Goal: Task Accomplishment & Management: Manage account settings

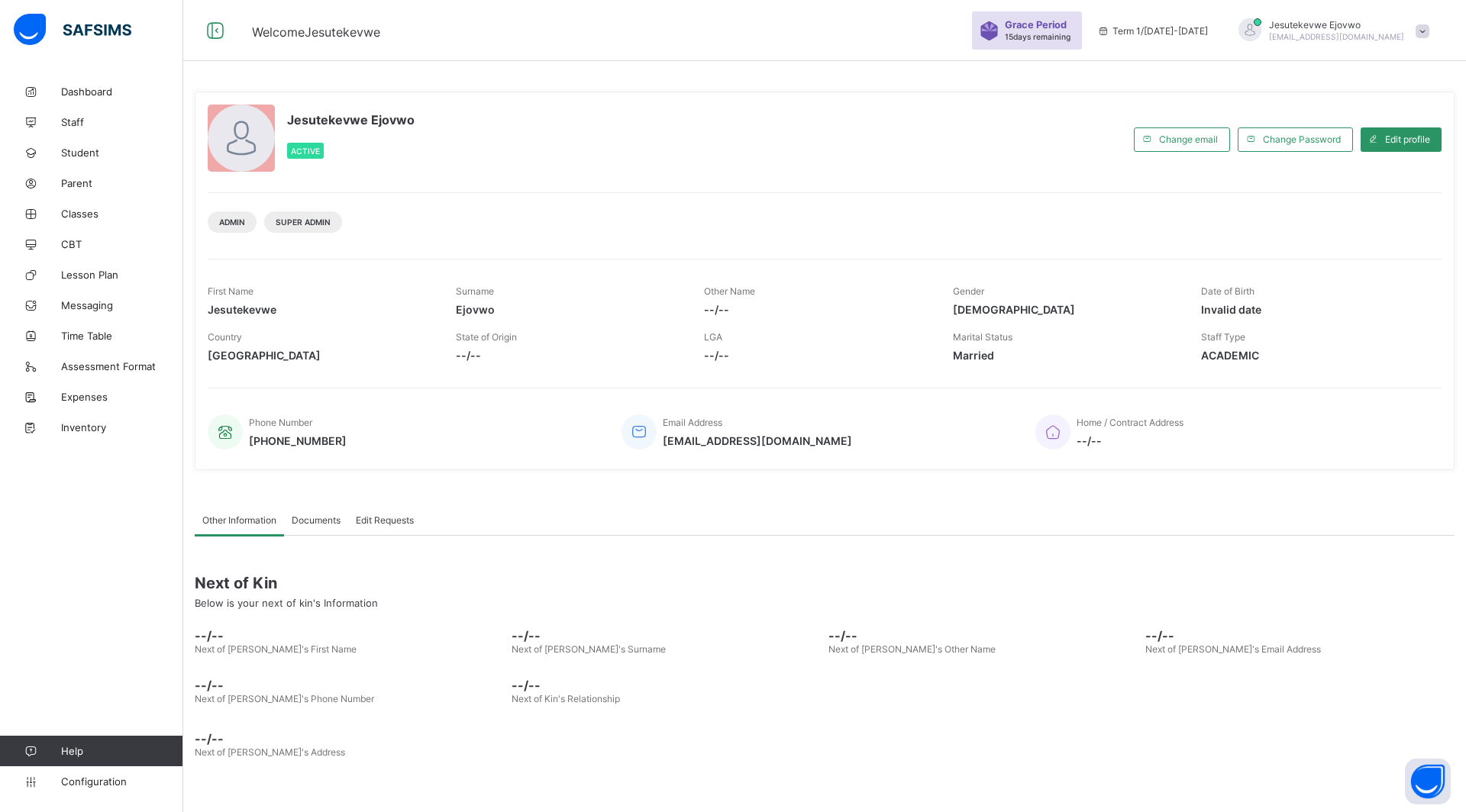
click at [1425, 32] on span at bounding box center [1422, 31] width 14 height 14
click at [93, 780] on span "Configuration" at bounding box center [122, 781] width 121 height 13
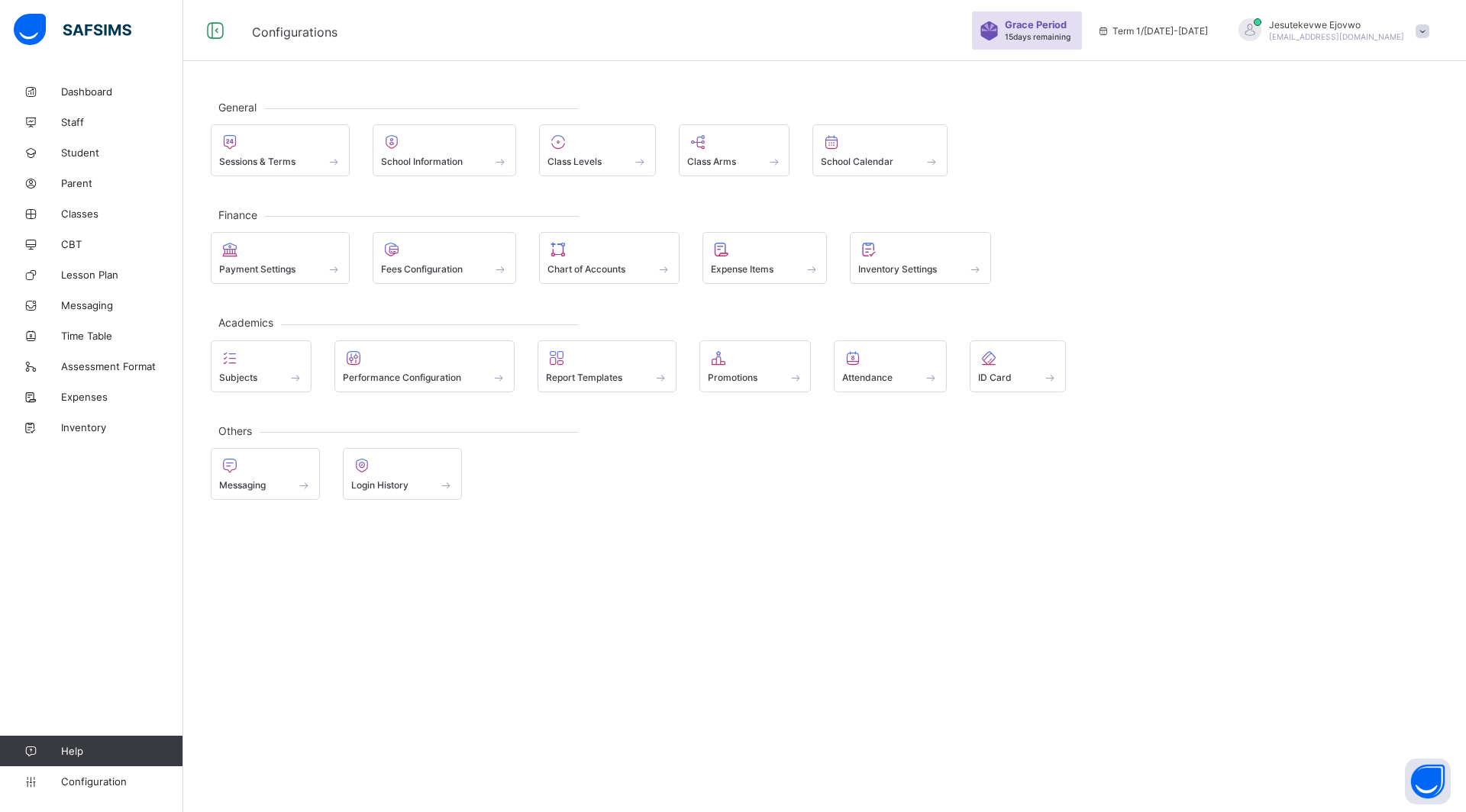
click at [401, 486] on span "Login History" at bounding box center [379, 484] width 57 height 12
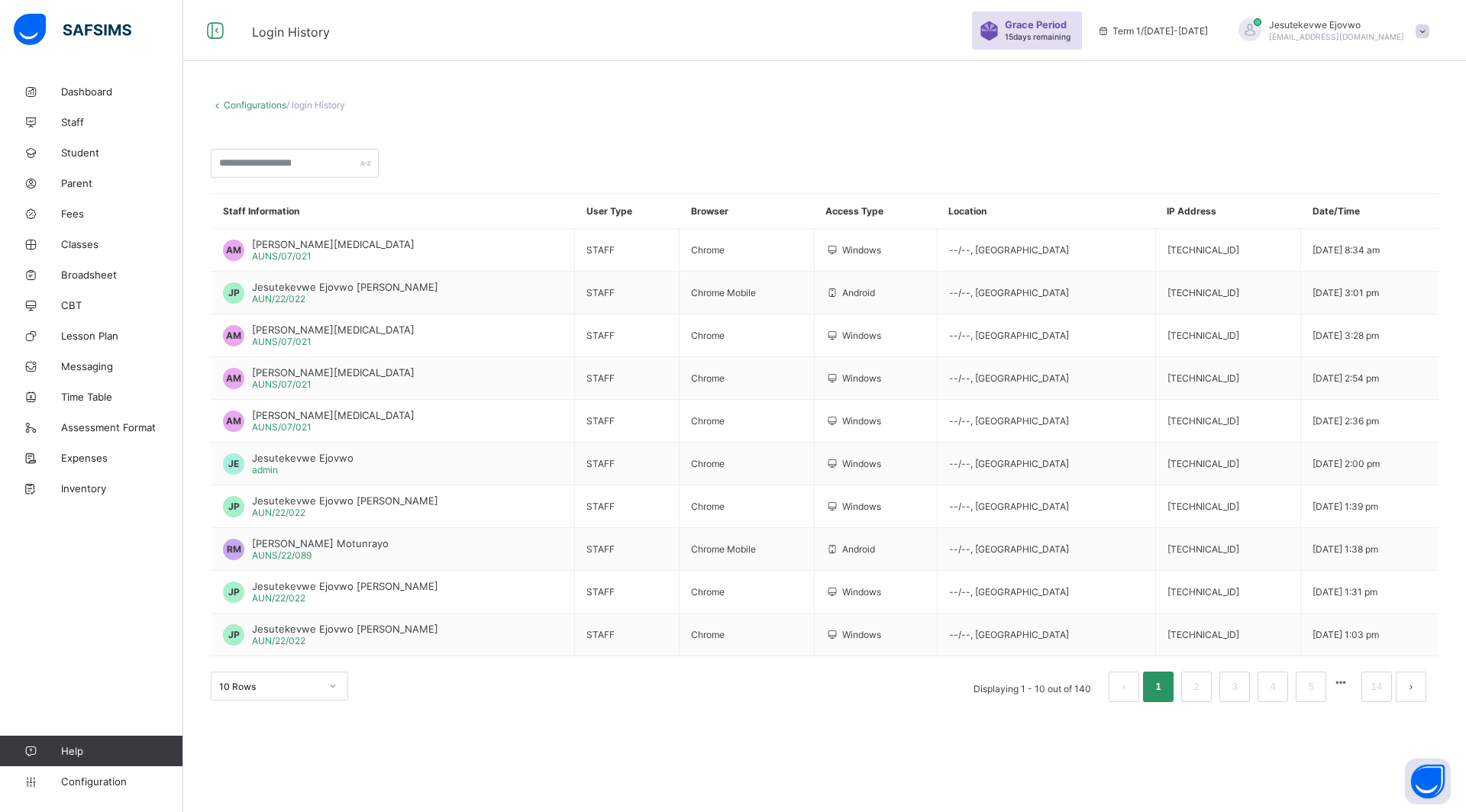
click at [93, 245] on span "Classes" at bounding box center [122, 245] width 122 height 13
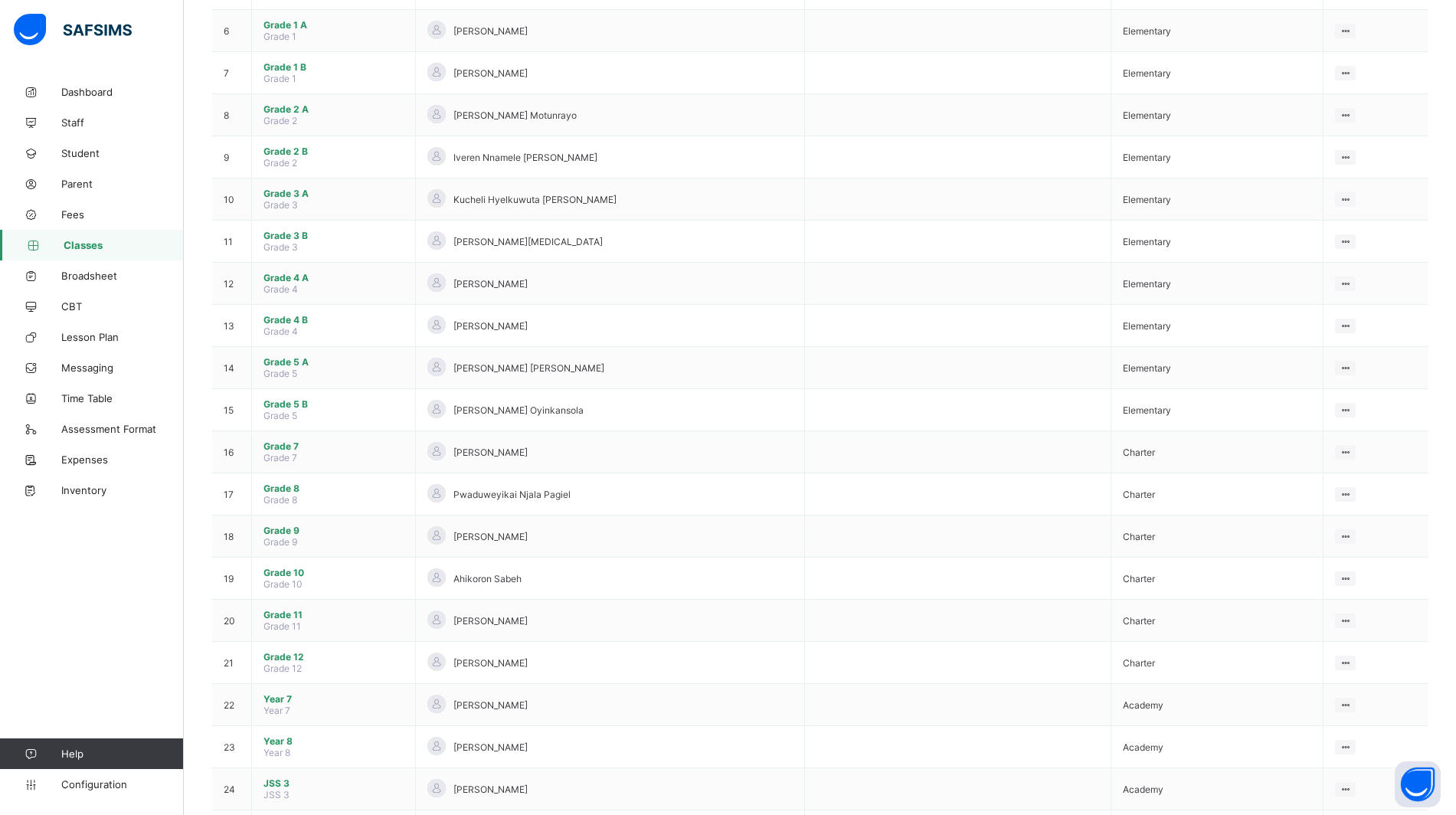
scroll to position [380, 0]
click at [311, 575] on span "Grade 10" at bounding box center [333, 573] width 140 height 12
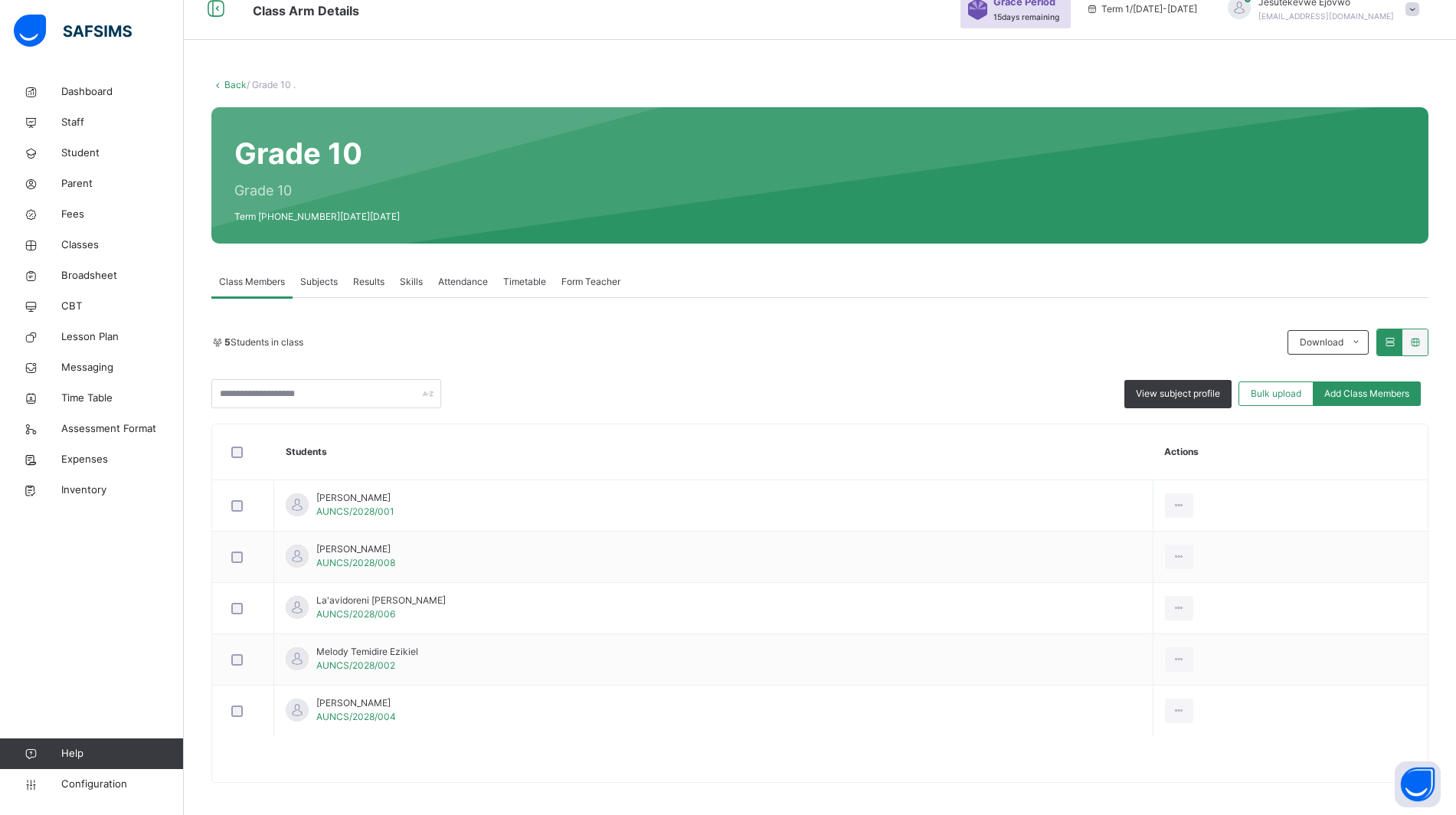
scroll to position [27, 0]
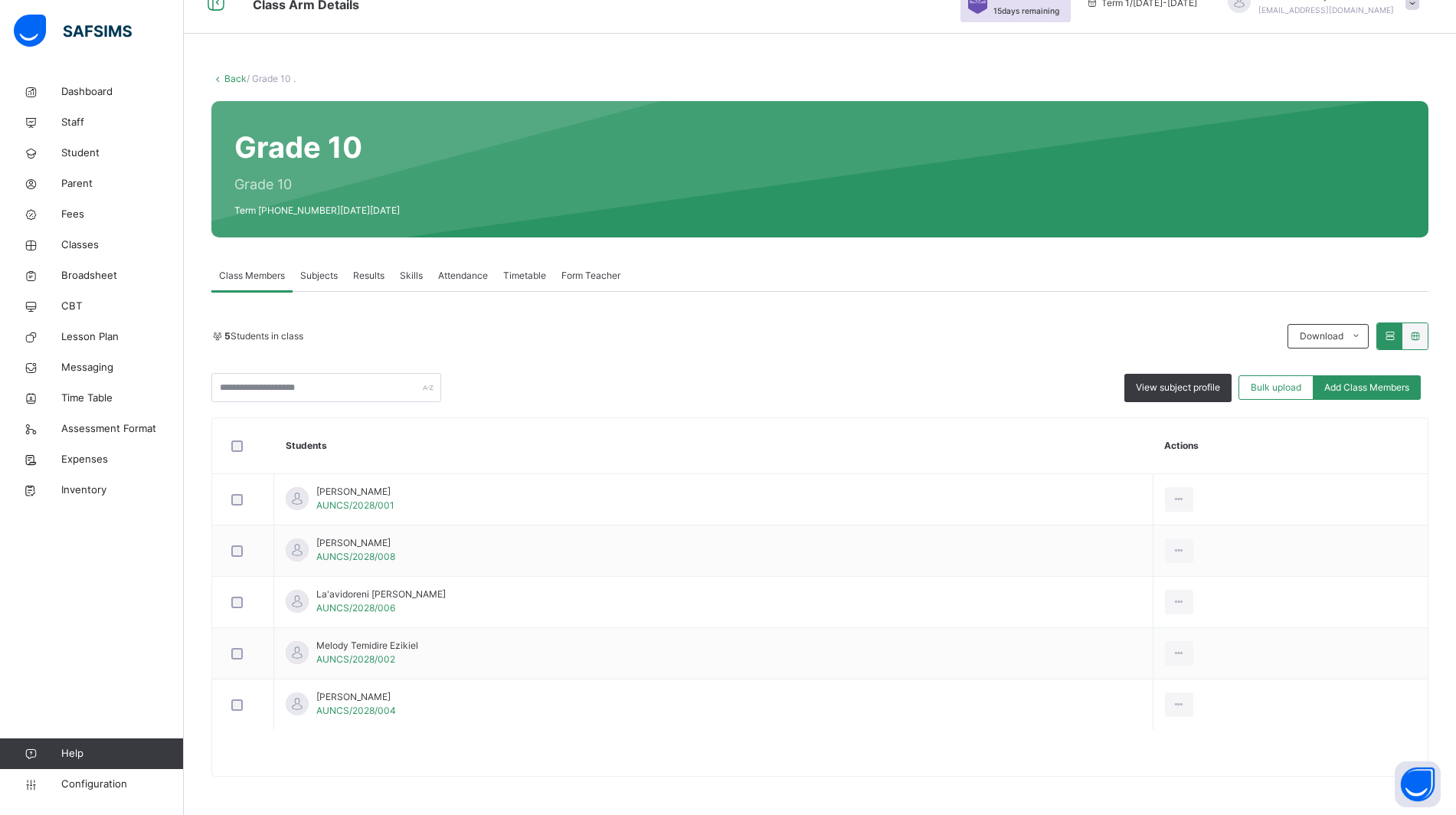
click at [326, 272] on span "Subjects" at bounding box center [319, 275] width 37 height 14
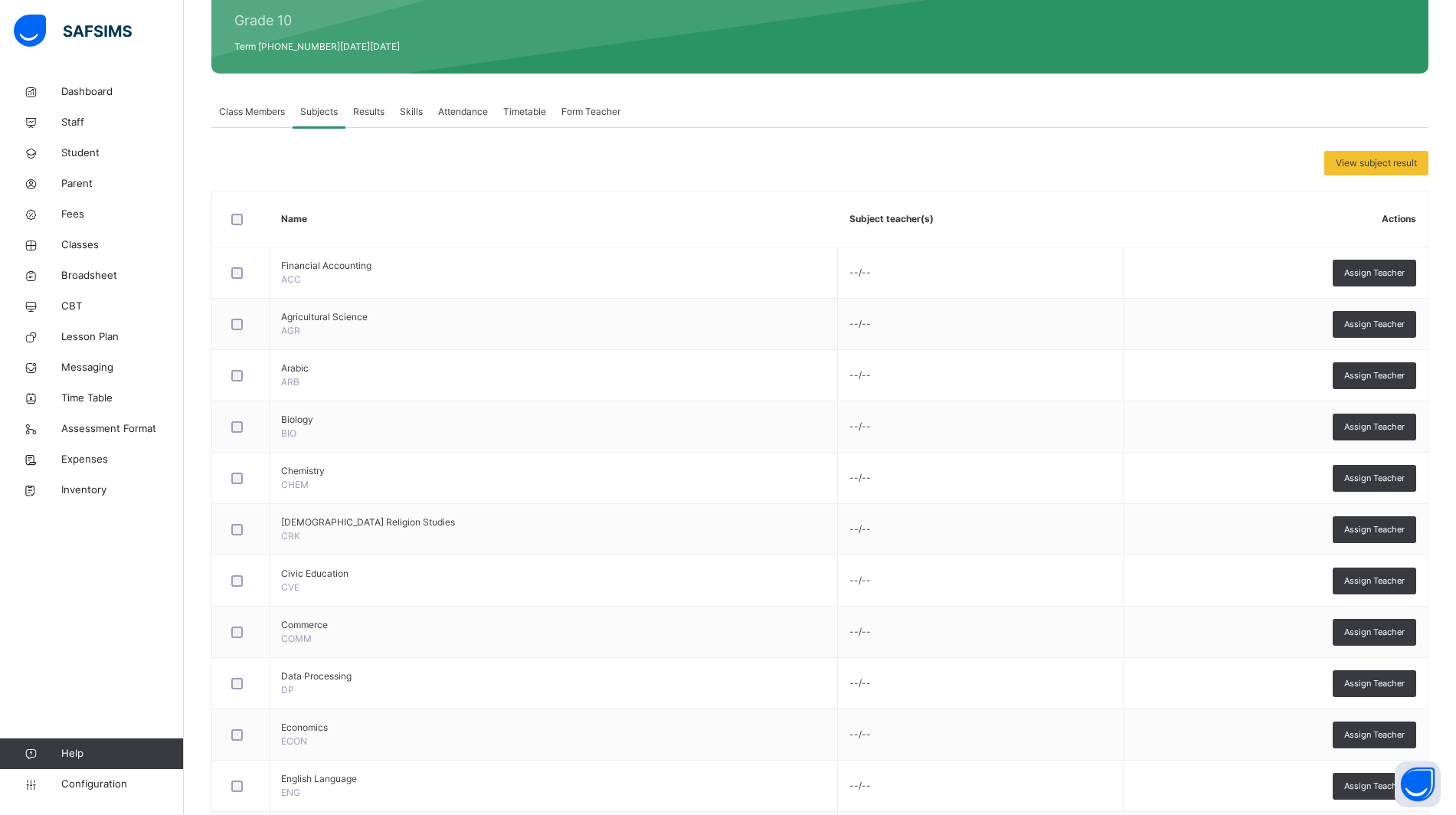
scroll to position [0, 0]
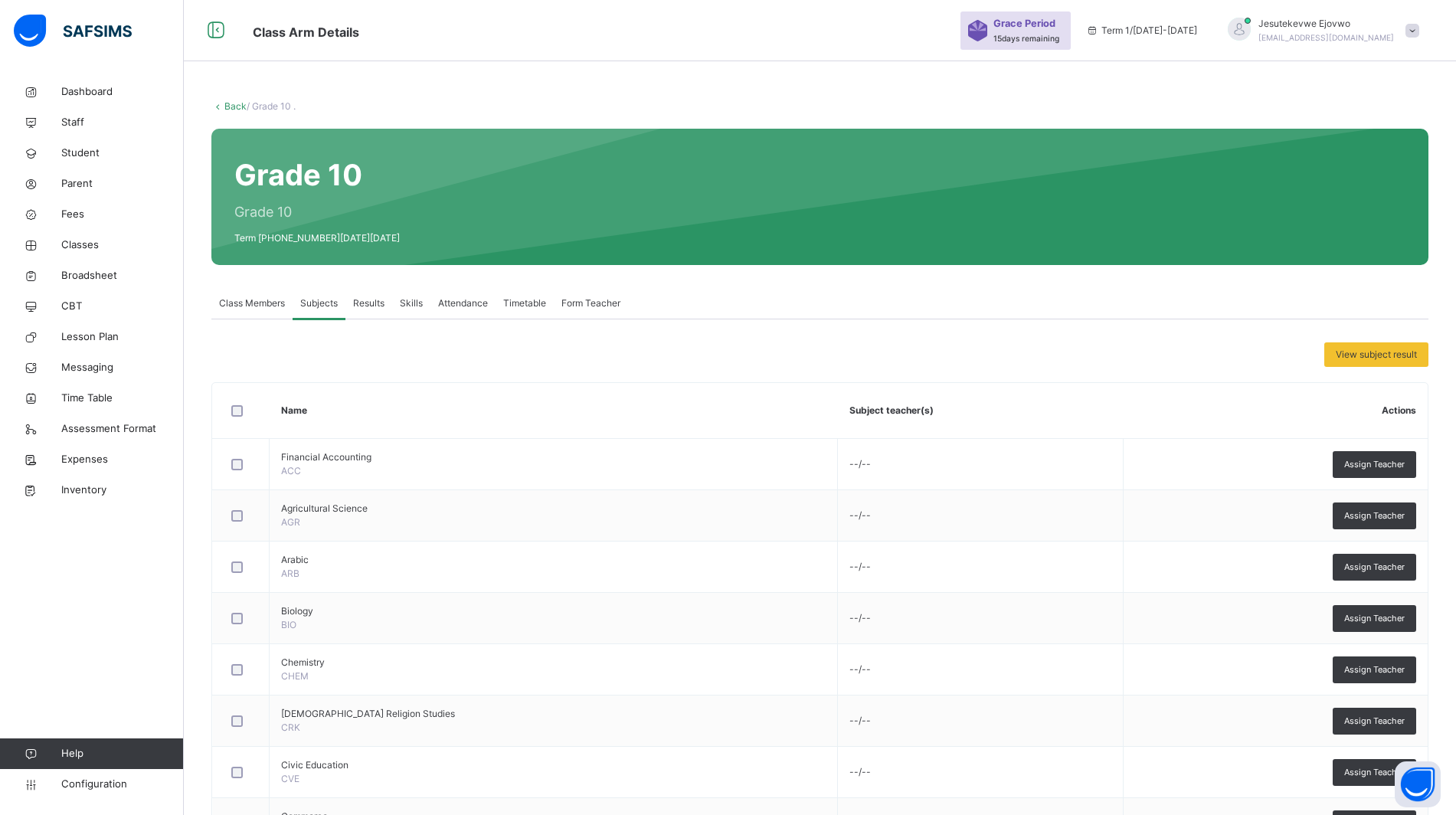
click at [86, 121] on span "Staff" at bounding box center [122, 122] width 122 height 15
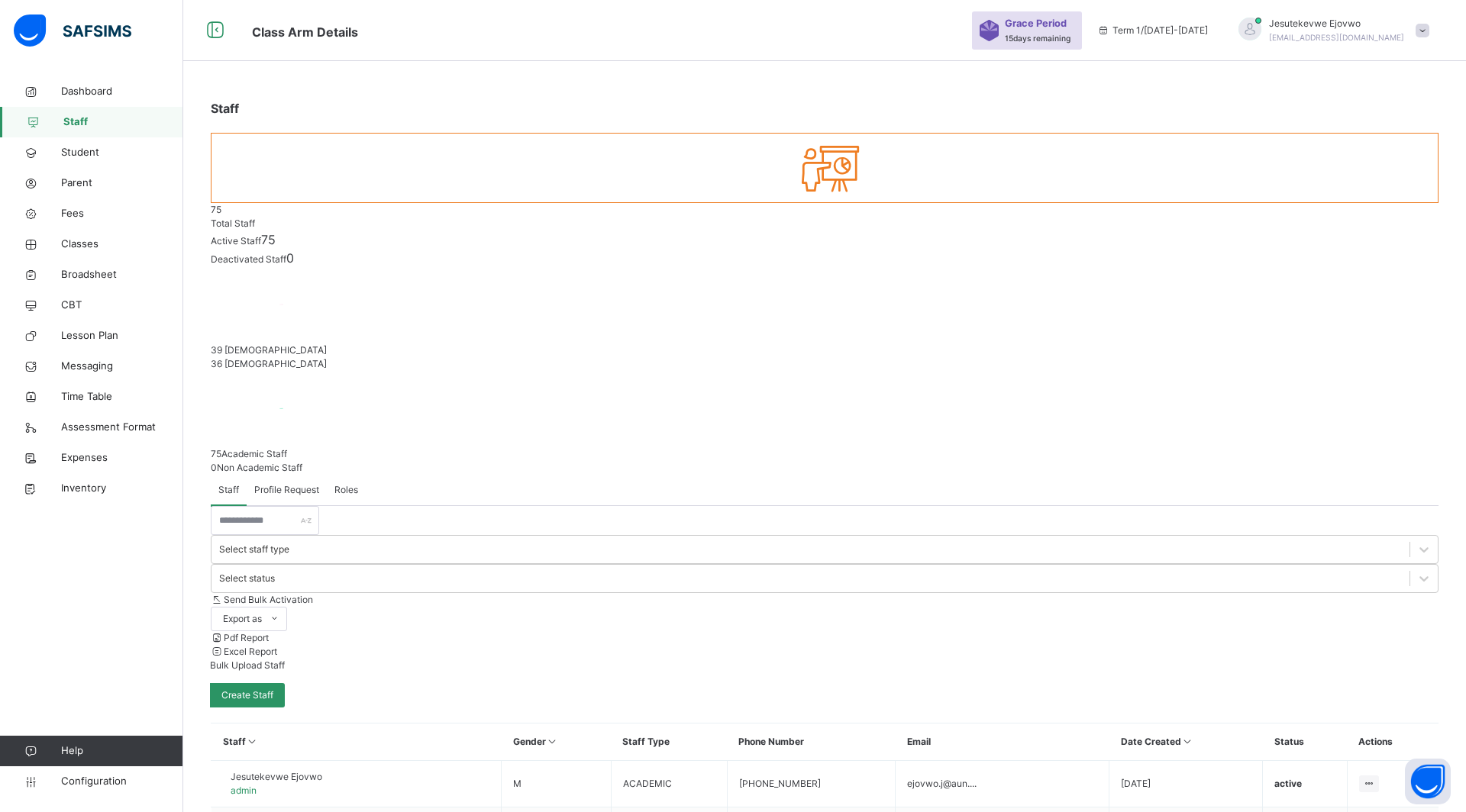
click at [347, 483] on span "Roles" at bounding box center [346, 489] width 23 height 14
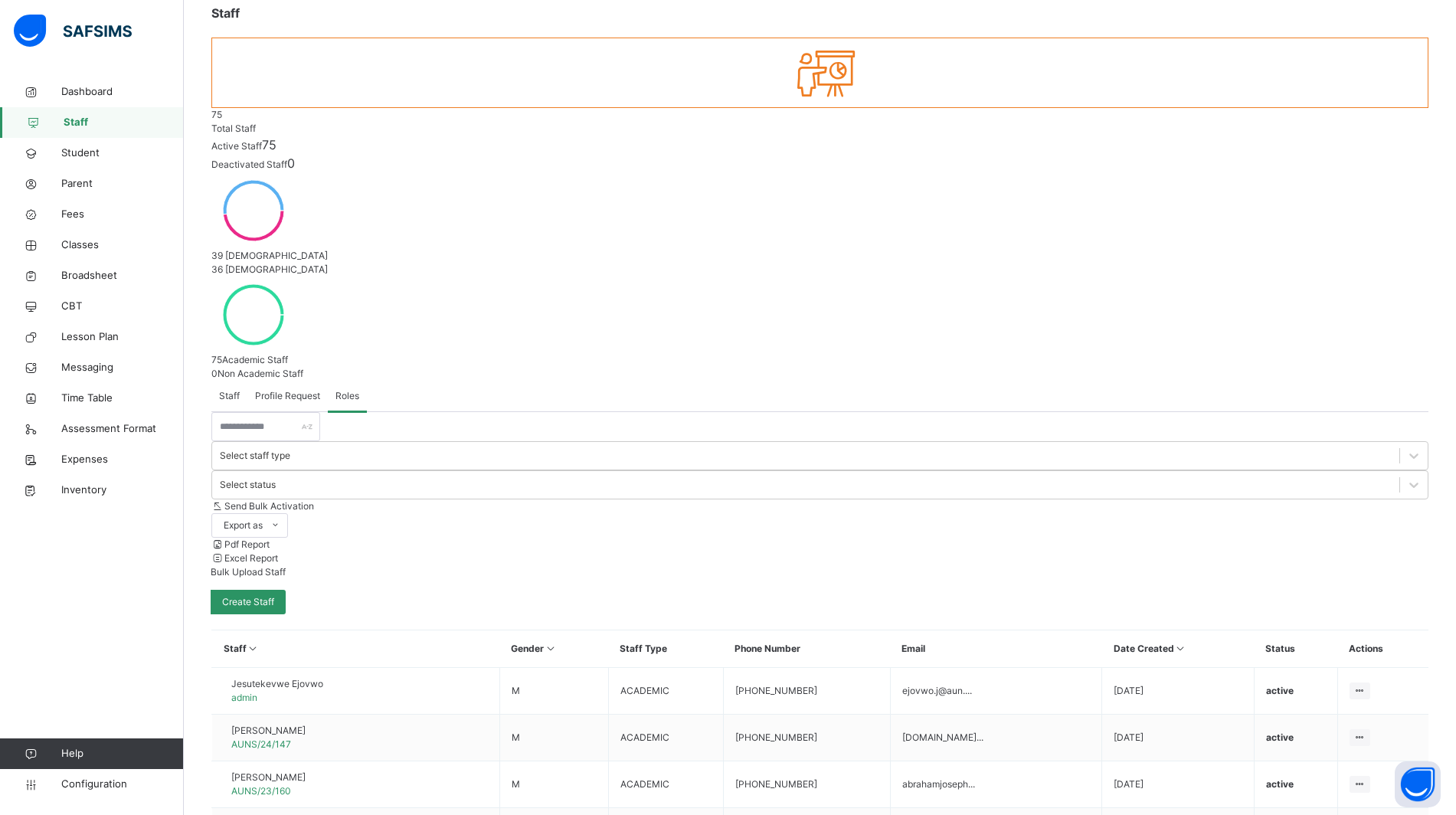
scroll to position [98, 0]
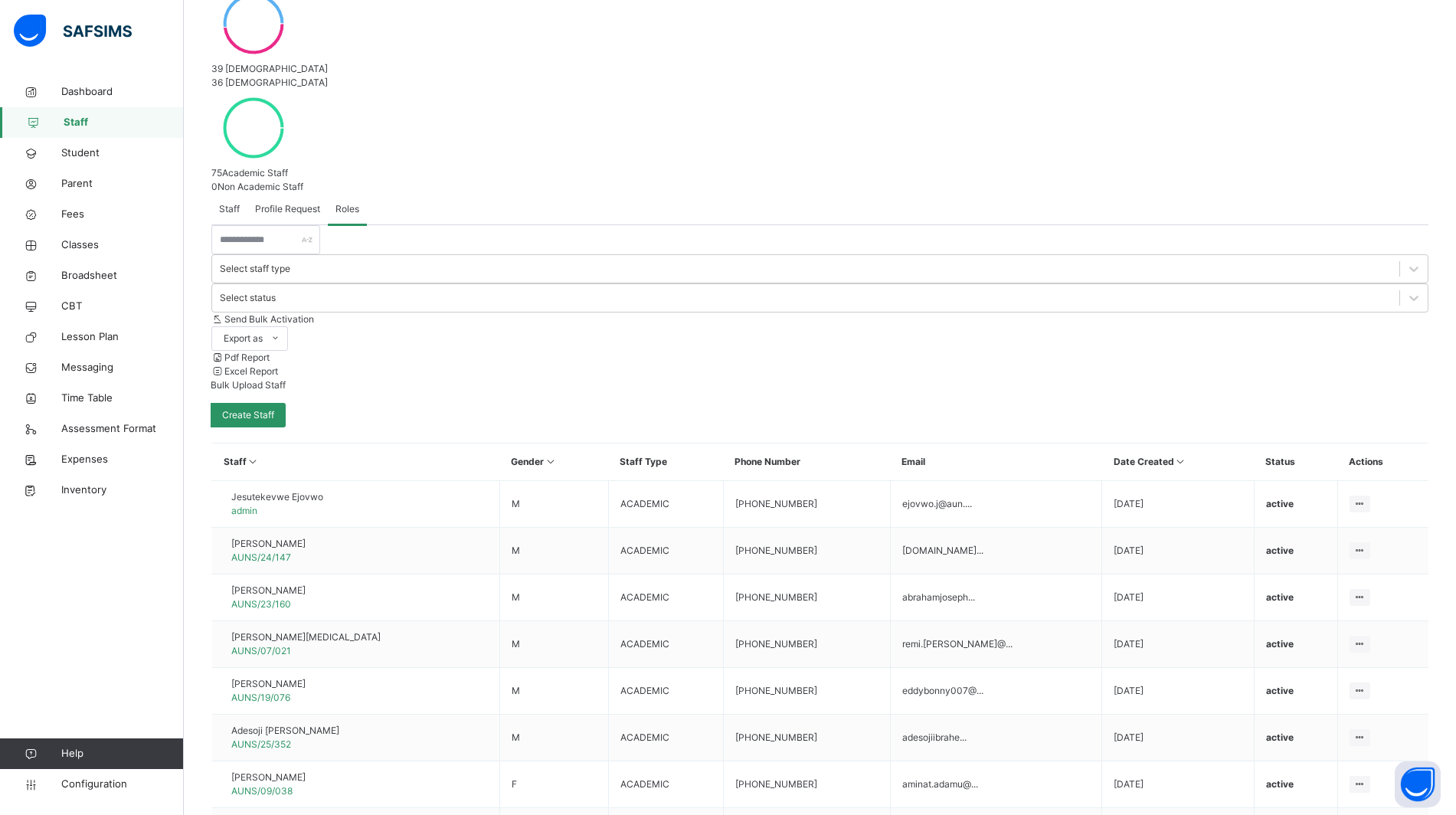
scroll to position [293, 0]
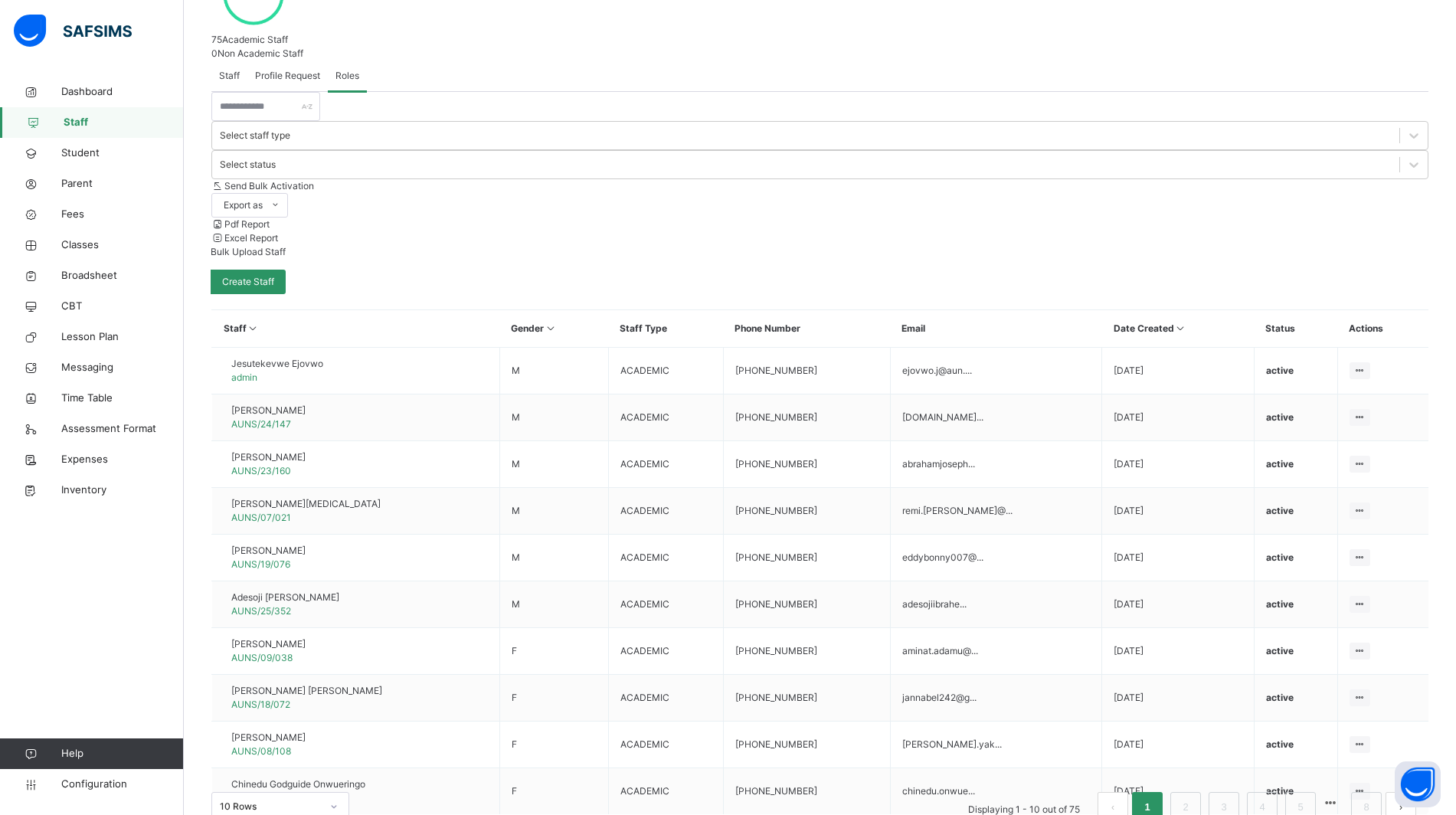
scroll to position [424, 0]
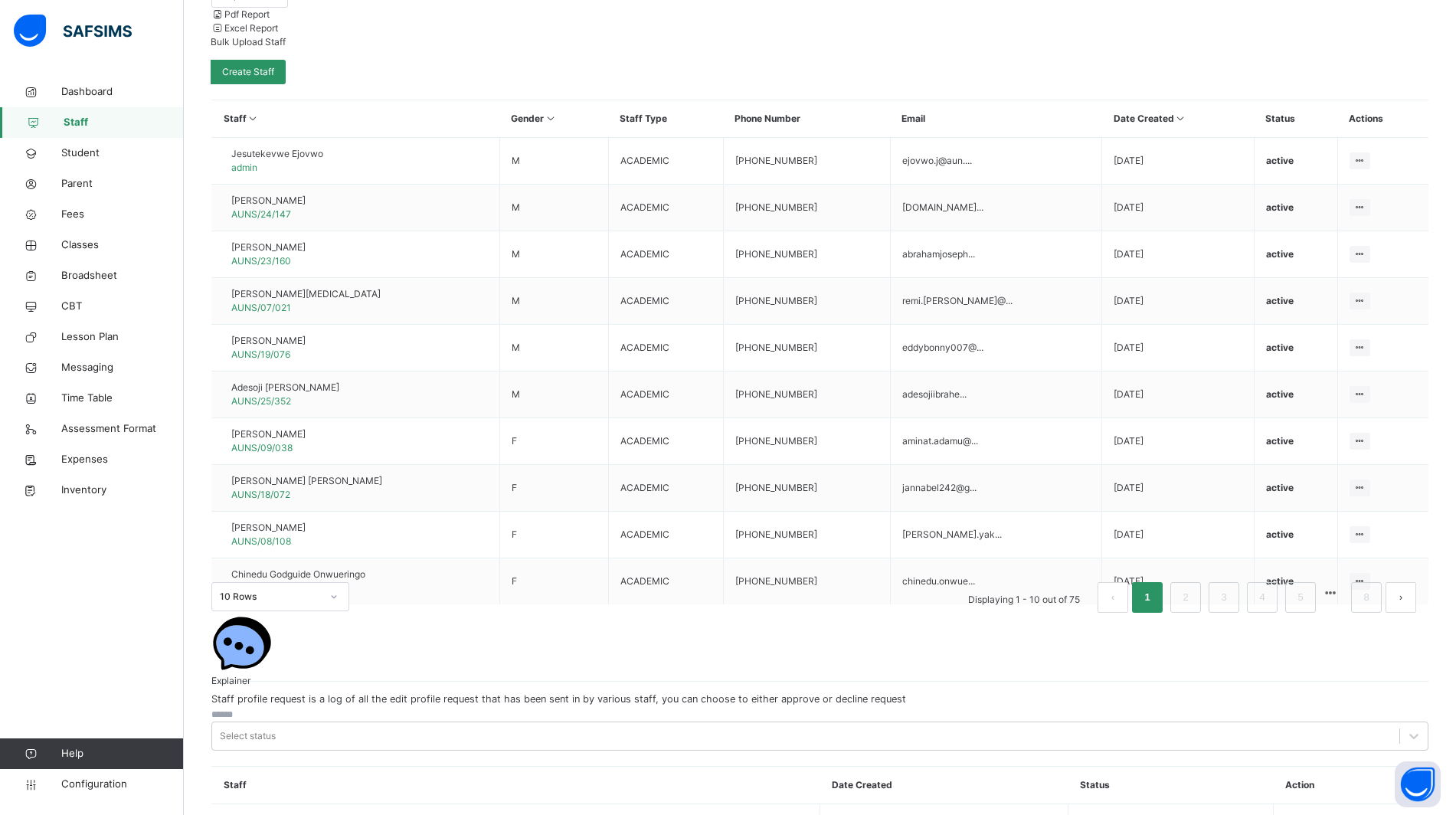
scroll to position [814, 0]
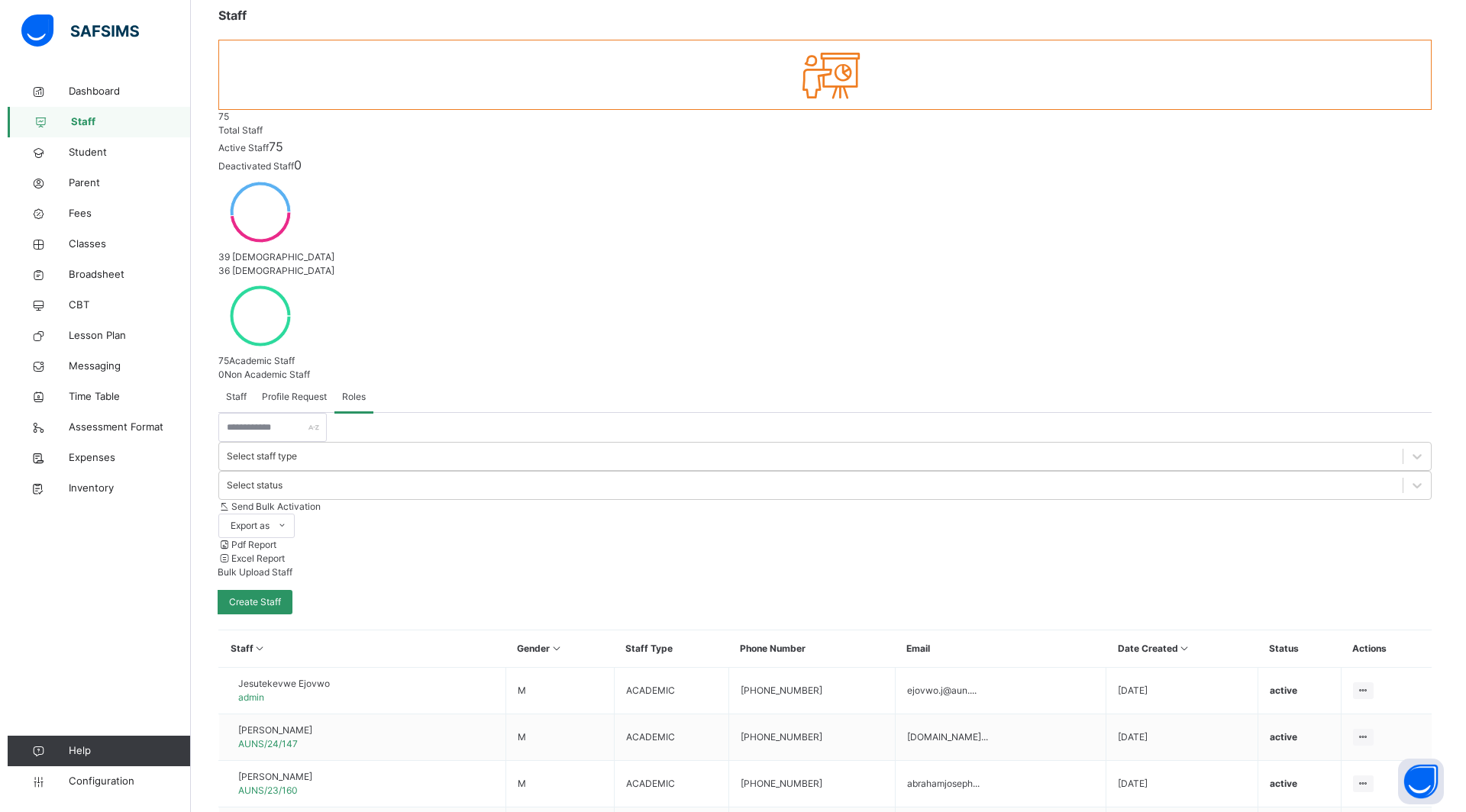
scroll to position [0, 0]
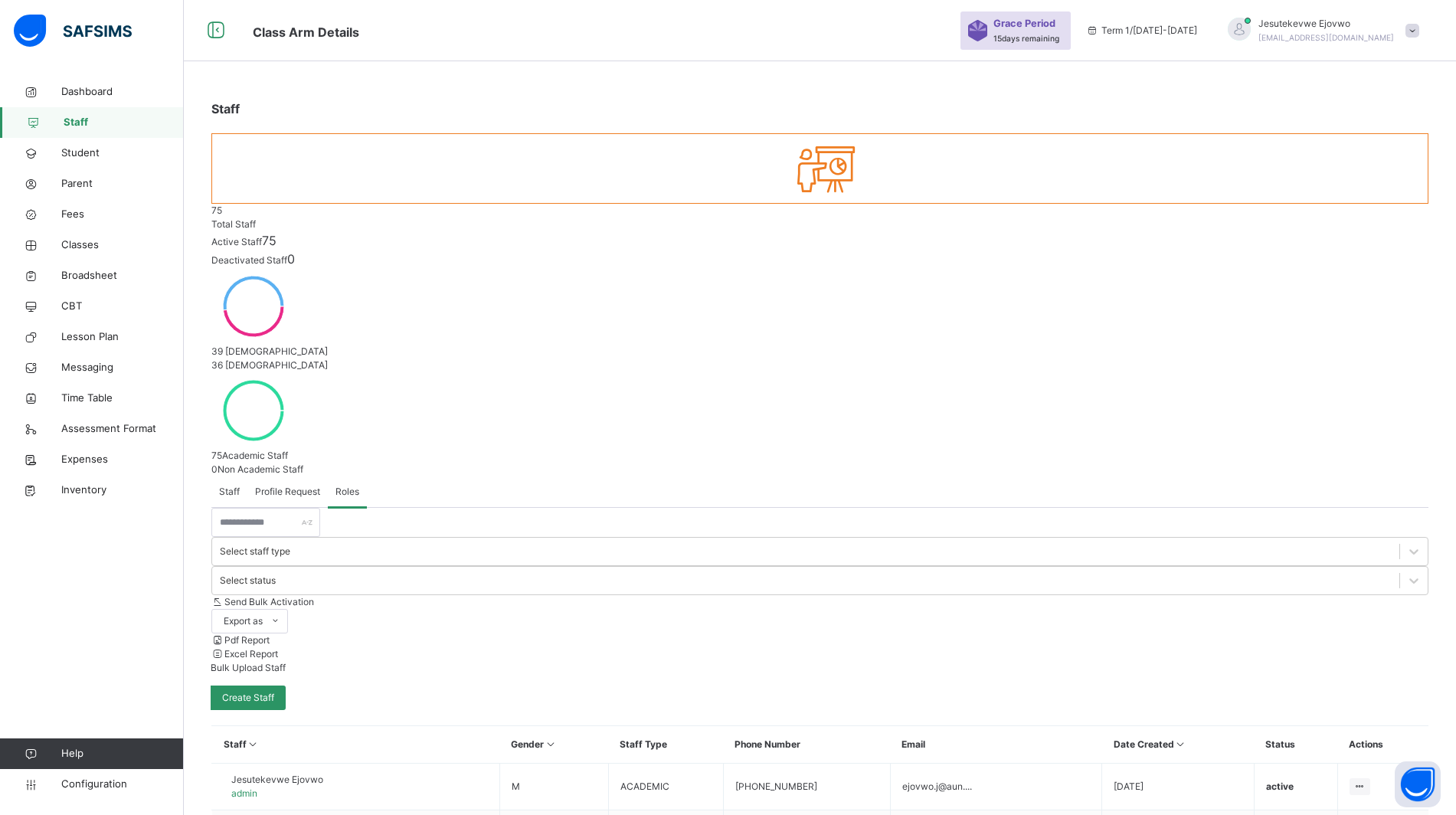
click at [91, 151] on span "Student" at bounding box center [122, 153] width 122 height 15
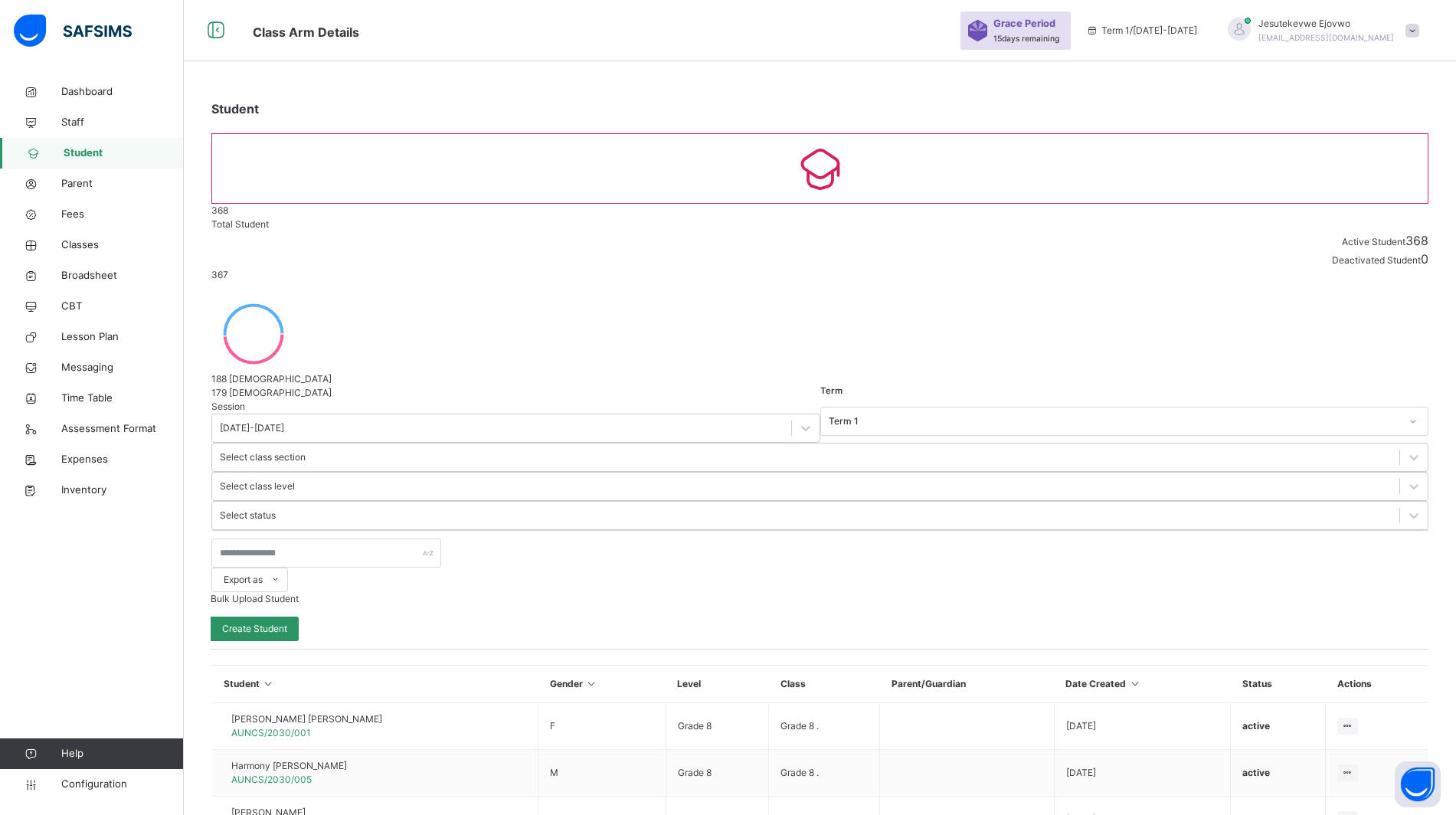
click at [299, 593] on span "Bulk Upload Student" at bounding box center [254, 599] width 88 height 12
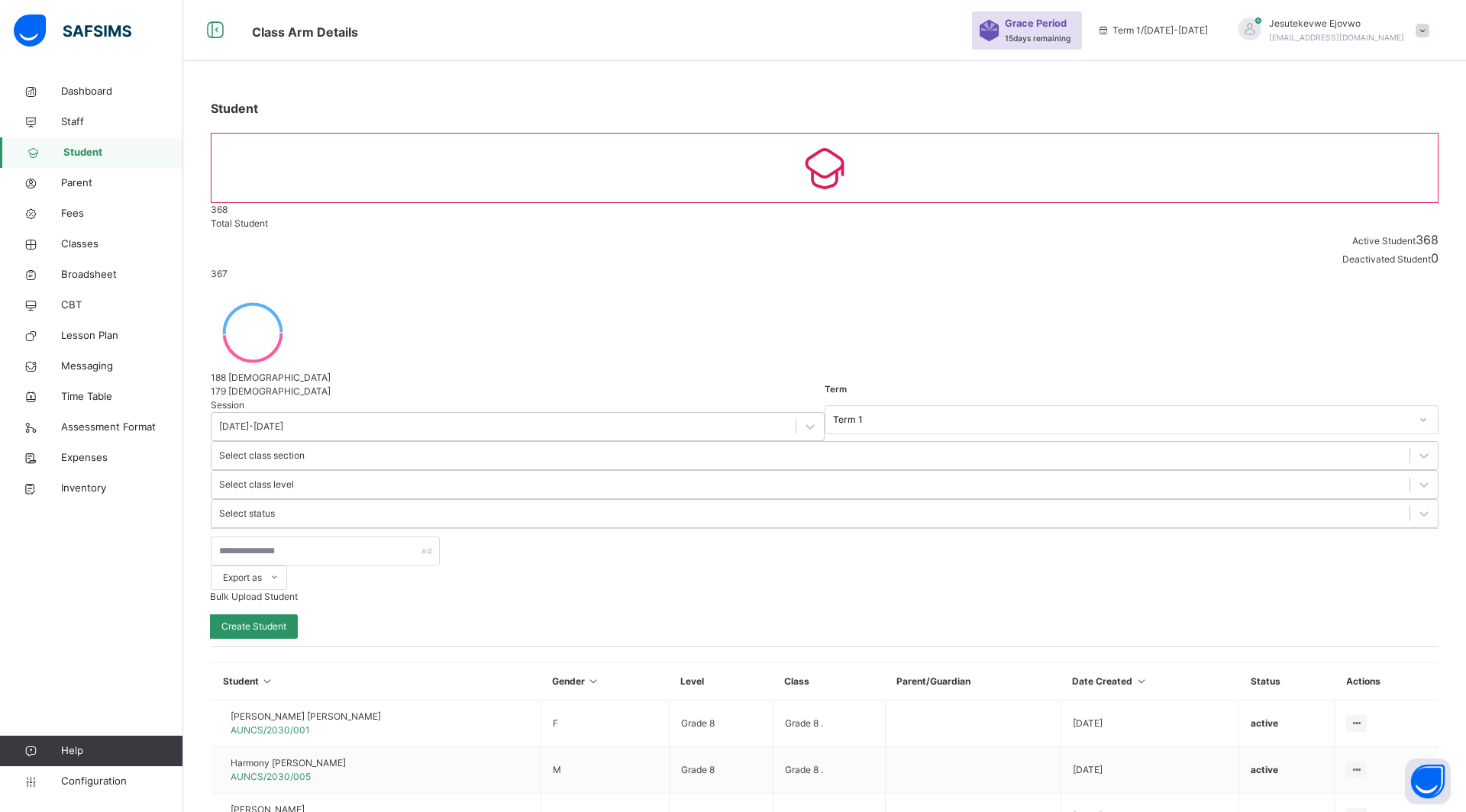
type input "**********"
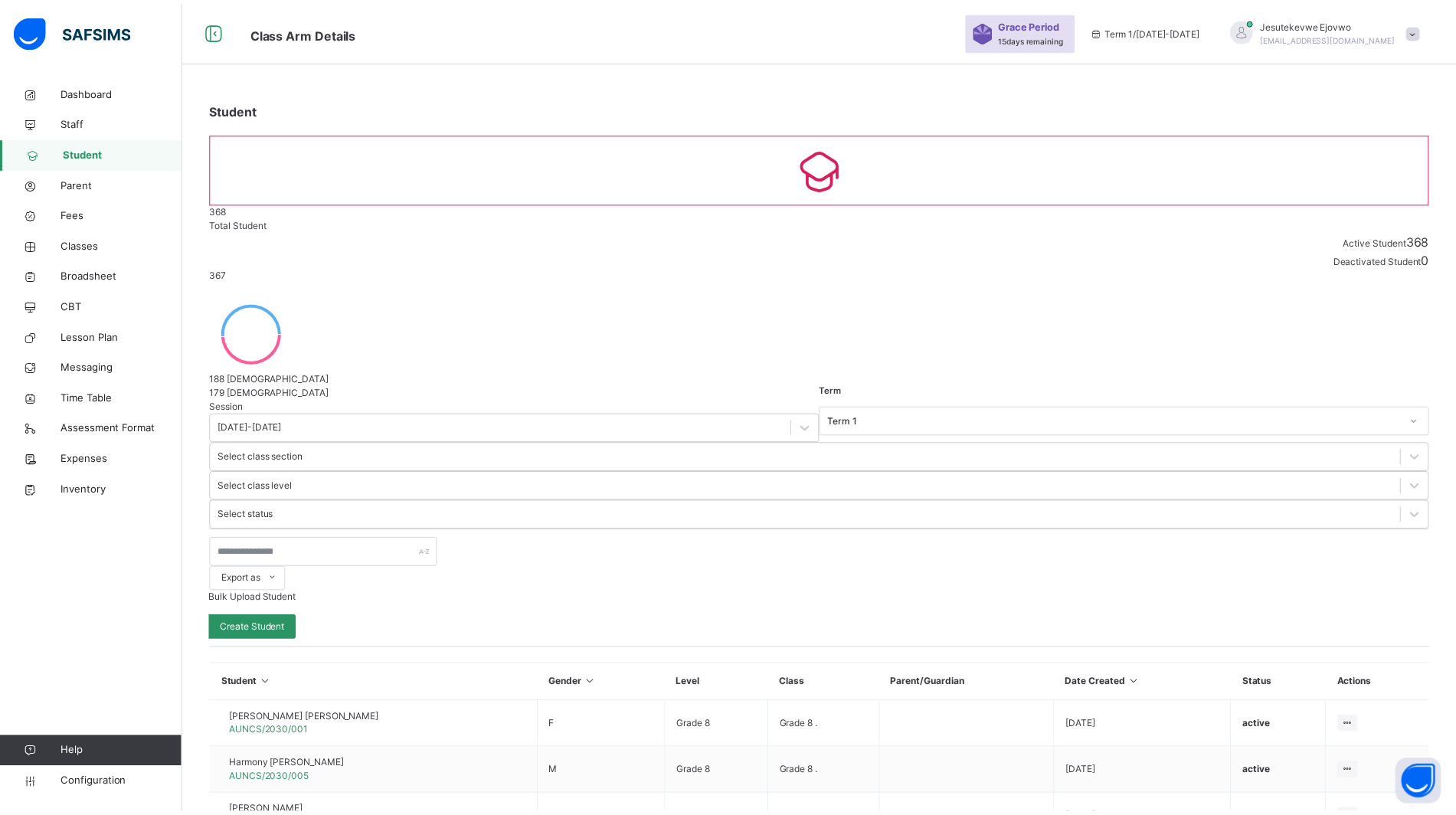
scroll to position [191, 0]
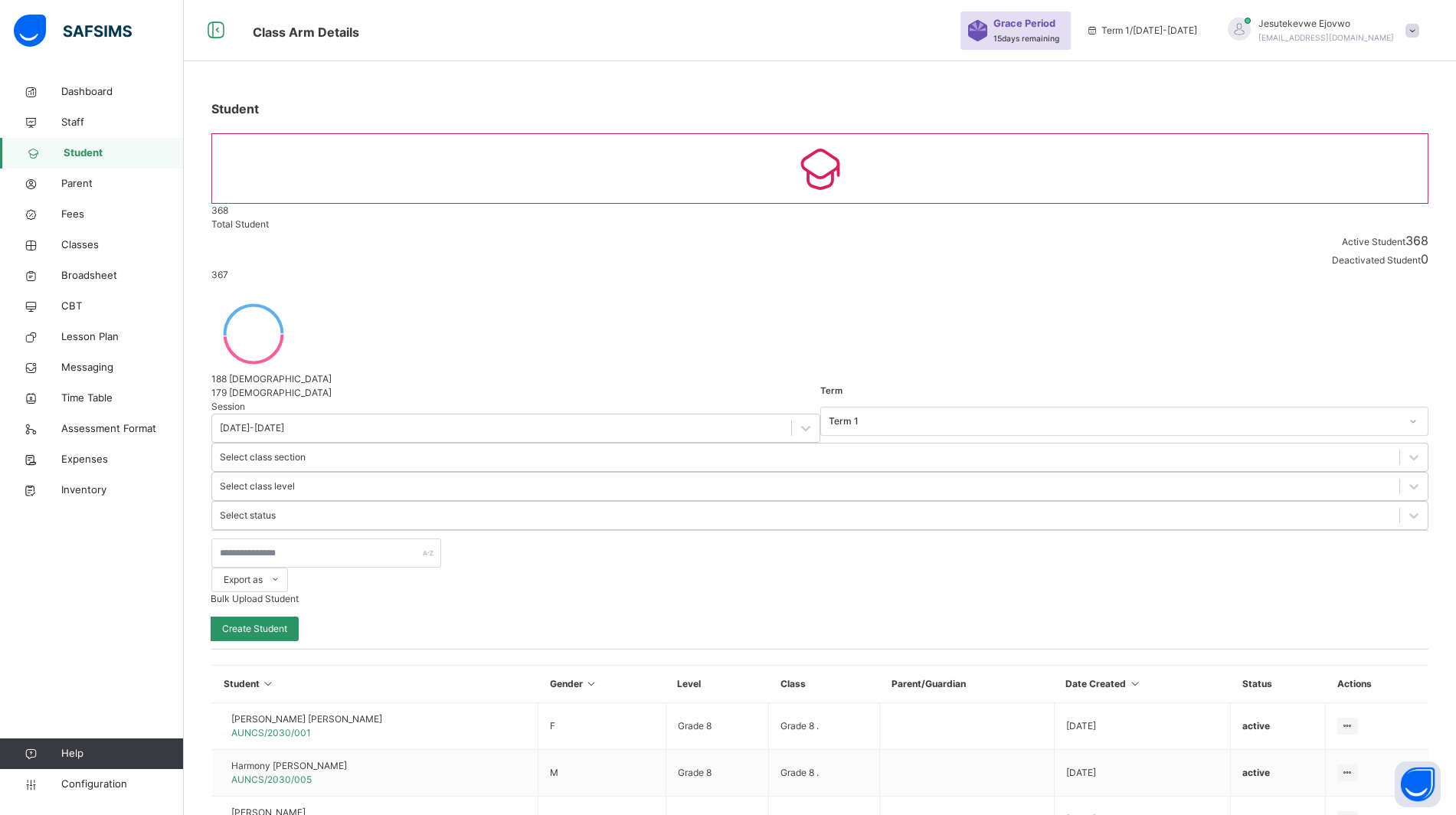
click at [299, 593] on span "Bulk Upload Student" at bounding box center [254, 599] width 88 height 12
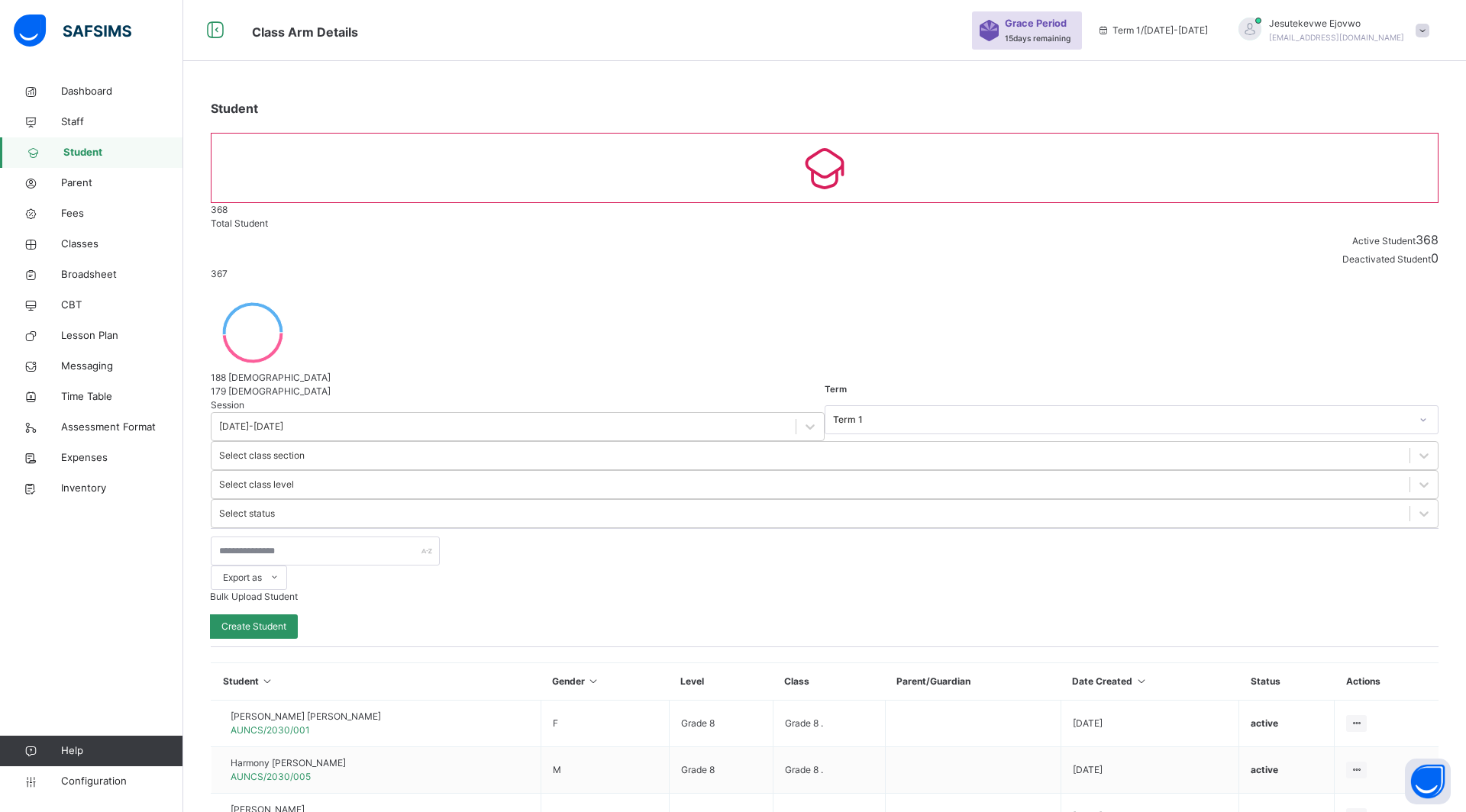
type input "**********"
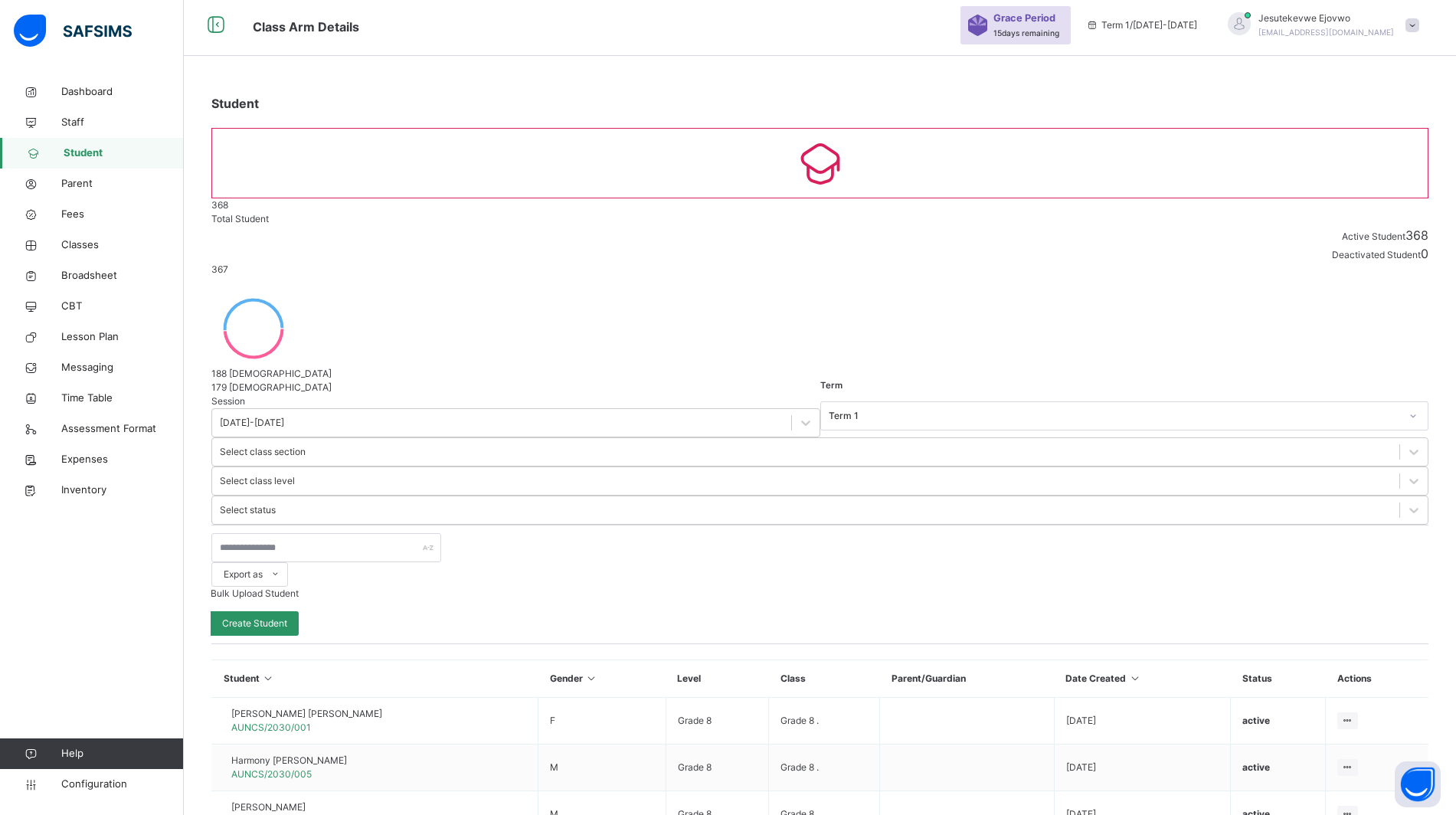
scroll to position [0, 0]
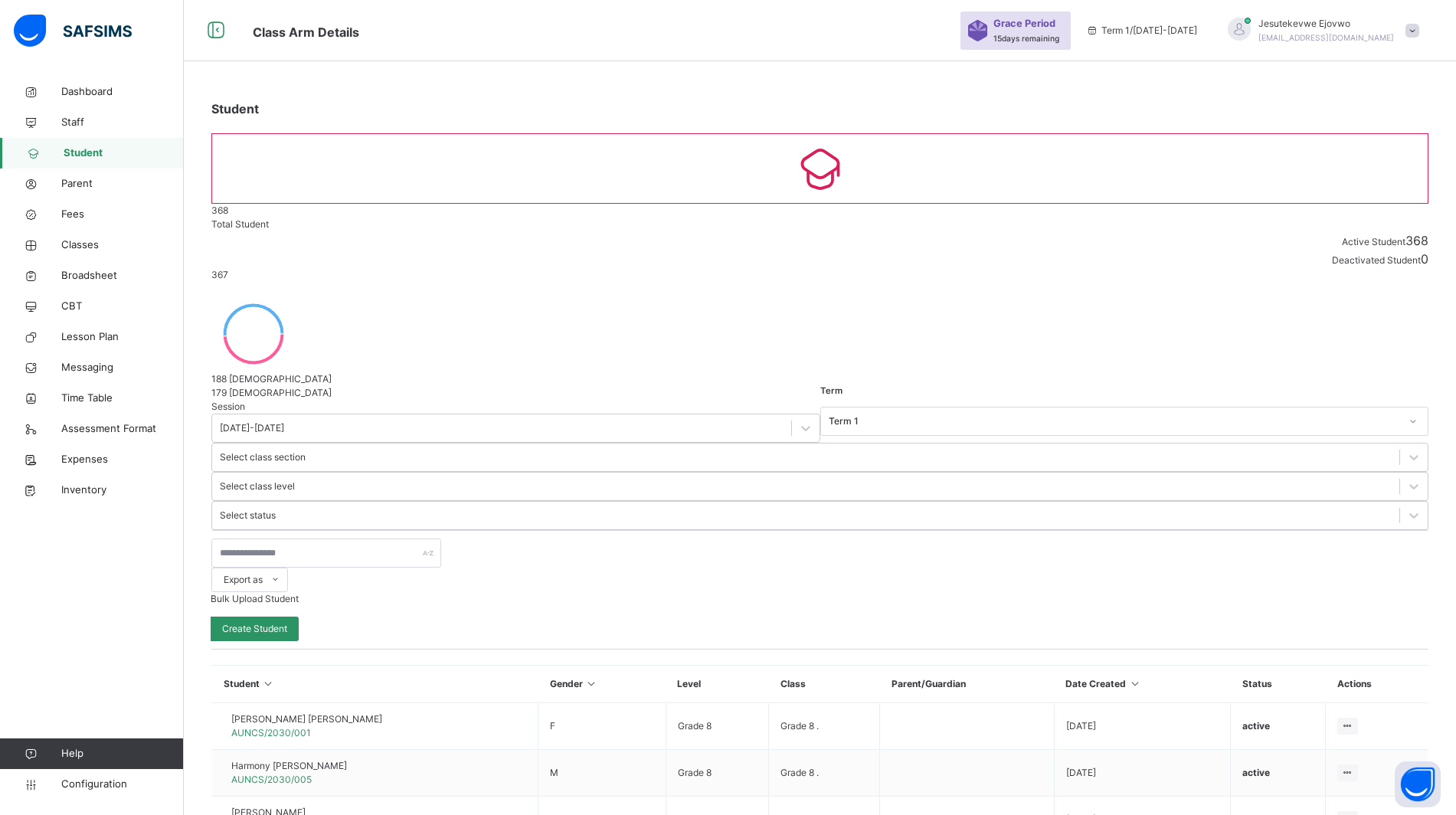
click at [75, 238] on span "Classes" at bounding box center [122, 244] width 122 height 15
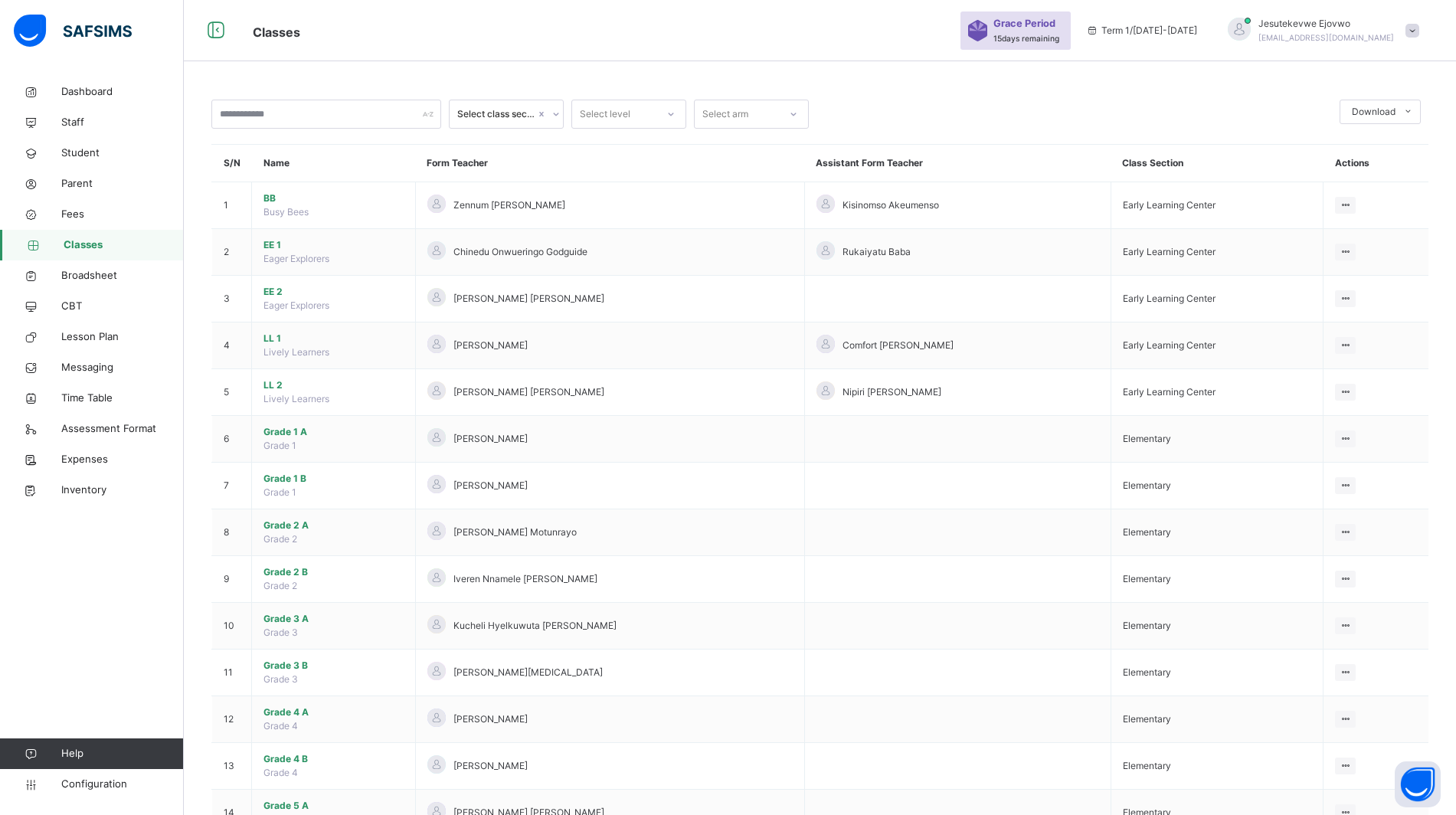
scroll to position [96, 0]
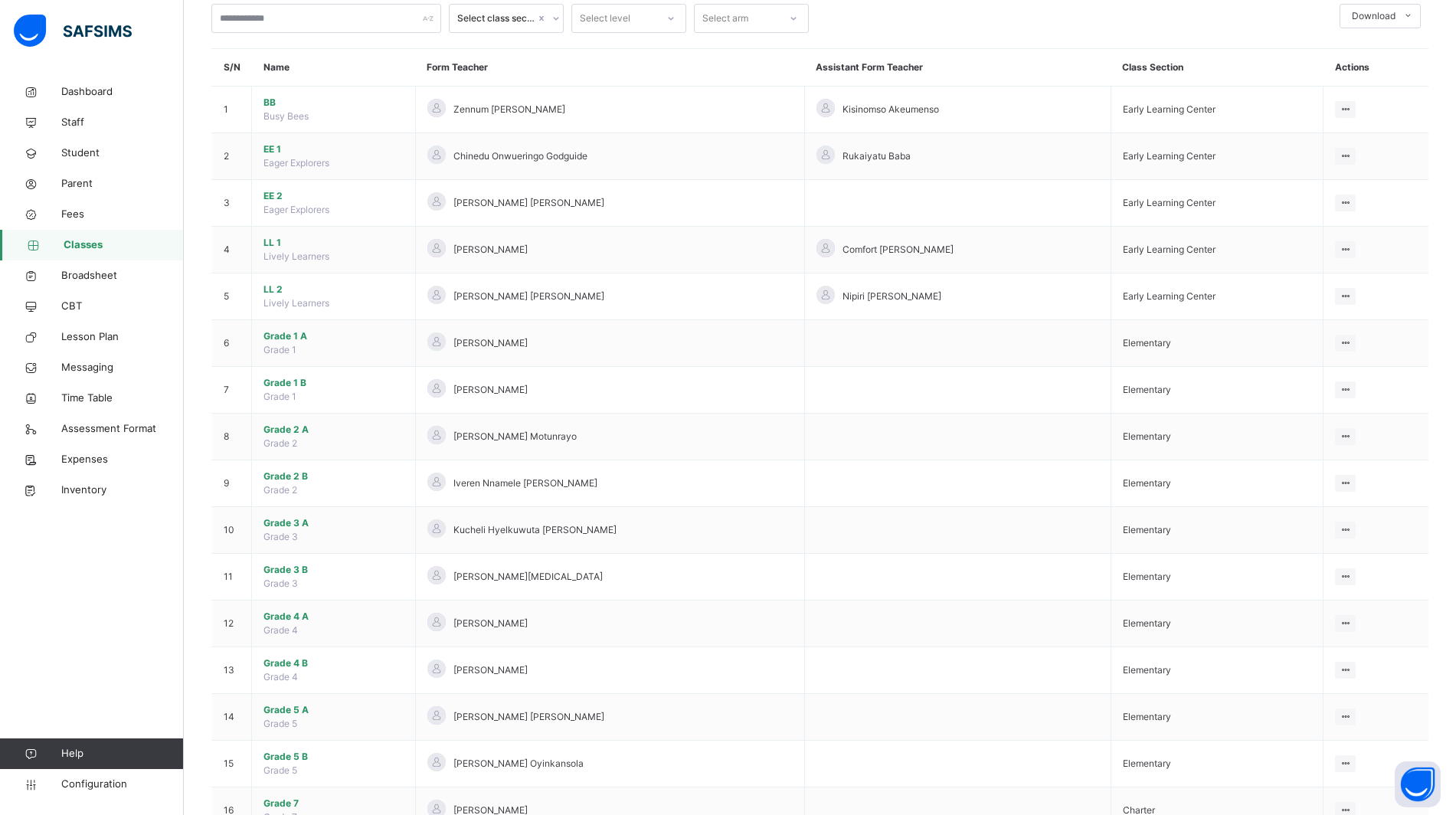
click at [305, 340] on span "Grade 1 A" at bounding box center [333, 336] width 140 height 14
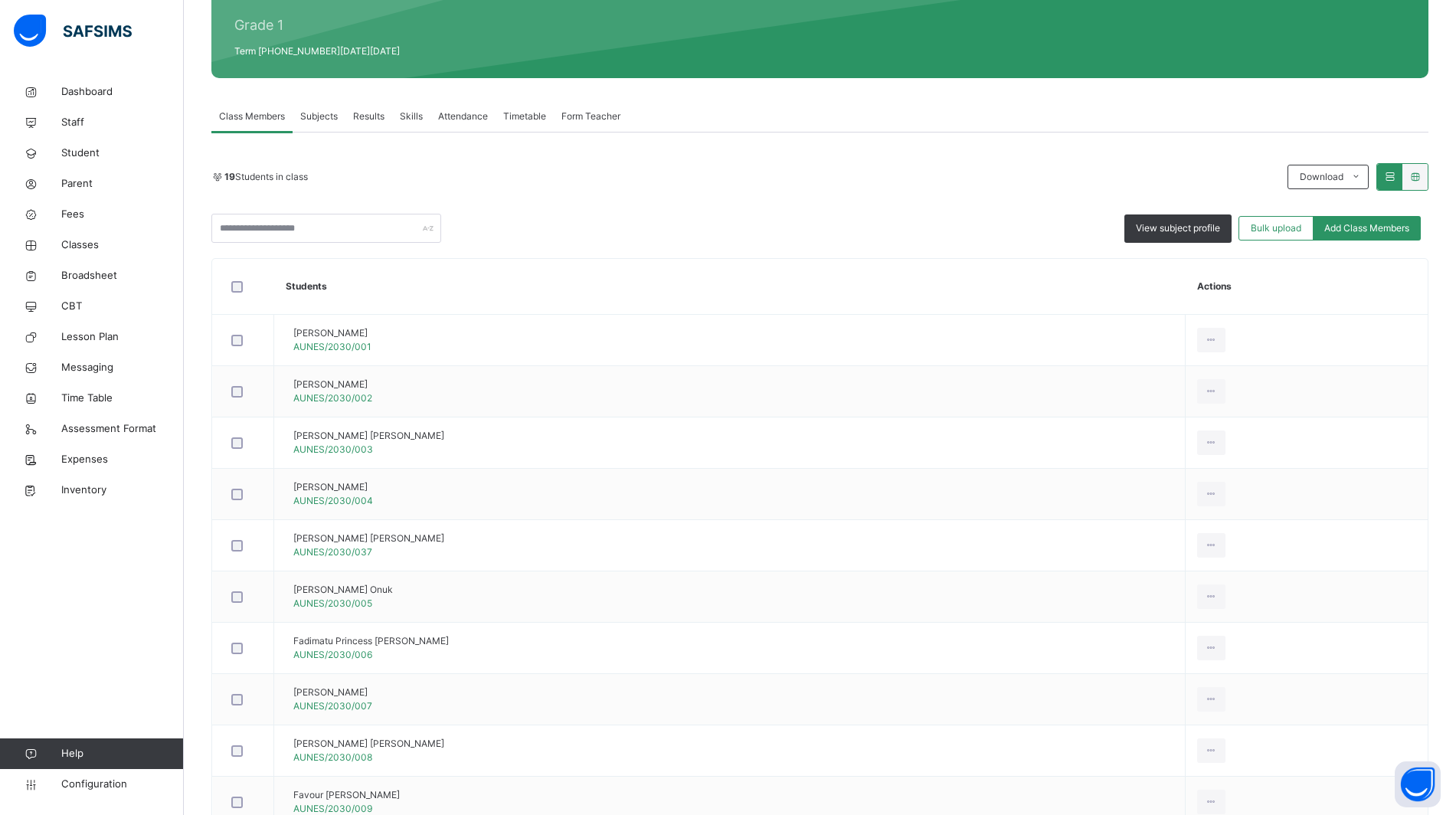
scroll to position [76, 0]
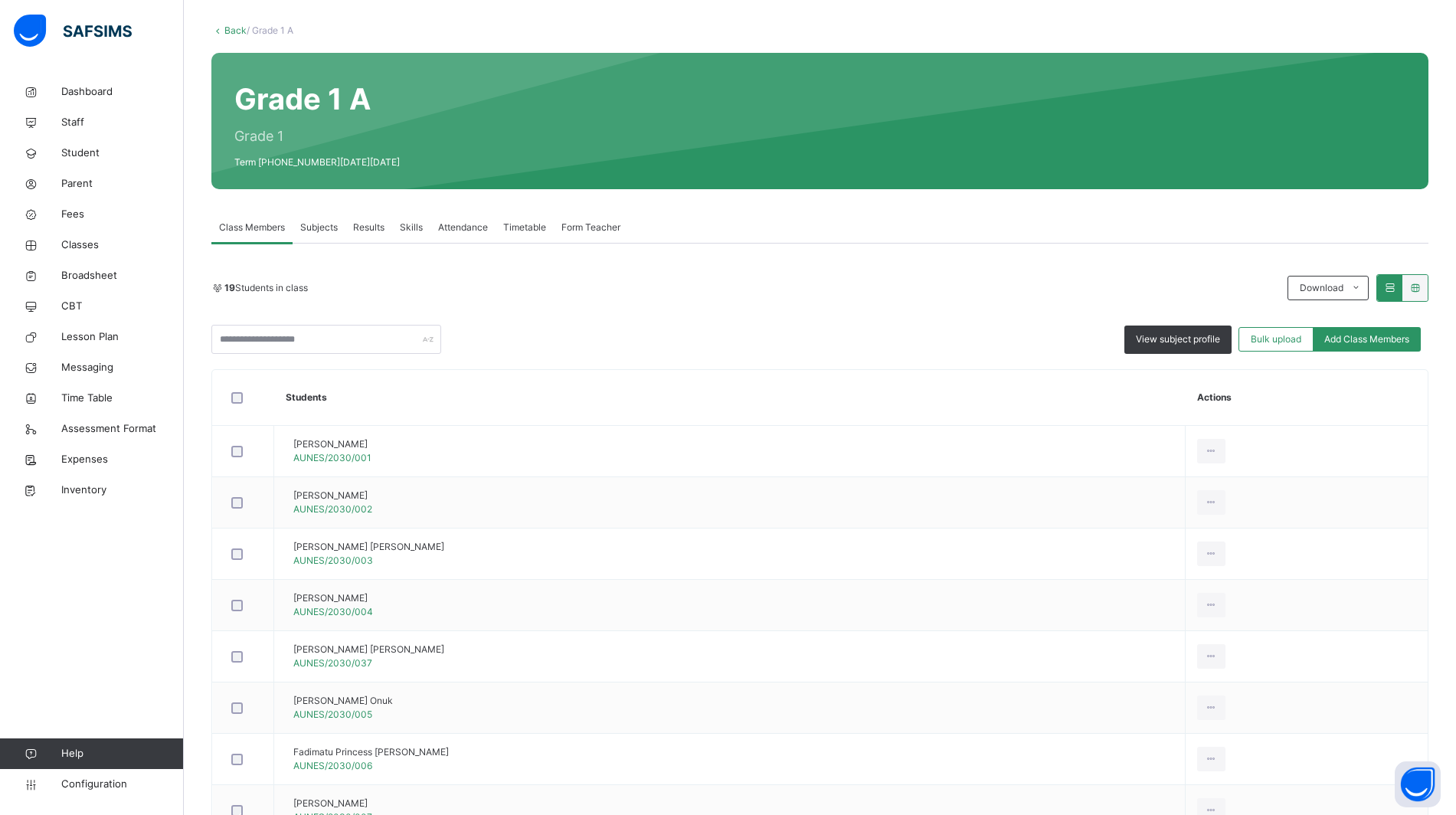
click at [320, 224] on span "Subjects" at bounding box center [319, 227] width 37 height 14
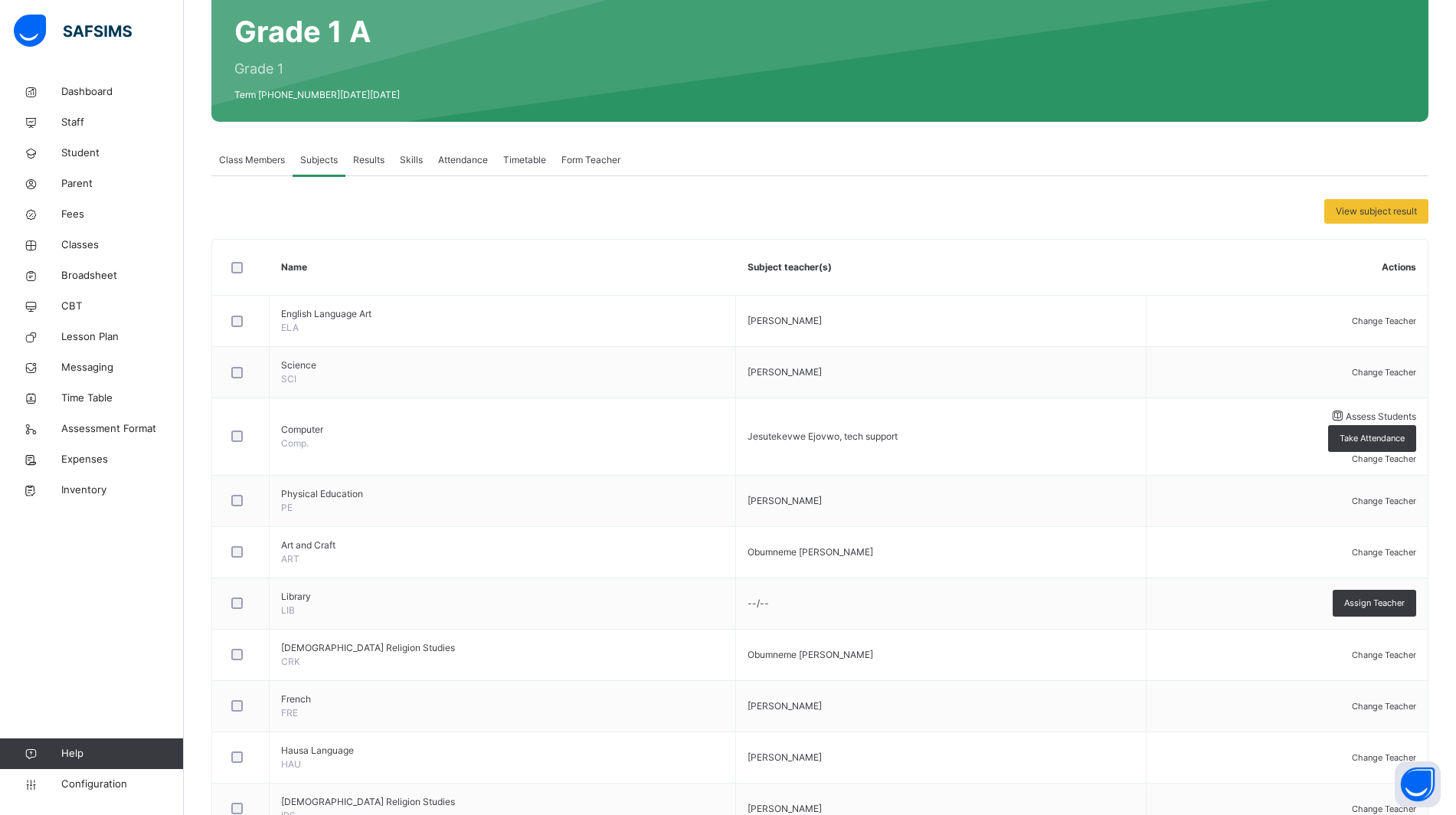
scroll to position [171, 0]
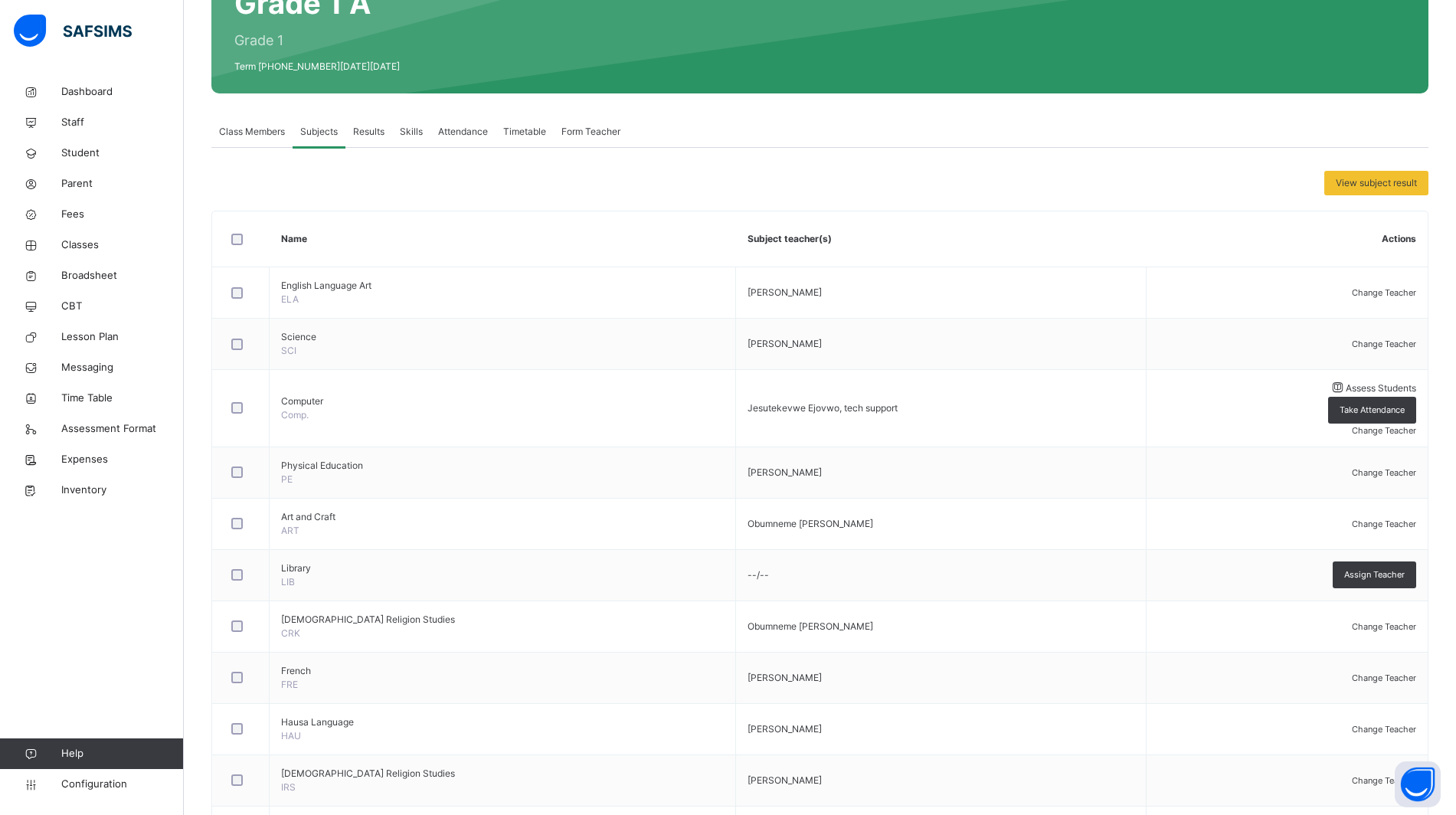
click at [1346, 394] on span "Assess Students" at bounding box center [1381, 388] width 71 height 12
click at [0, 0] on li "Download Empty Score Sheet" at bounding box center [0, 0] width 0 height 0
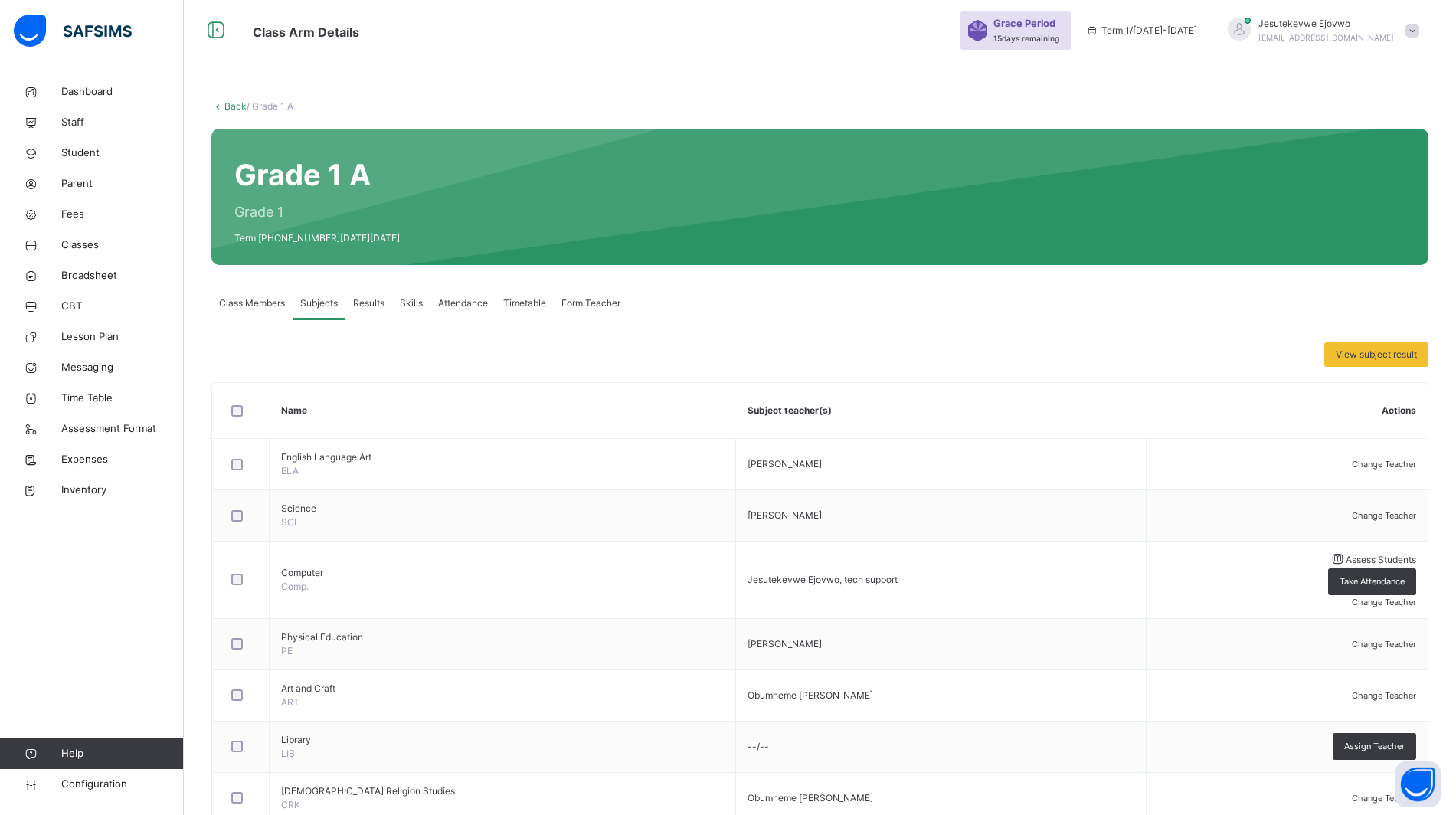
click at [231, 105] on link "Back" at bounding box center [235, 106] width 23 height 12
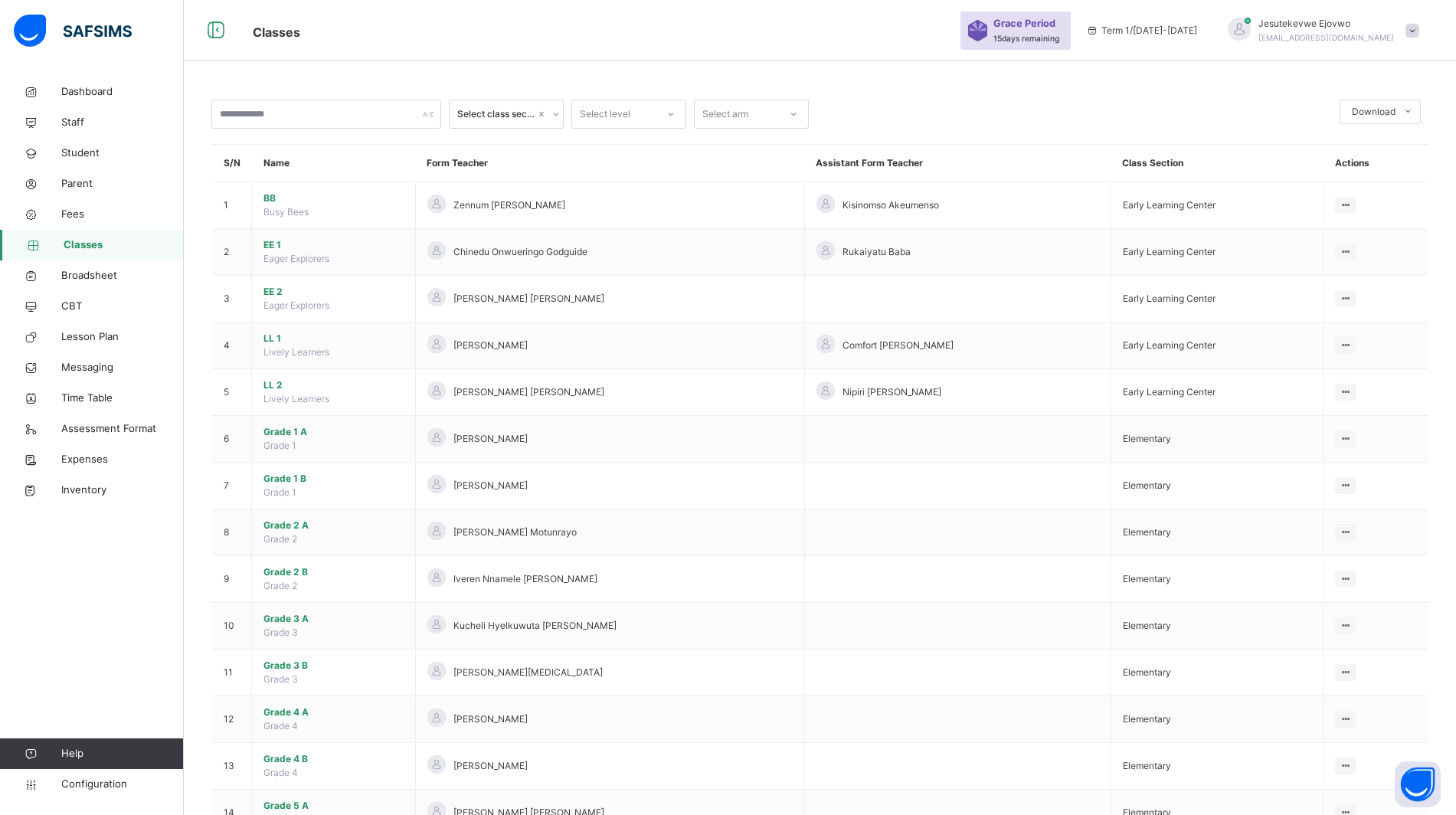
click at [298, 480] on span "Grade 1 B" at bounding box center [333, 478] width 140 height 14
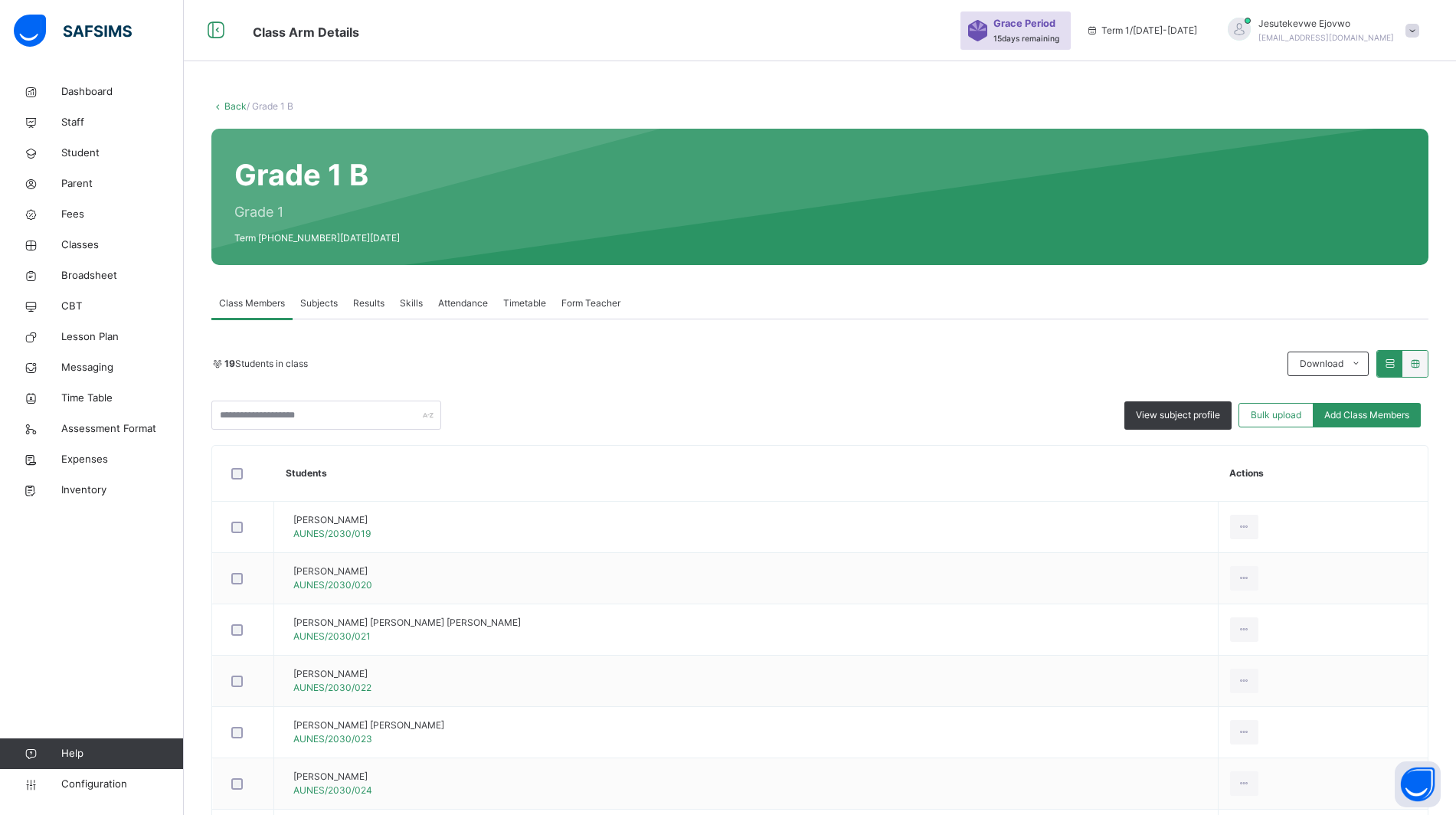
click at [330, 304] on span "Subjects" at bounding box center [319, 302] width 37 height 14
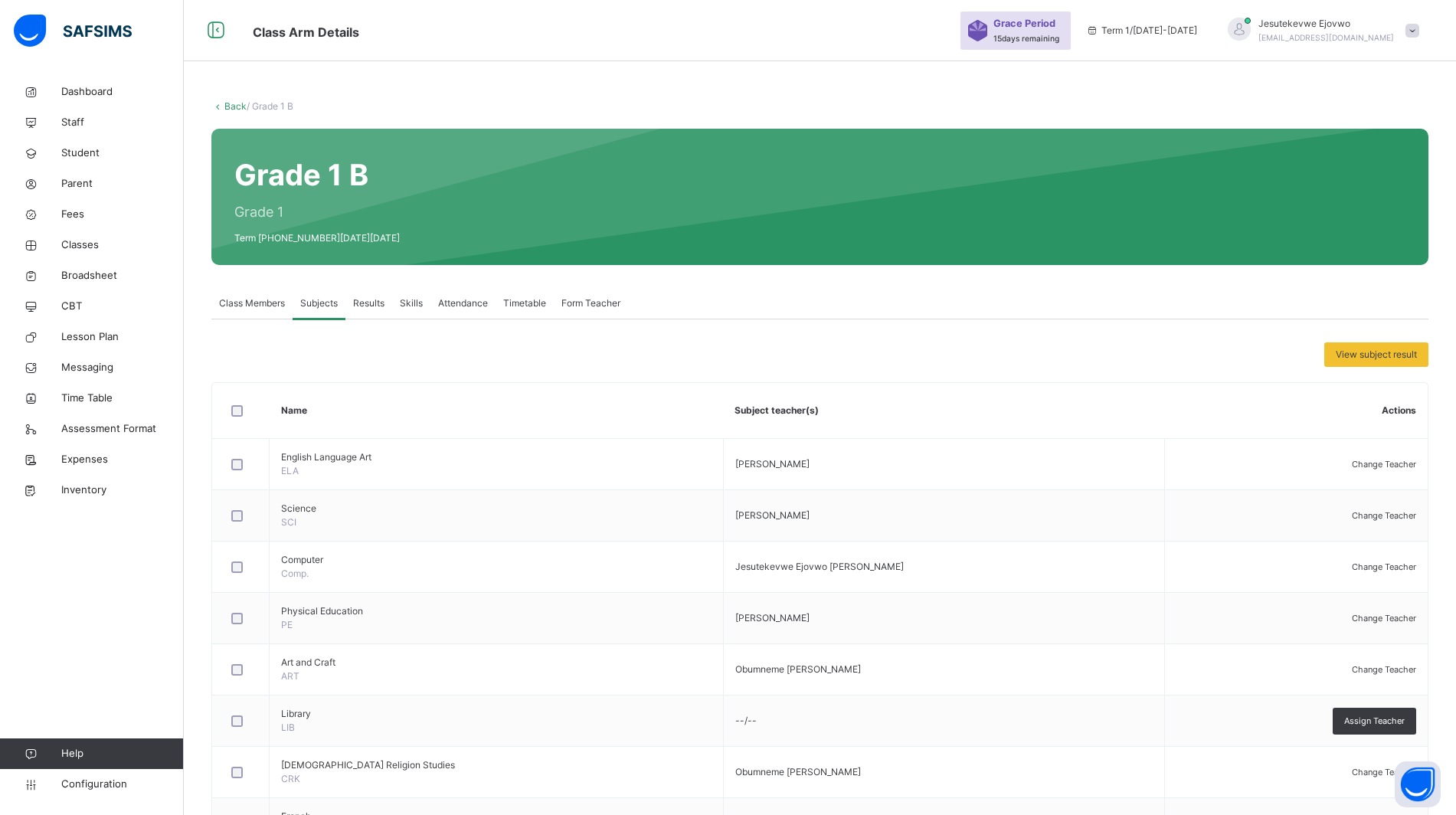
click at [1394, 564] on span "Change Teacher" at bounding box center [1384, 567] width 64 height 11
type input "****"
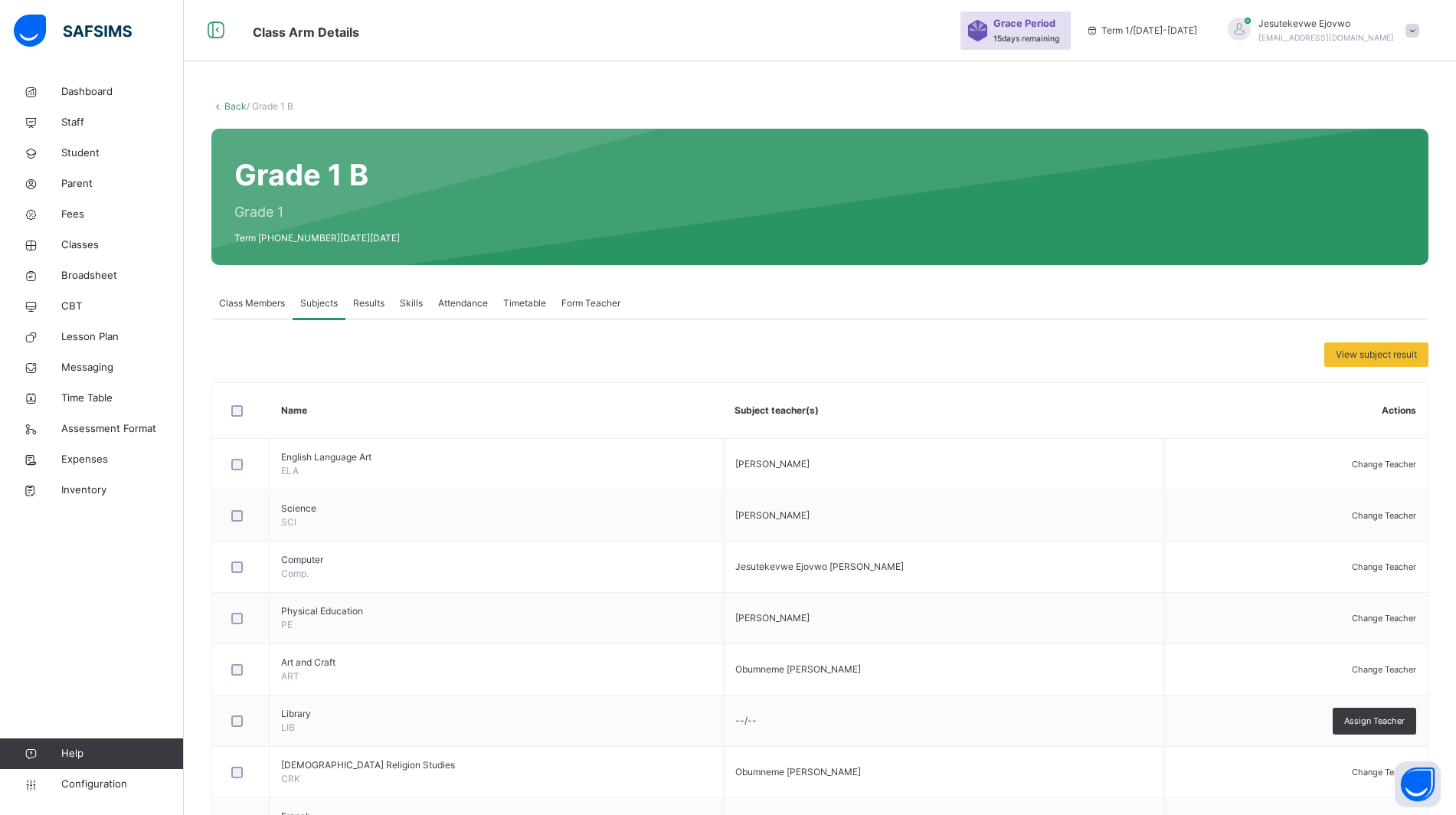
click at [236, 306] on span "Class Members" at bounding box center [252, 302] width 66 height 14
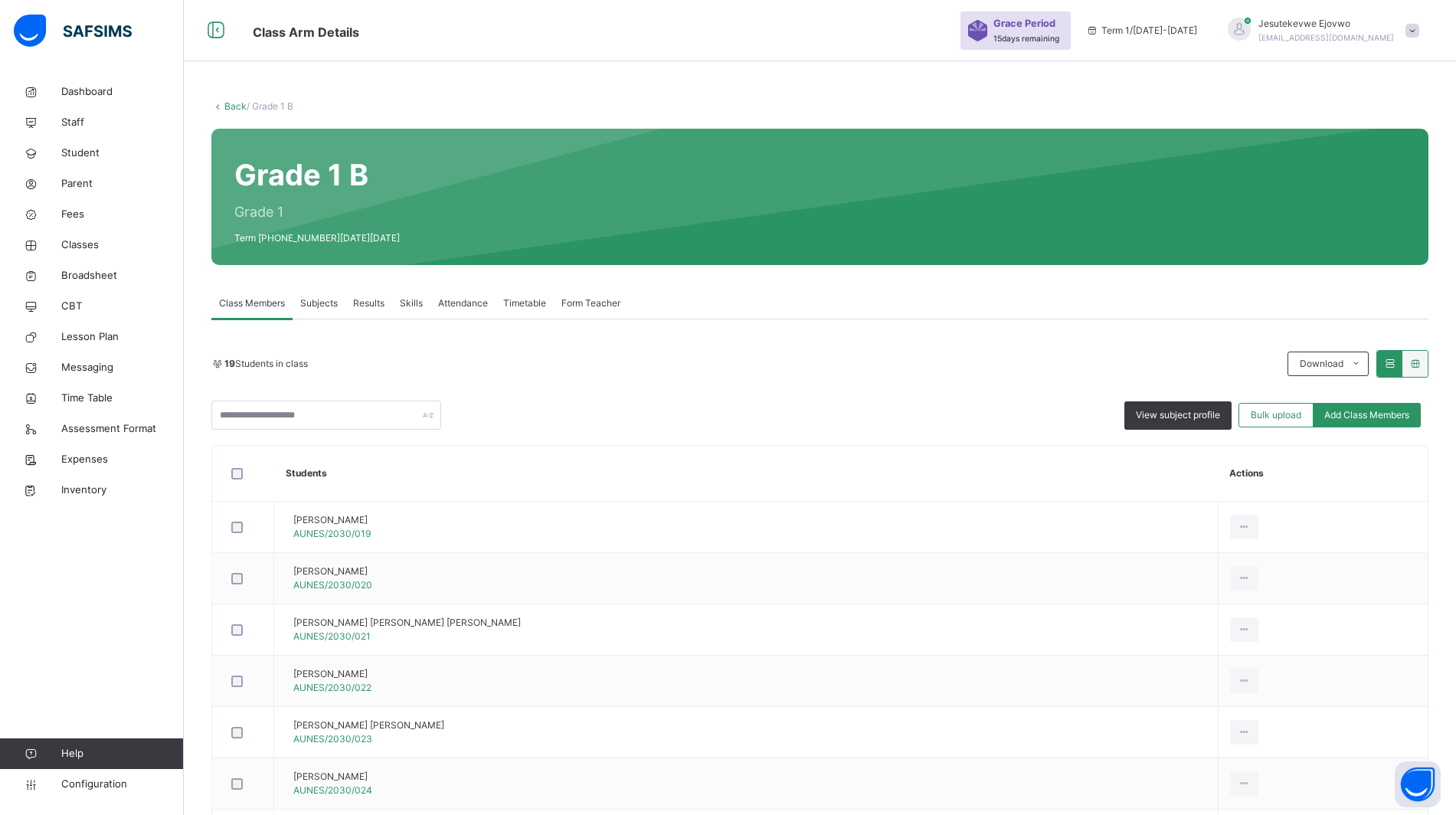
click at [318, 306] on span "Subjects" at bounding box center [319, 302] width 37 height 14
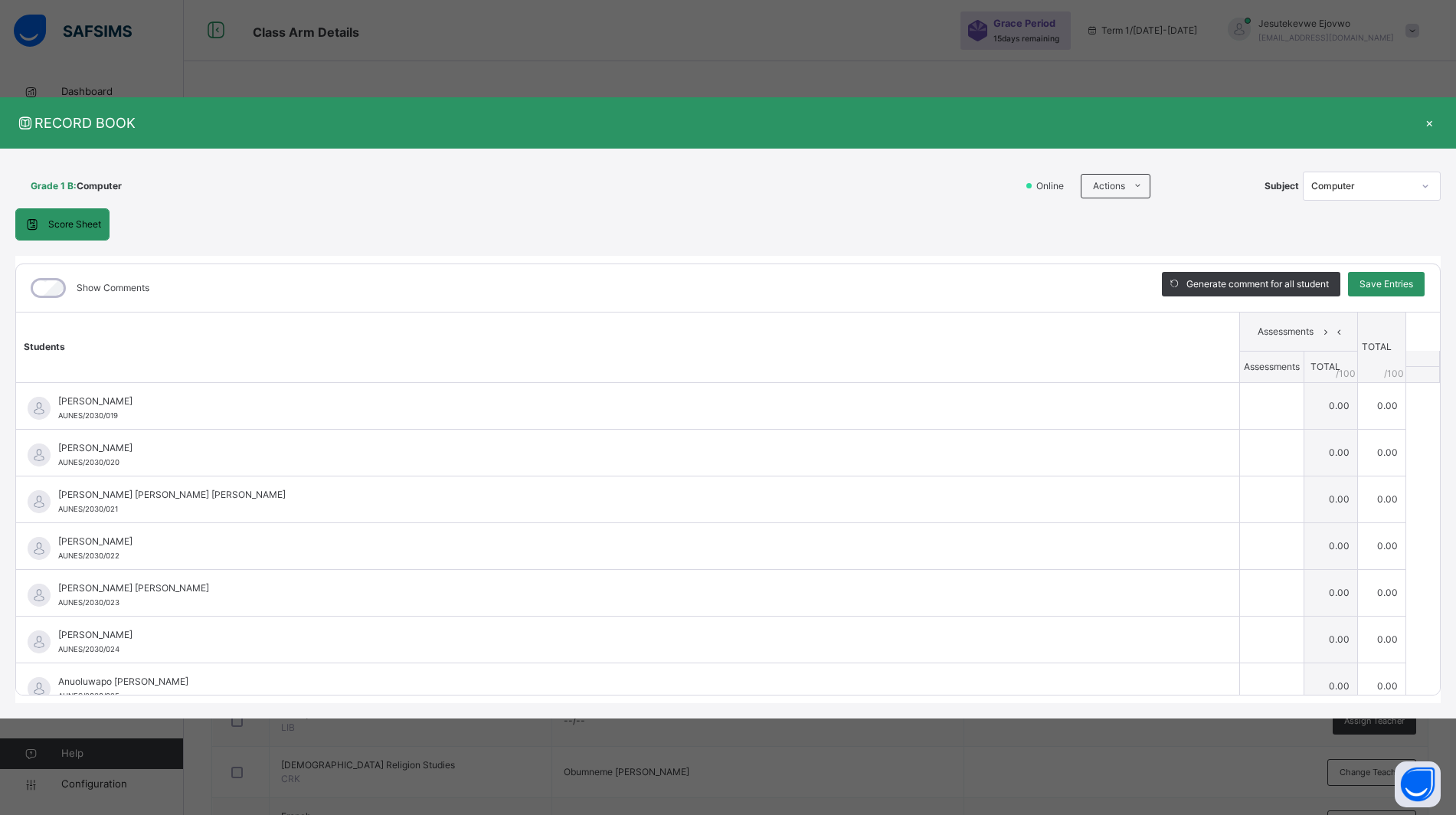
scroll to position [96, 0]
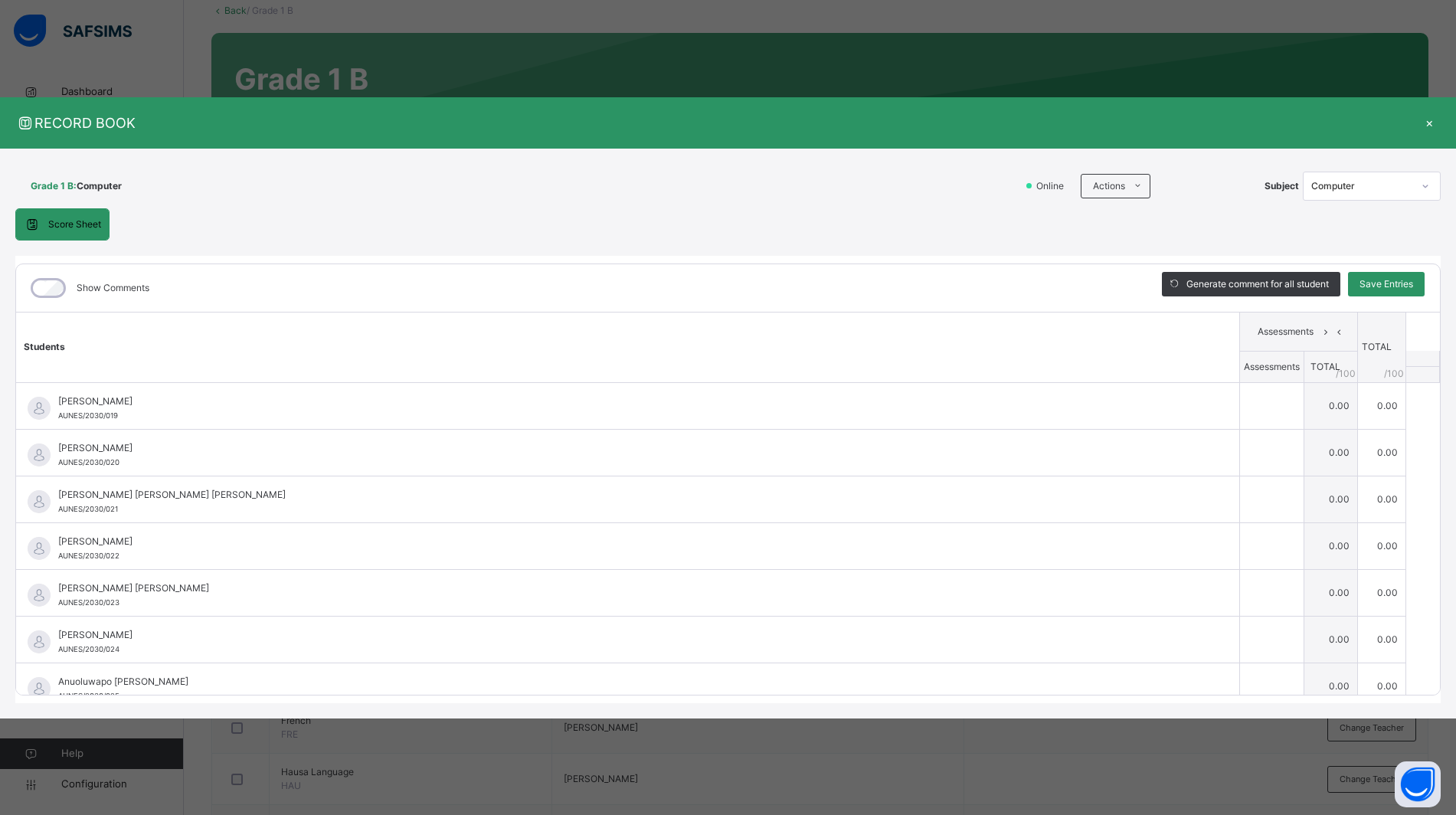
click at [0, 0] on li "Download Empty Score Sheet" at bounding box center [0, 0] width 0 height 0
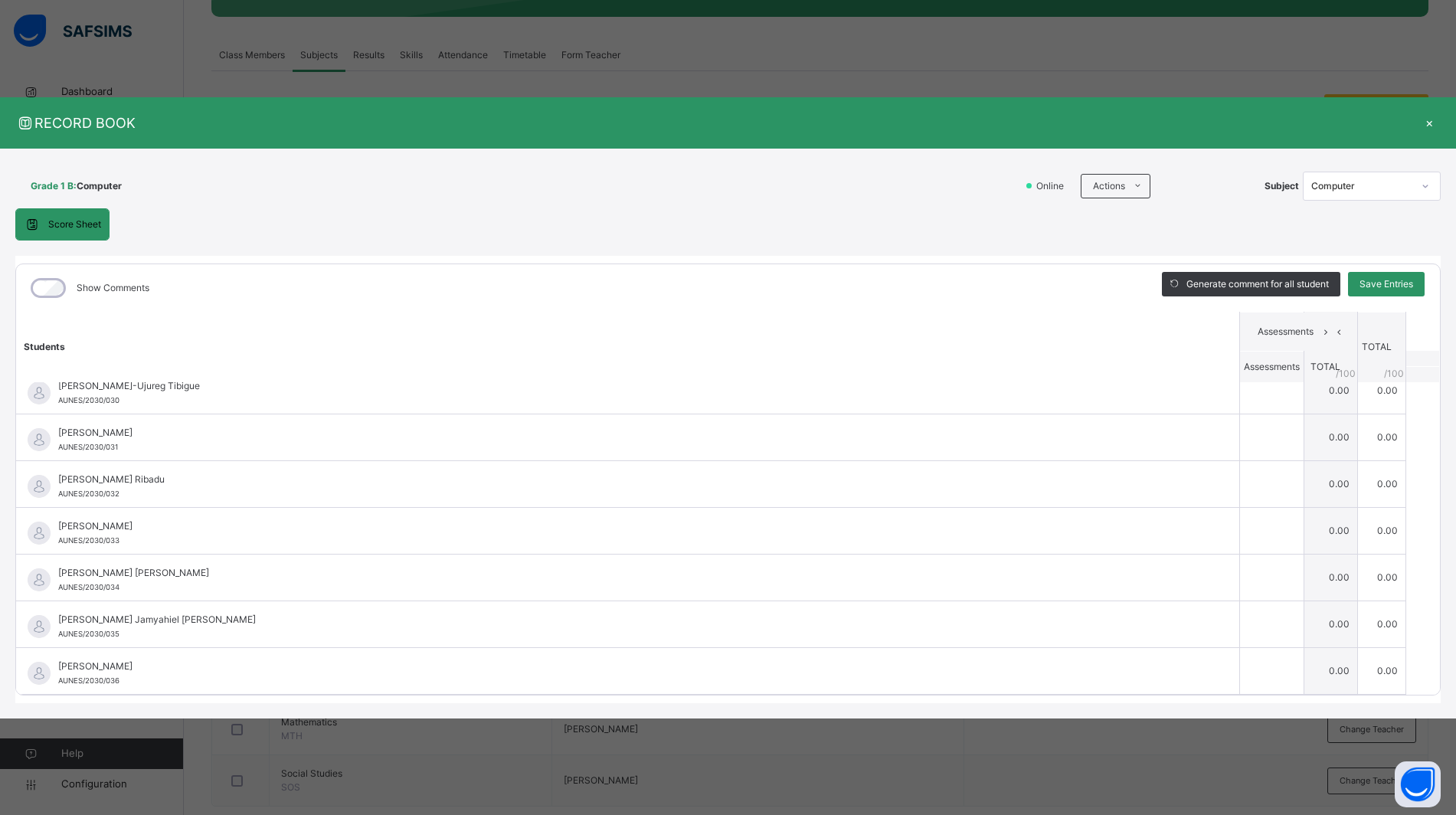
scroll to position [278, 0]
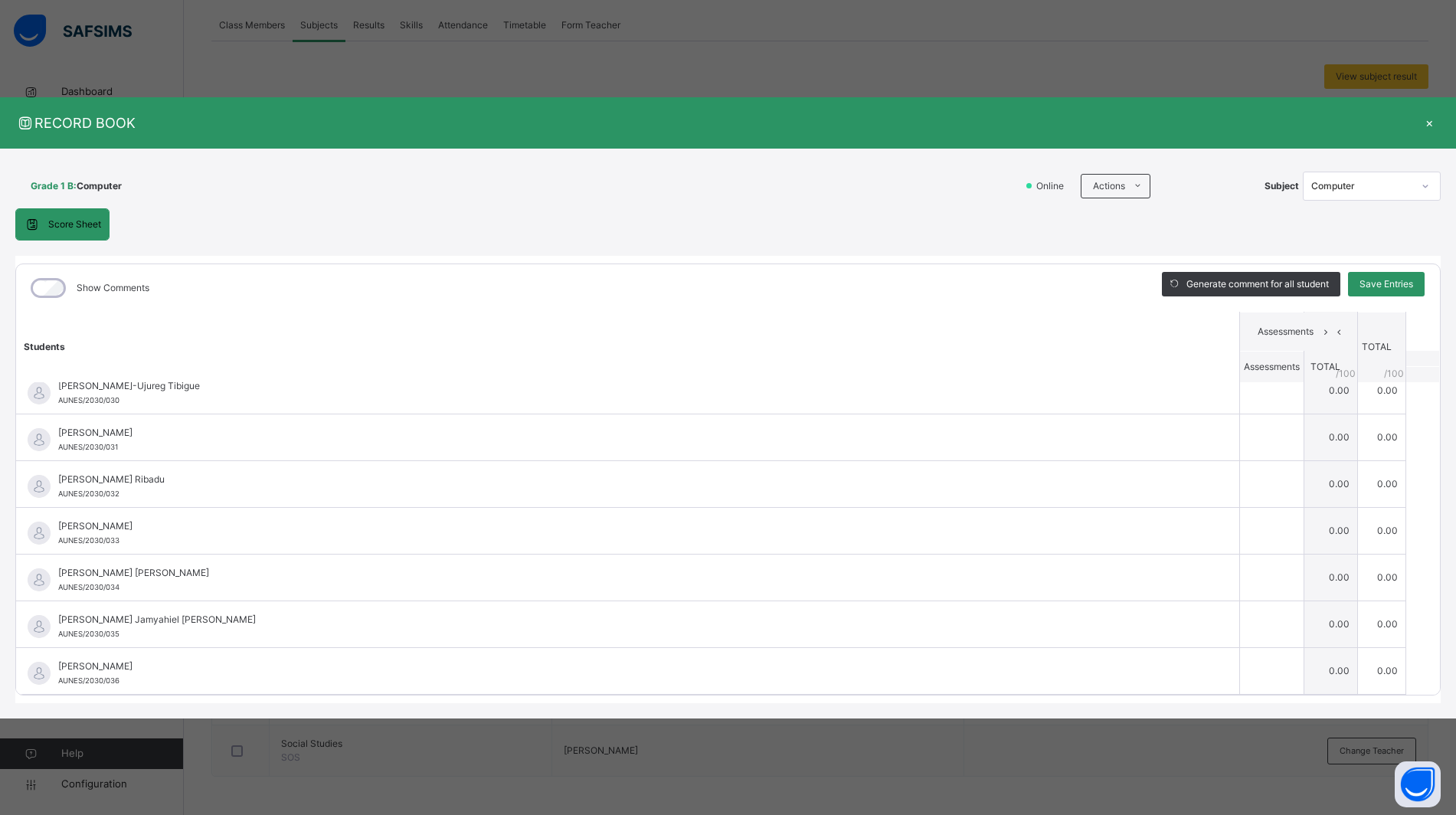
click at [1429, 120] on div "×" at bounding box center [1429, 122] width 23 height 21
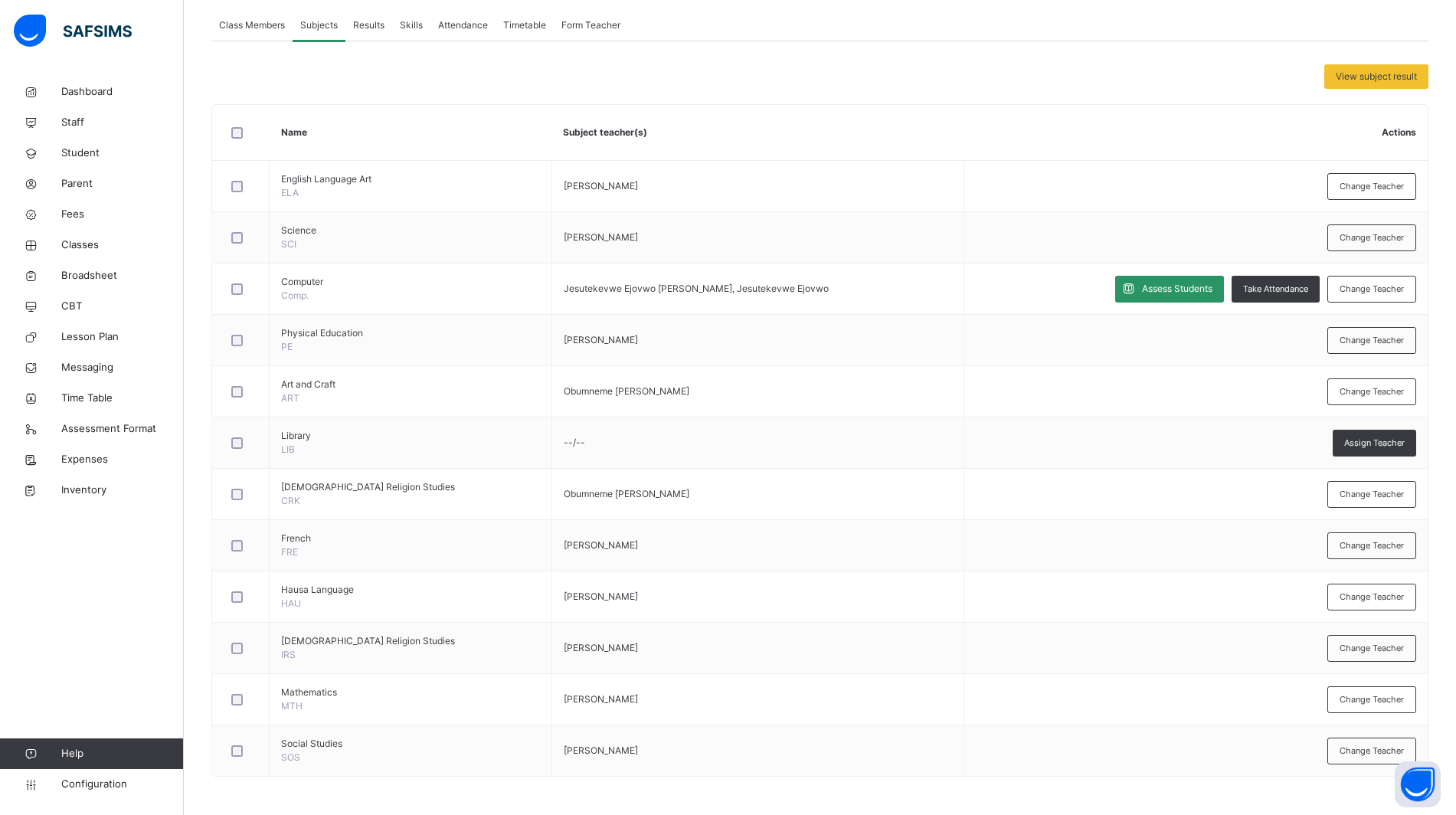
click at [92, 151] on span "Student" at bounding box center [122, 153] width 122 height 15
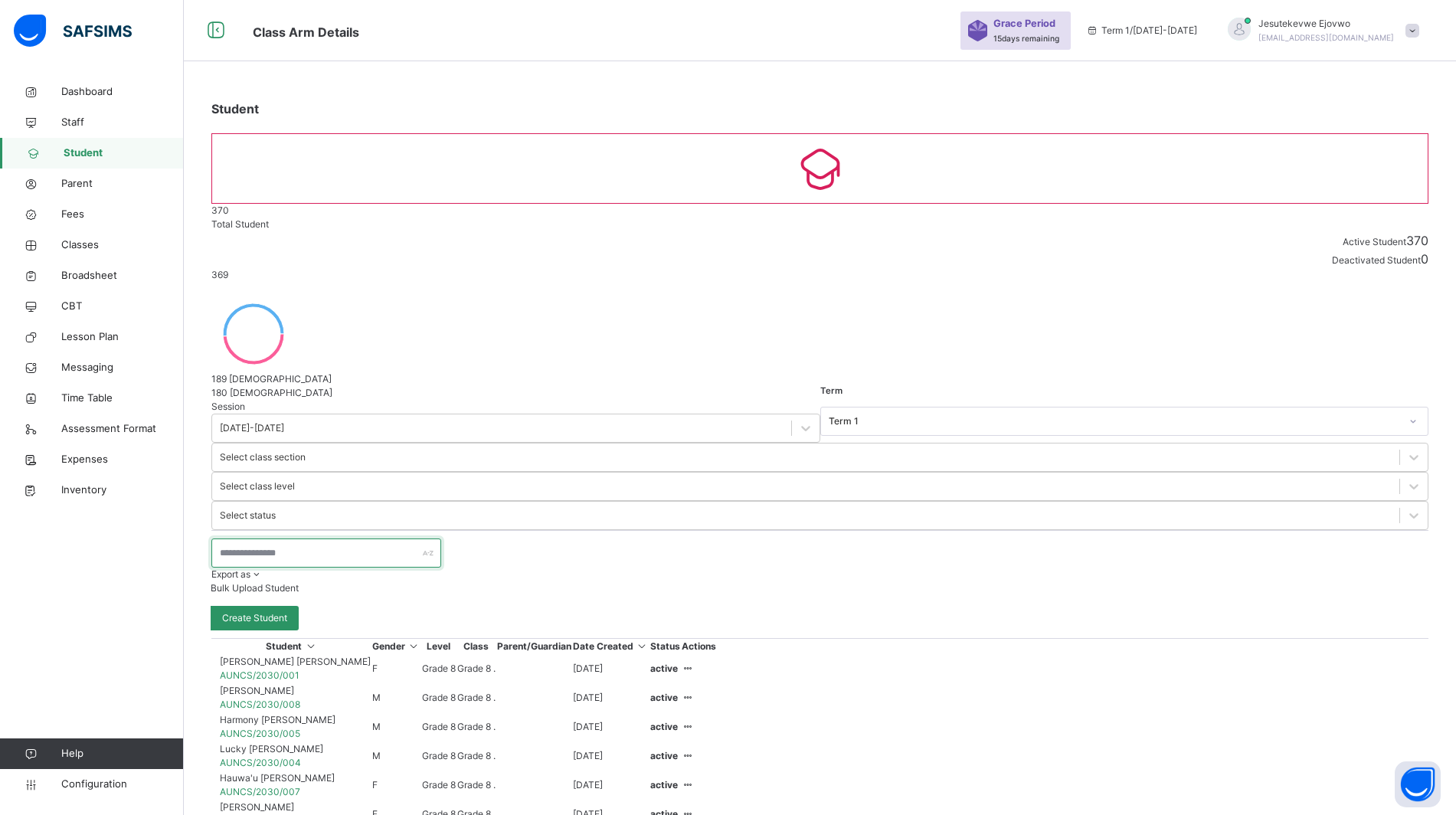
click at [306, 539] on input "text" at bounding box center [326, 553] width 230 height 29
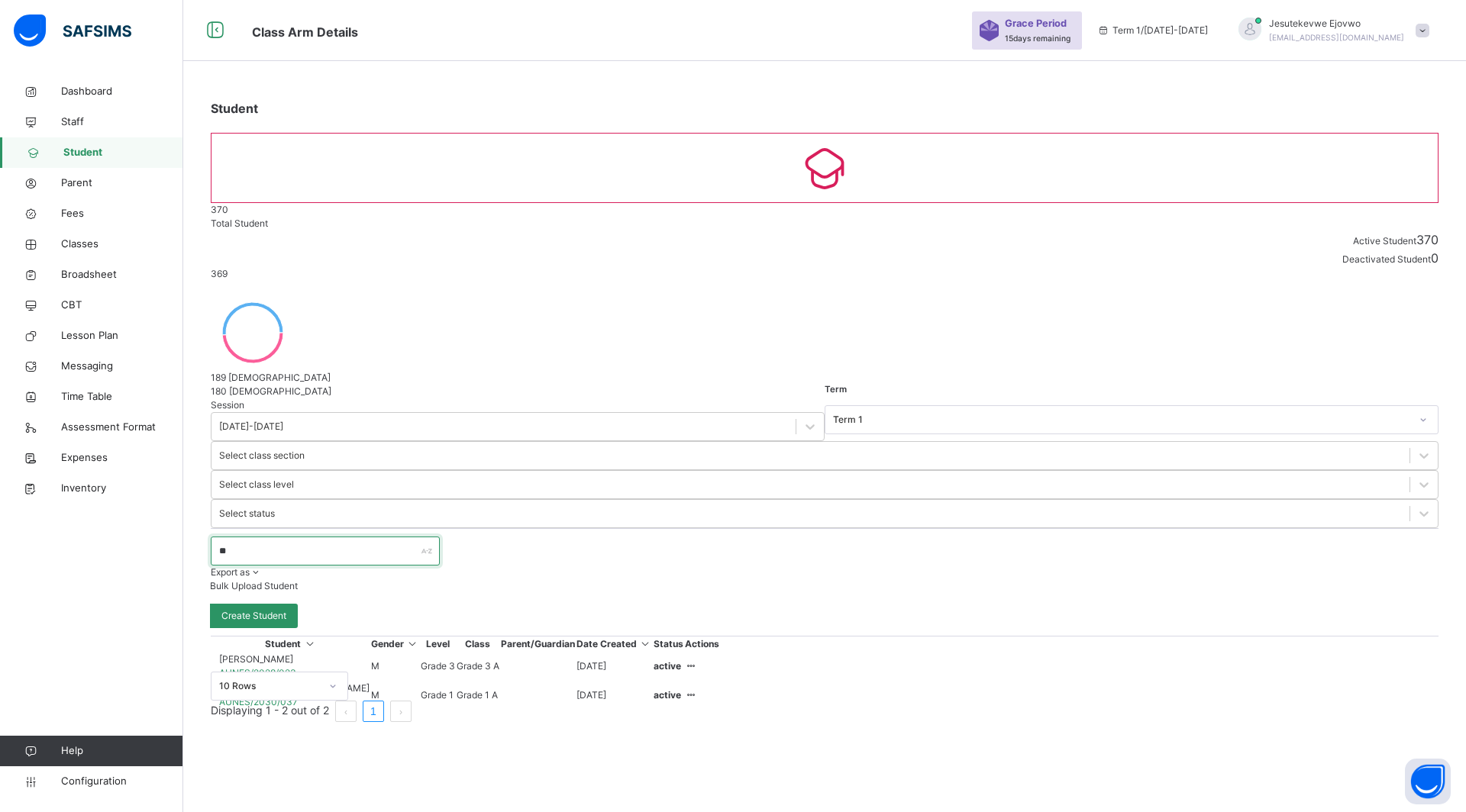
type input "*"
type input "****"
click at [97, 240] on span "Classes" at bounding box center [122, 244] width 122 height 15
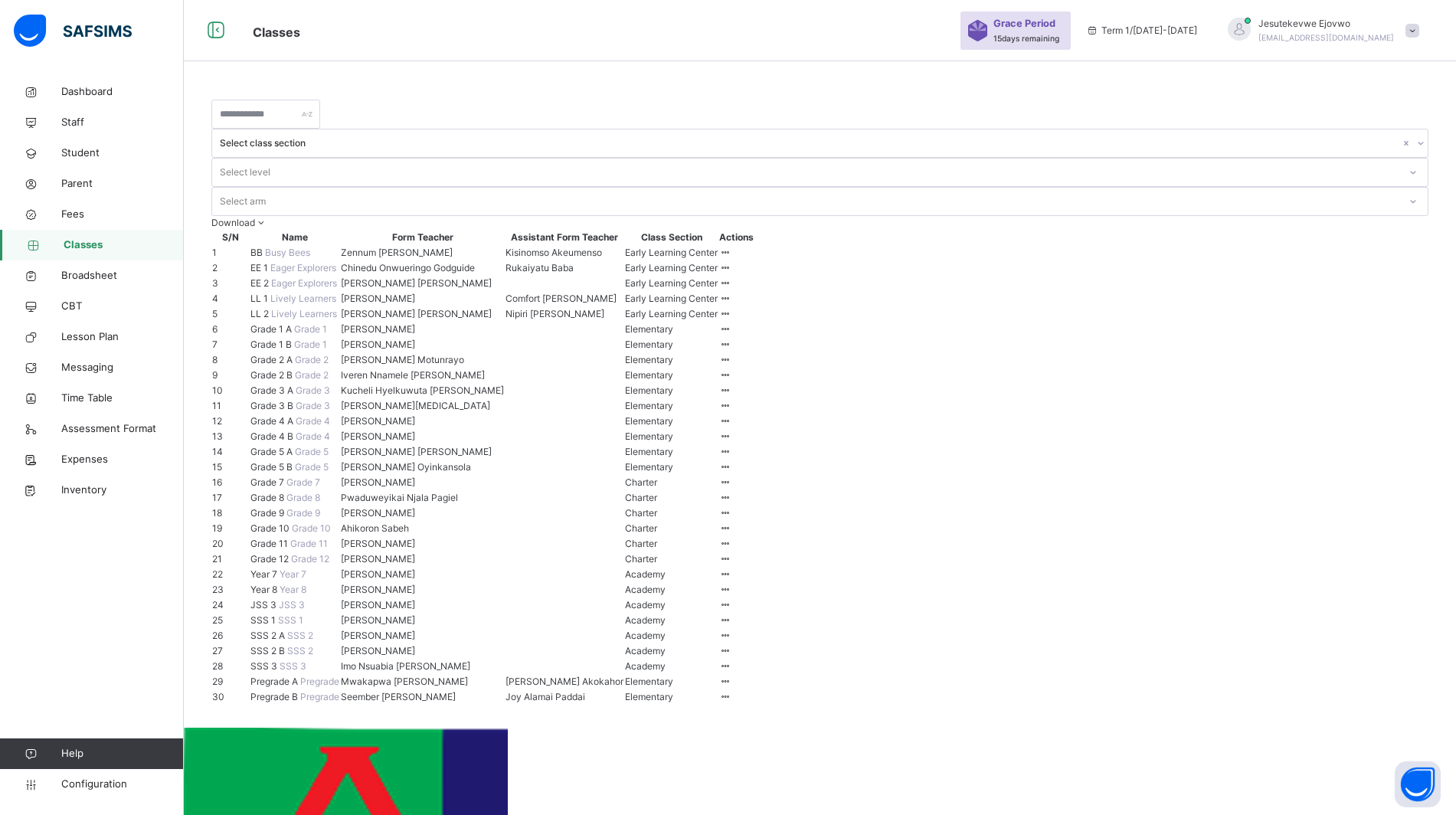
click at [324, 352] on td "Grade 1 B Grade 1" at bounding box center [295, 344] width 91 height 15
click at [285, 350] on span "Grade 1 B" at bounding box center [273, 344] width 43 height 12
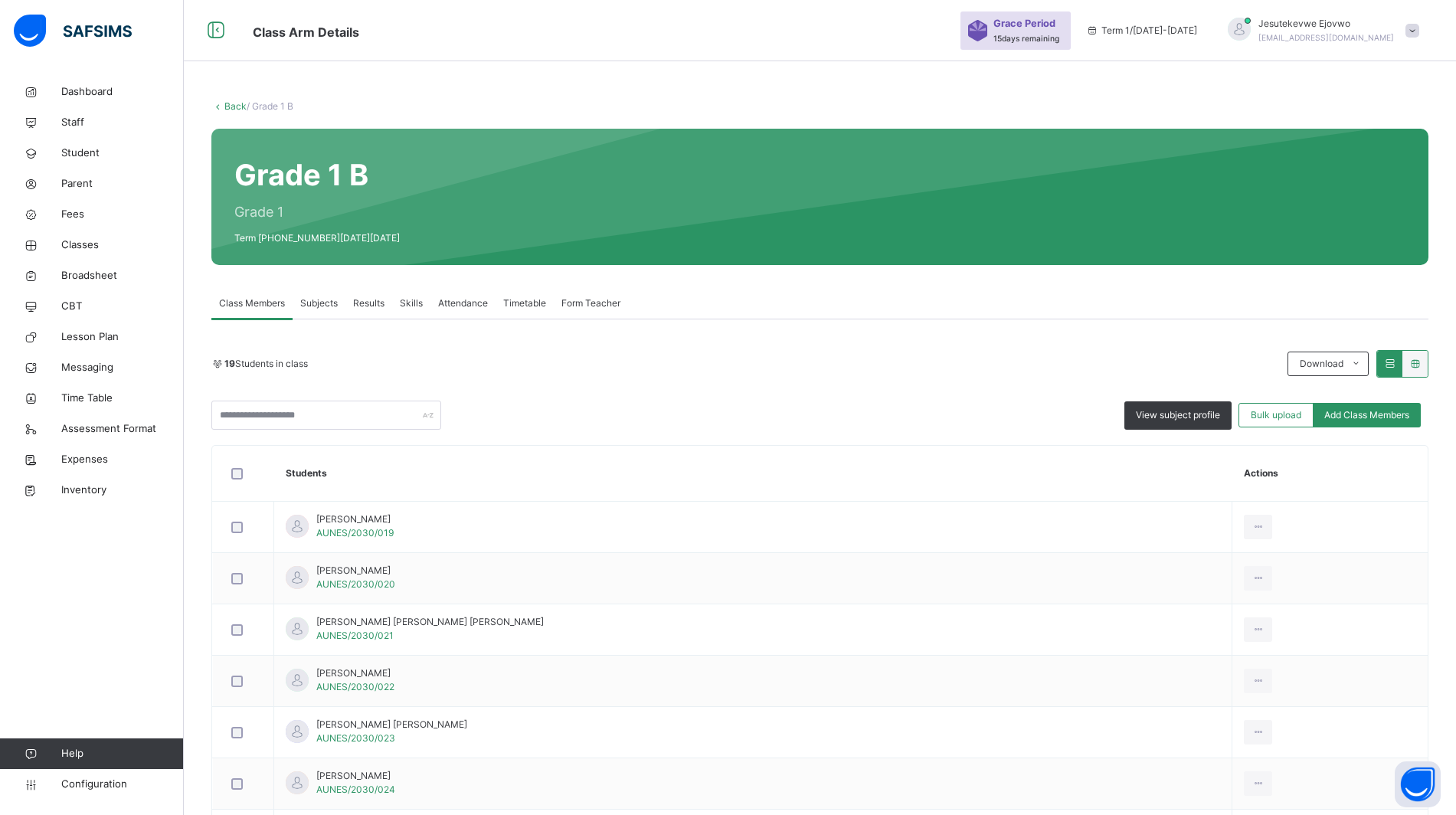
click at [331, 303] on span "Subjects" at bounding box center [319, 302] width 37 height 14
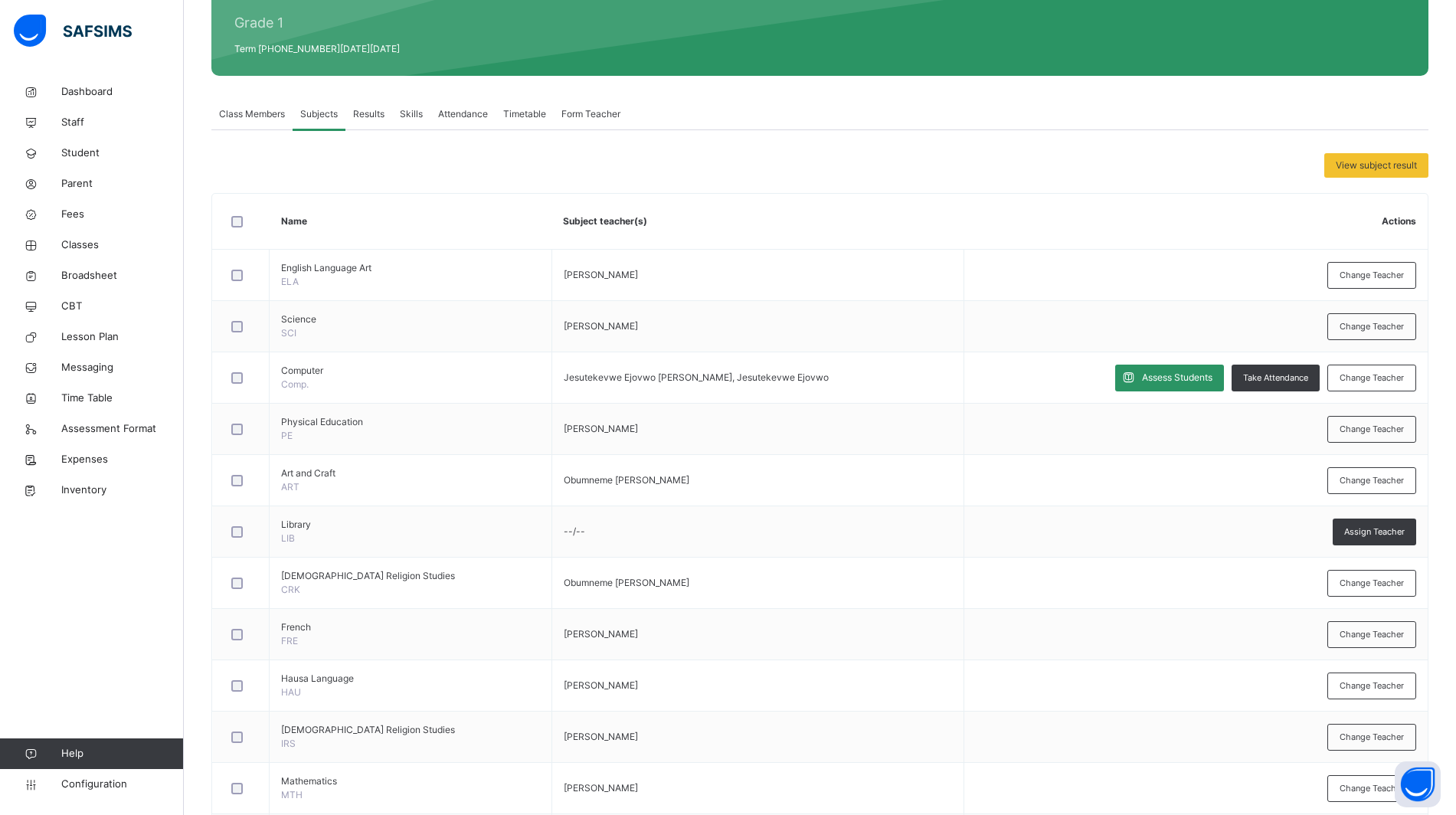
scroll to position [191, 0]
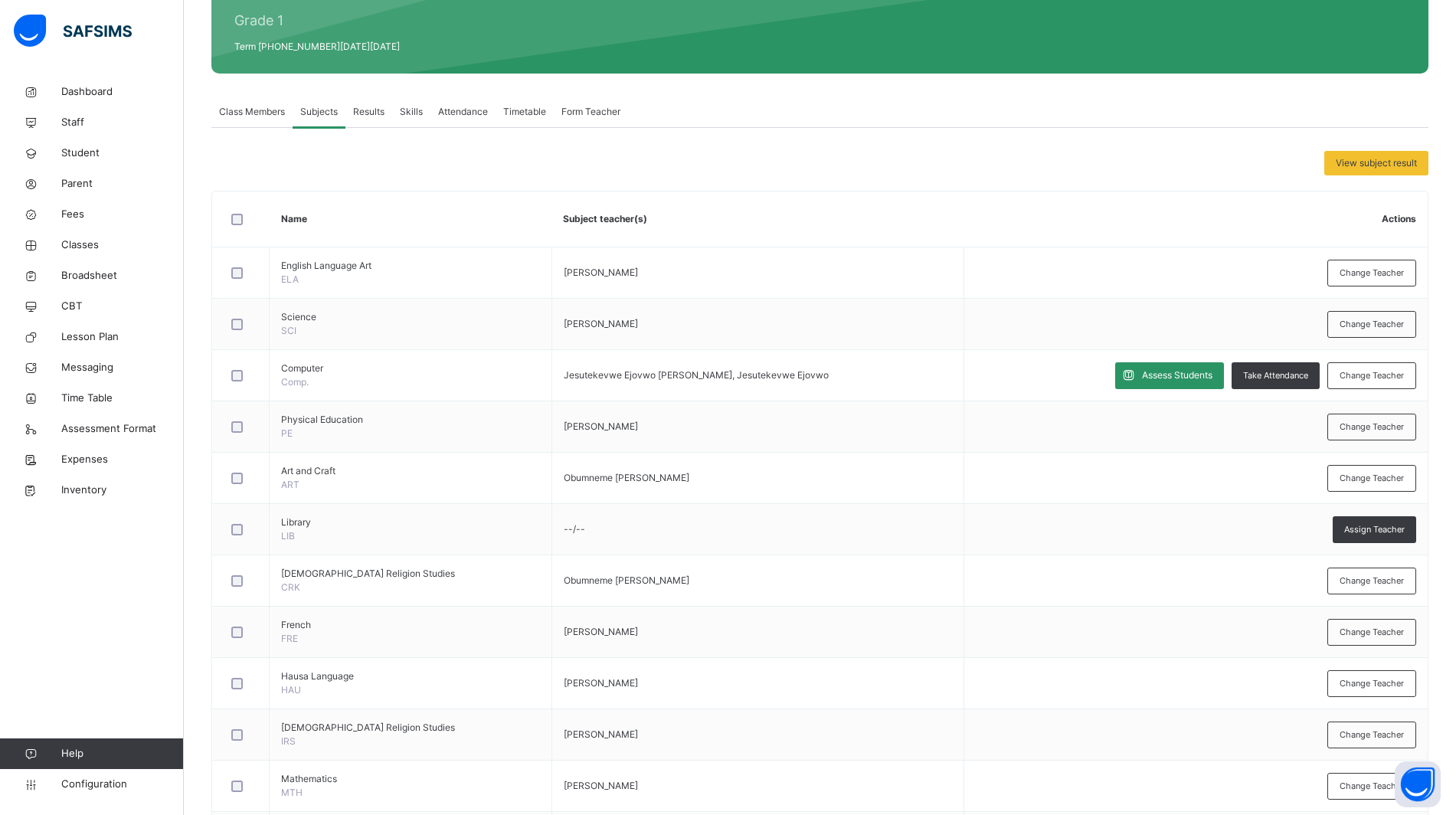
click at [1202, 369] on span "Assess Students" at bounding box center [1177, 375] width 71 height 14
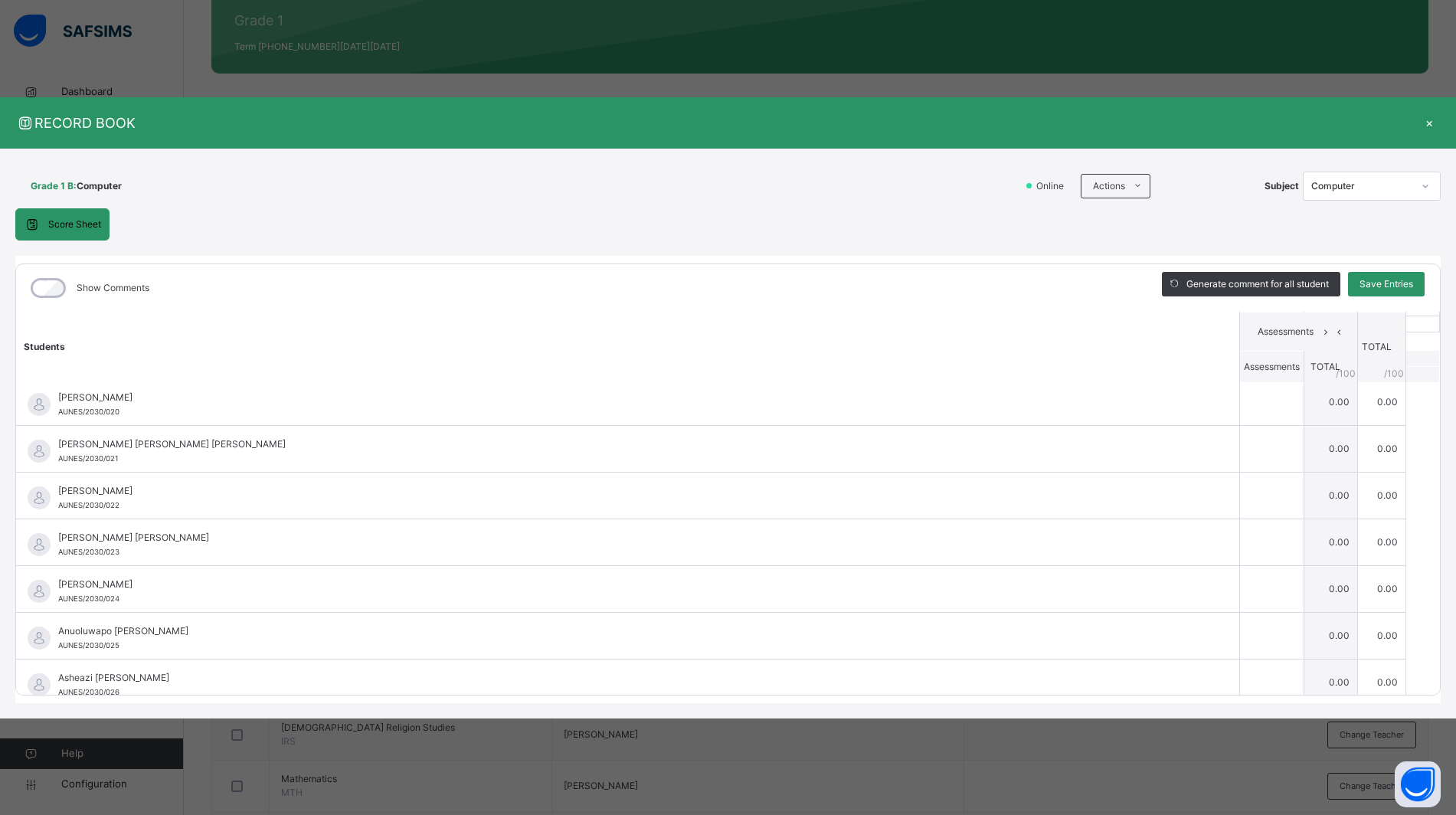
scroll to position [0, 0]
click at [1432, 121] on div "×" at bounding box center [1429, 122] width 23 height 21
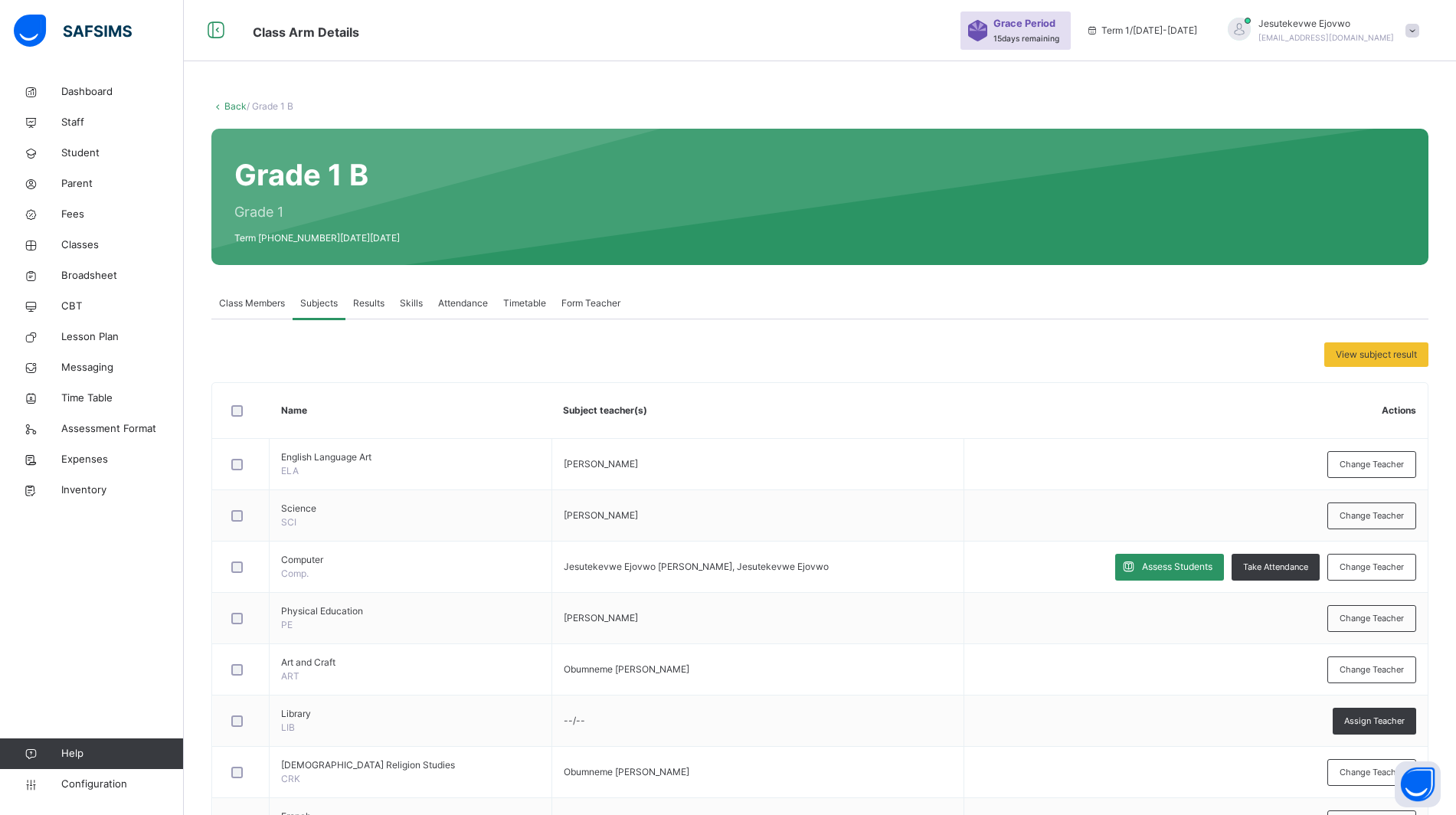
click at [259, 298] on span "Class Members" at bounding box center [252, 302] width 66 height 14
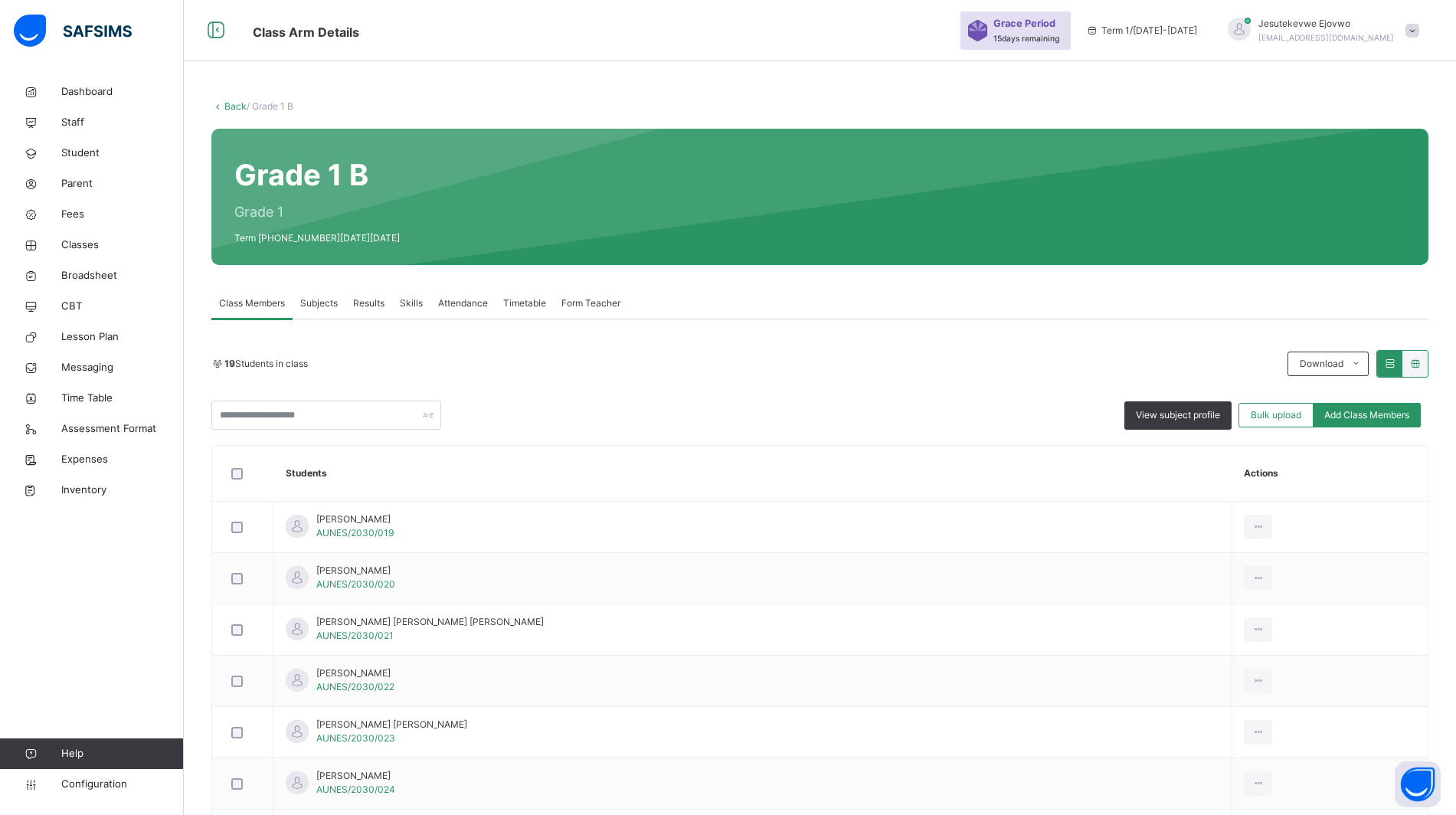
click at [1183, 423] on div "View subject profile" at bounding box center [1178, 415] width 107 height 28
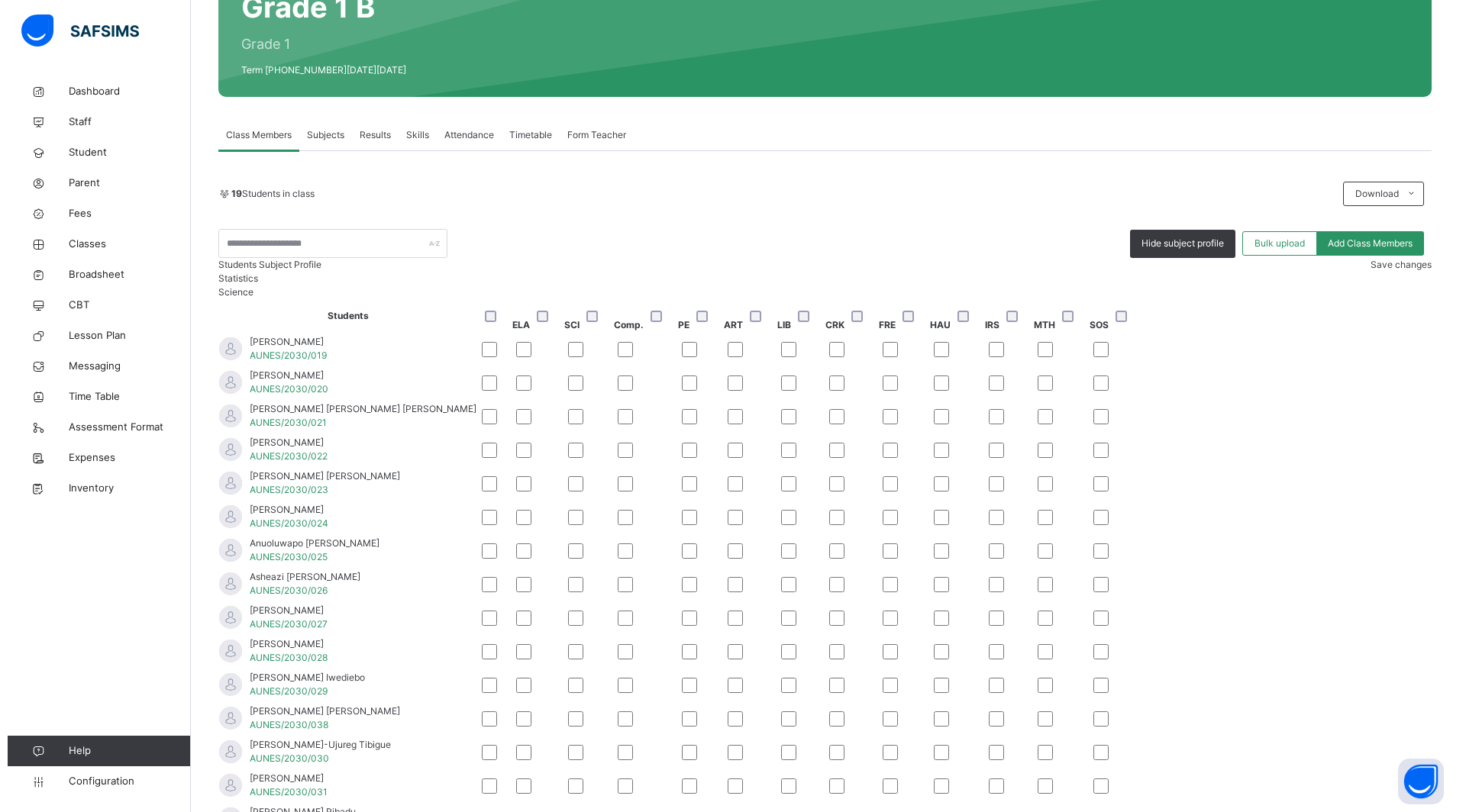
scroll to position [441, 0]
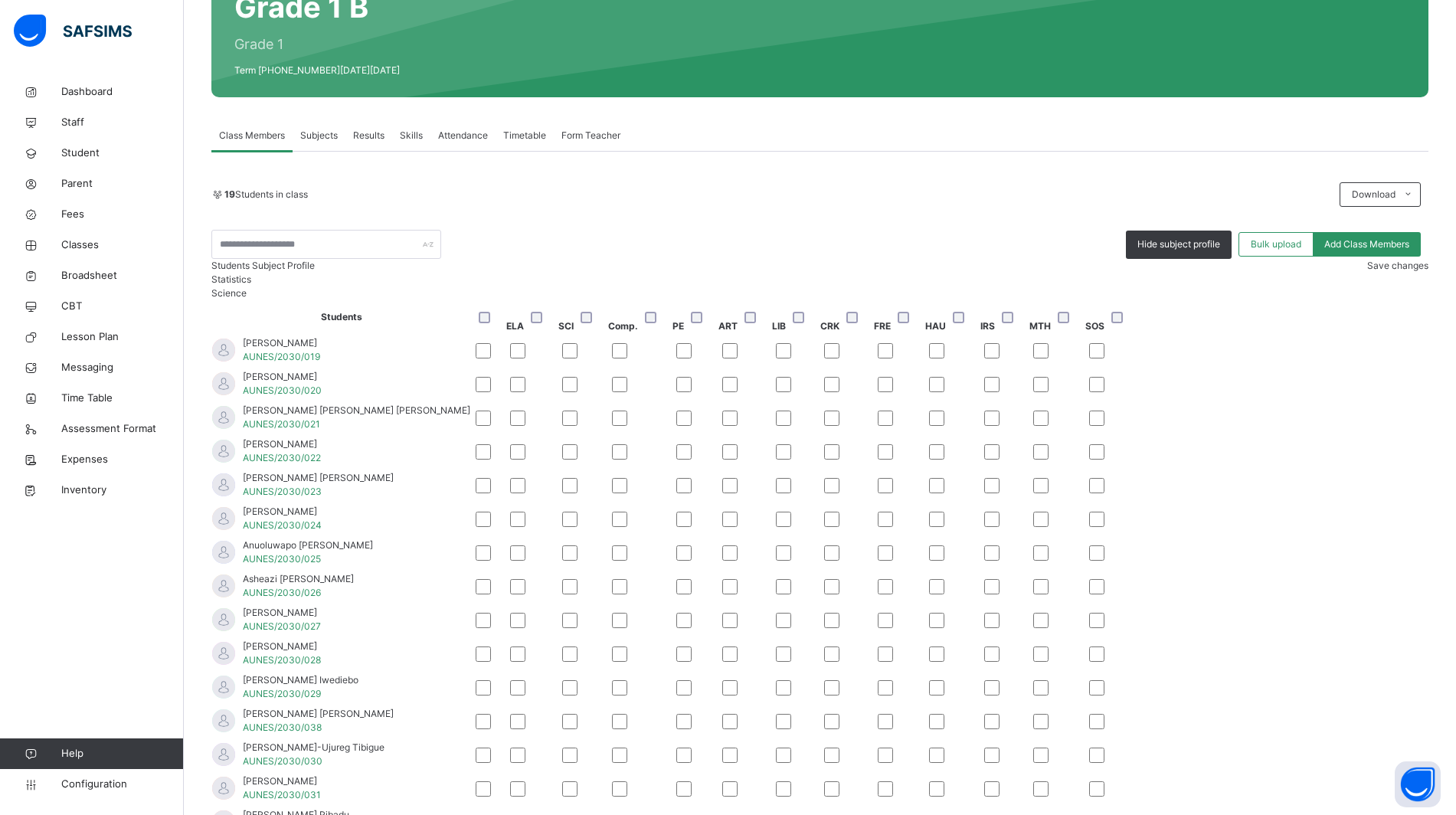
click at [667, 714] on div at bounding box center [639, 721] width 55 height 15
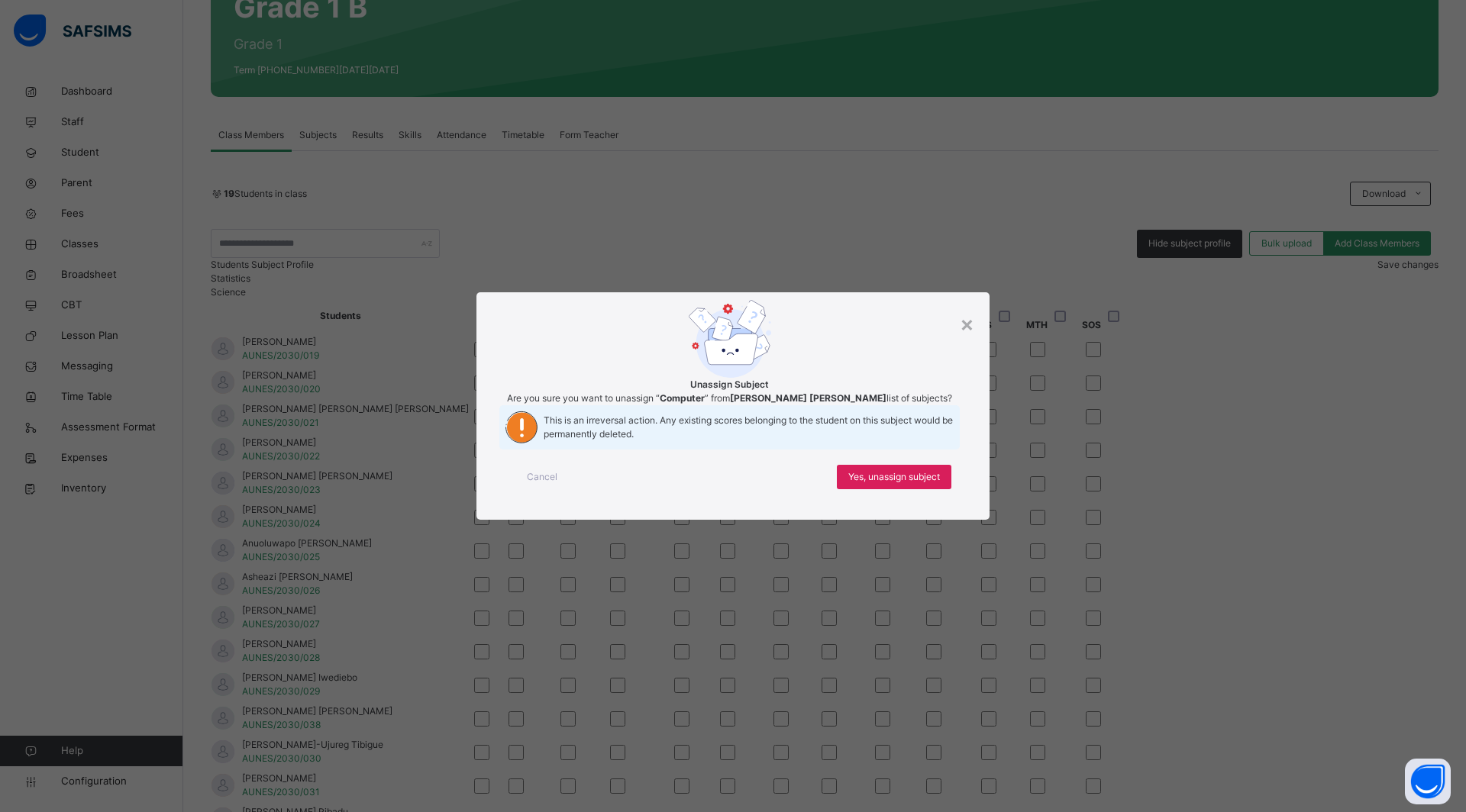
click at [966, 308] on div "×" at bounding box center [967, 324] width 14 height 32
click at [891, 489] on div "Yes, unassign subject" at bounding box center [894, 476] width 115 height 24
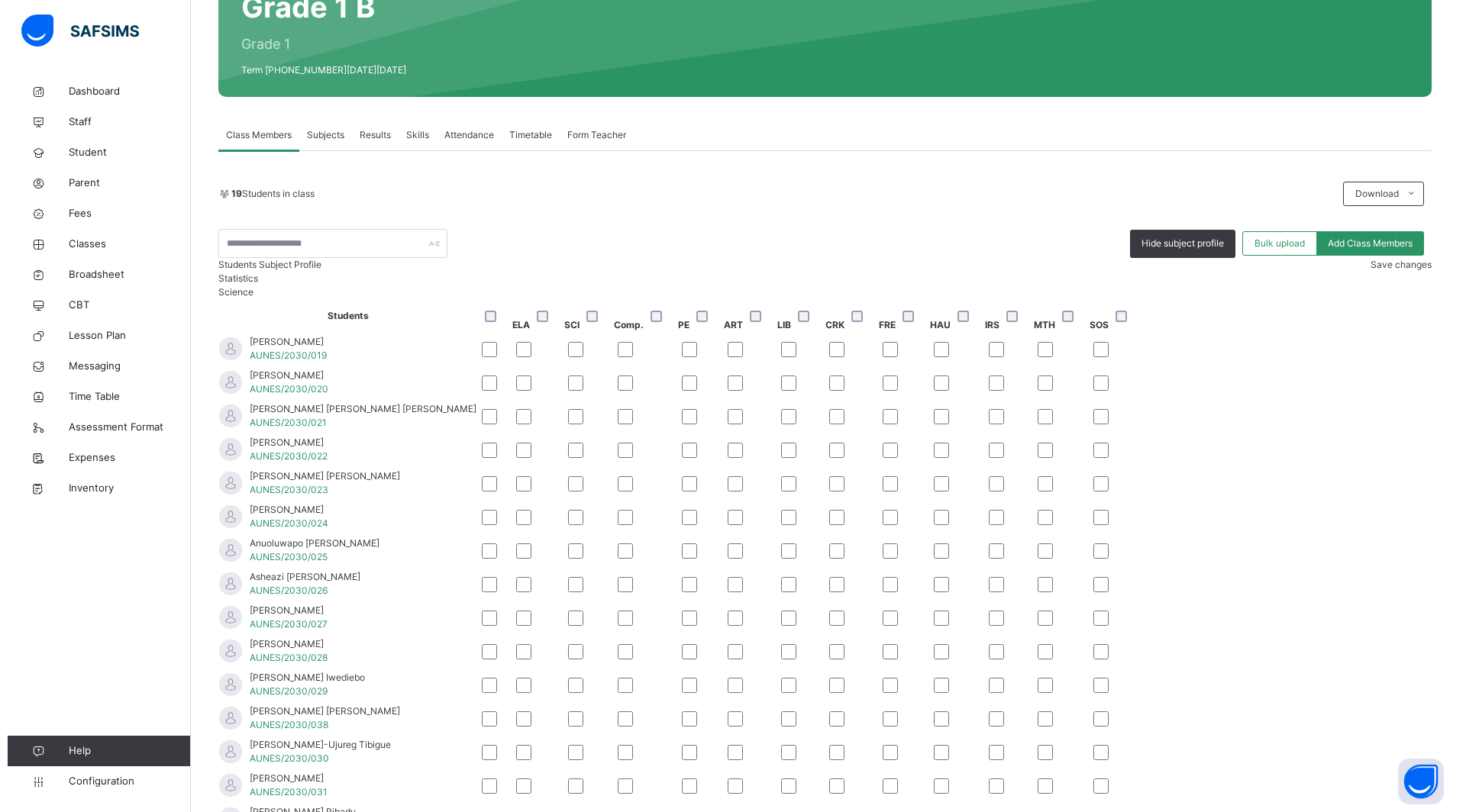
scroll to position [382, 0]
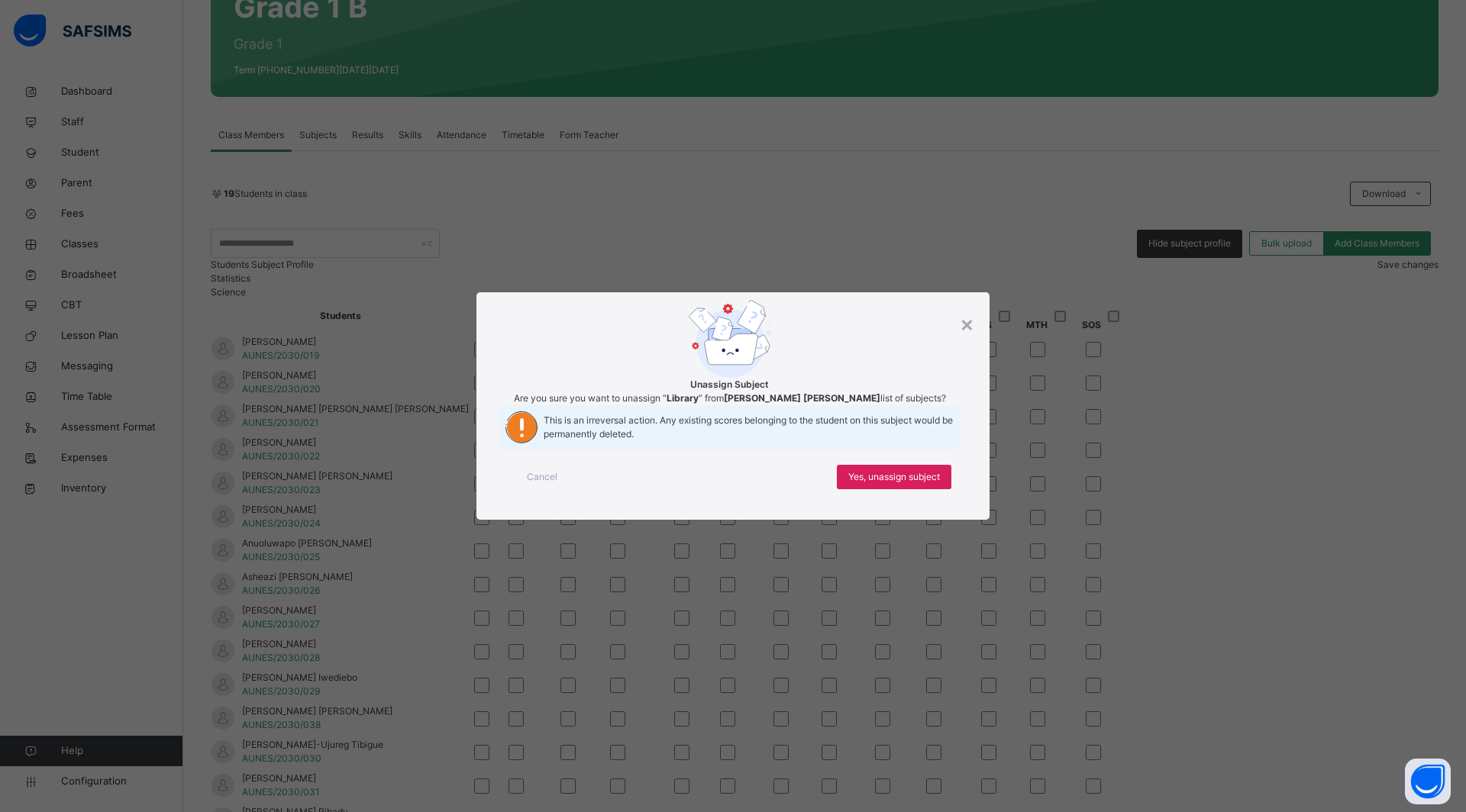
click at [910, 484] on span "Yes, unassign subject" at bounding box center [895, 476] width 92 height 14
click at [879, 484] on span "Yes, unassign subject" at bounding box center [895, 476] width 92 height 14
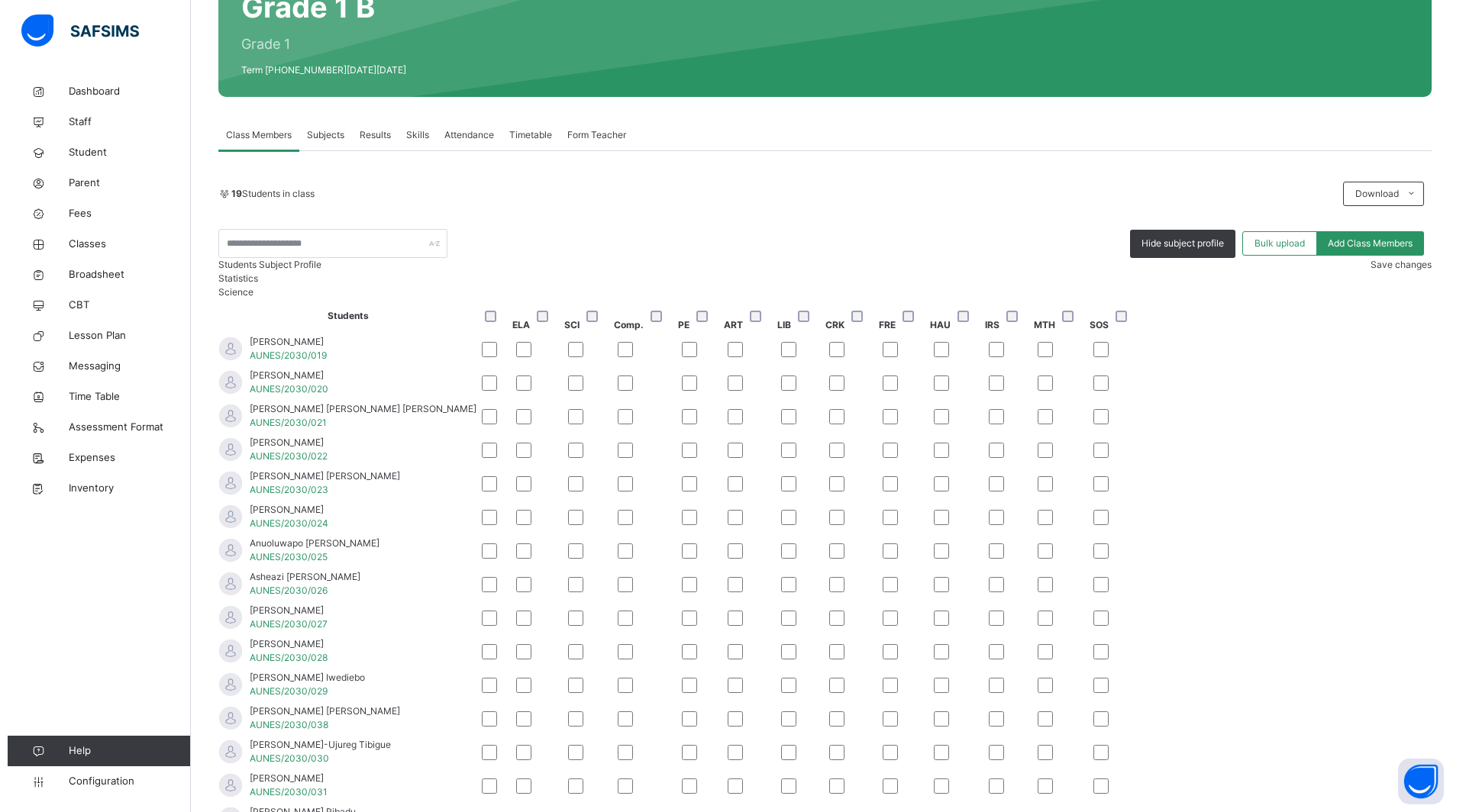
scroll to position [477, 0]
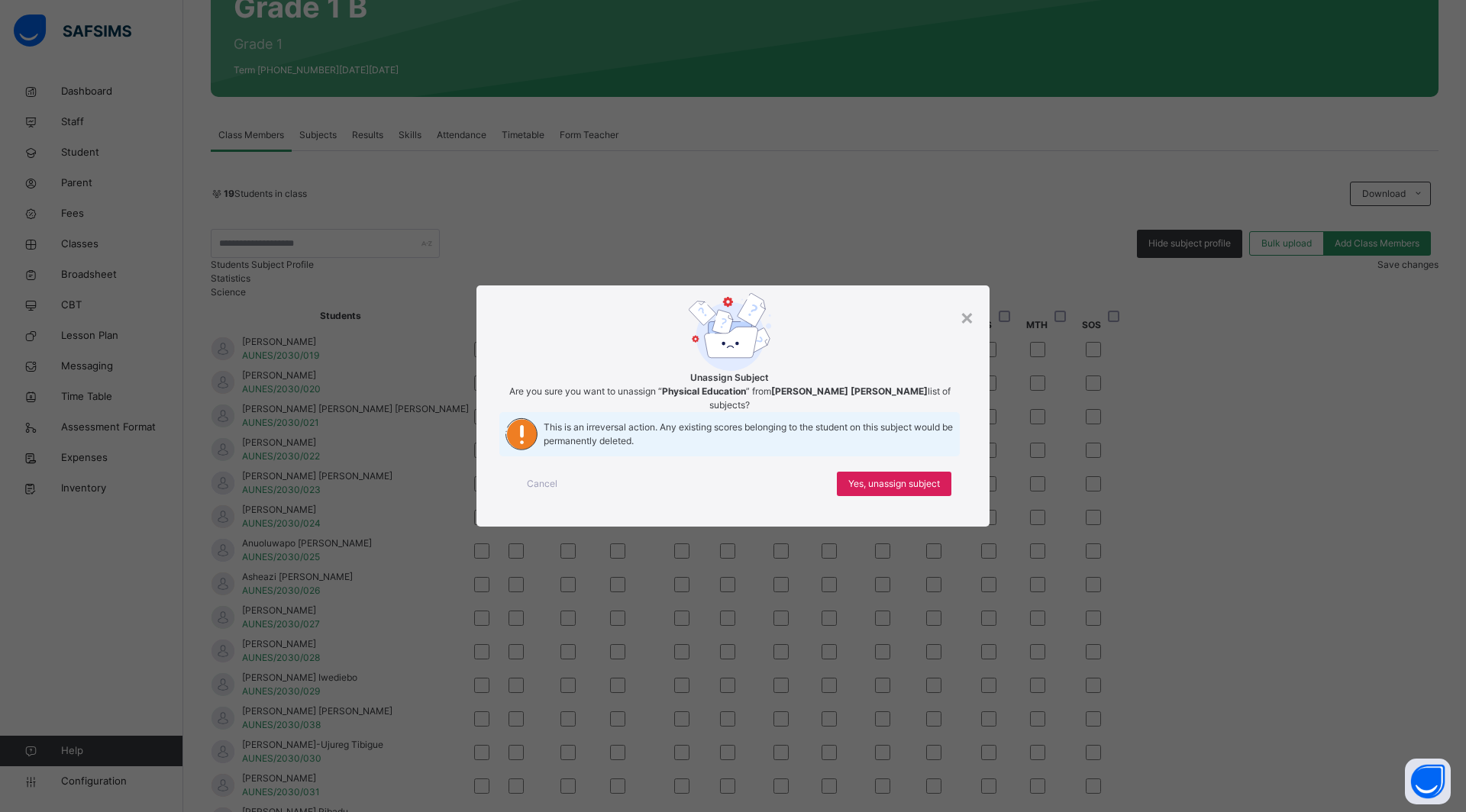
click at [884, 491] on span "Yes, unassign subject" at bounding box center [895, 484] width 92 height 14
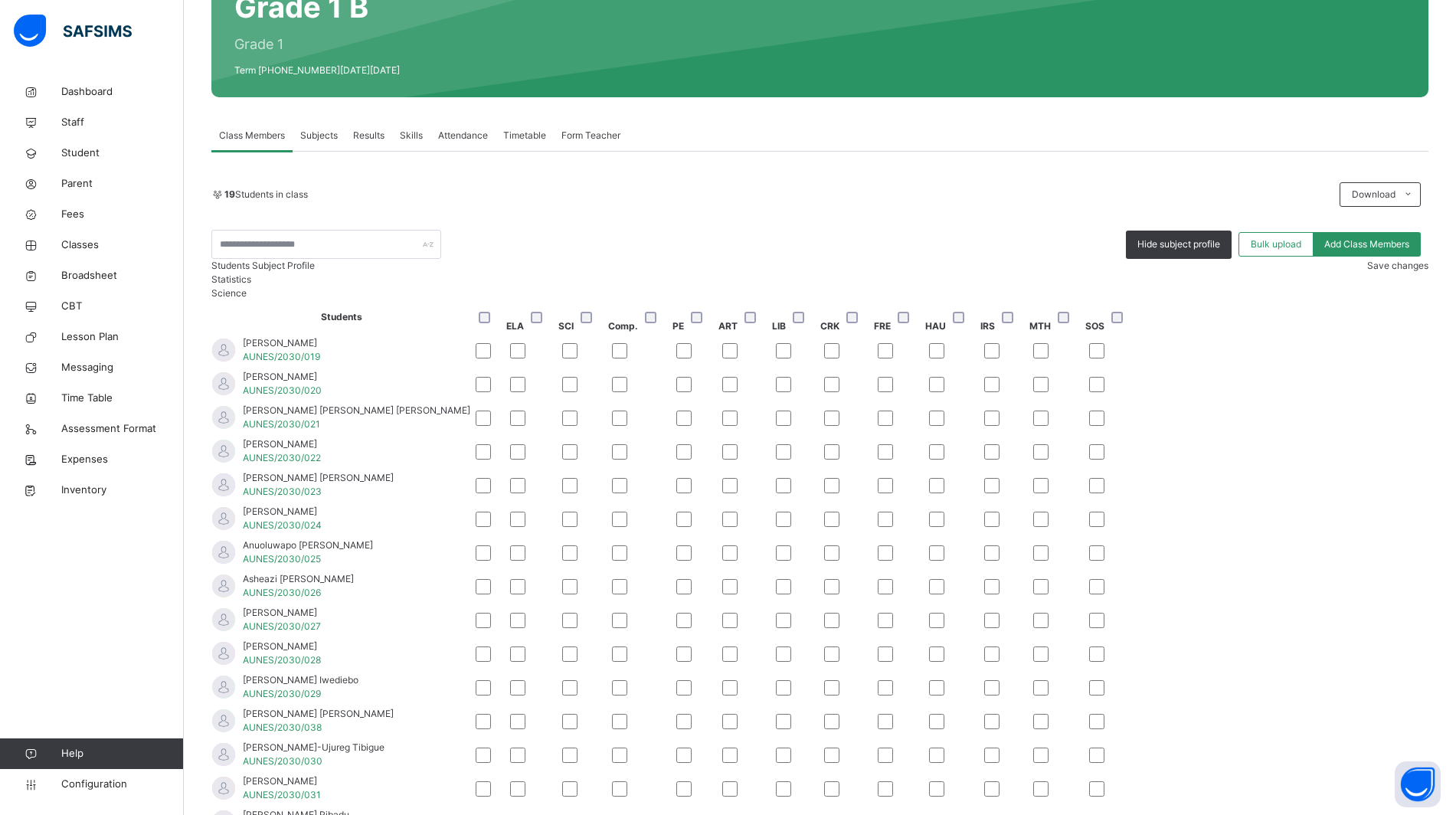
scroll to position [730, 0]
click at [1374, 271] on span "Save changes" at bounding box center [1398, 265] width 62 height 12
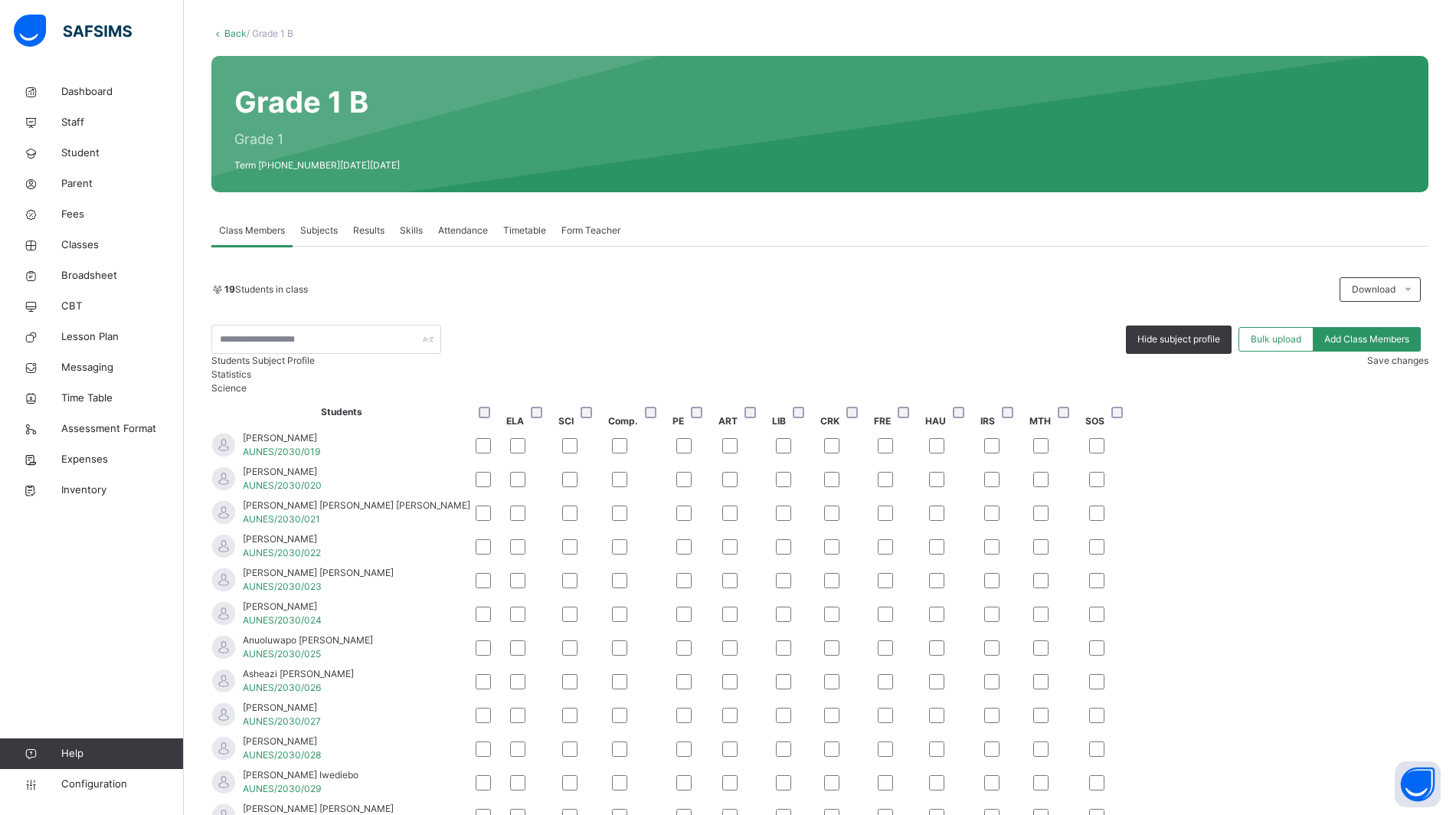
scroll to position [0, 0]
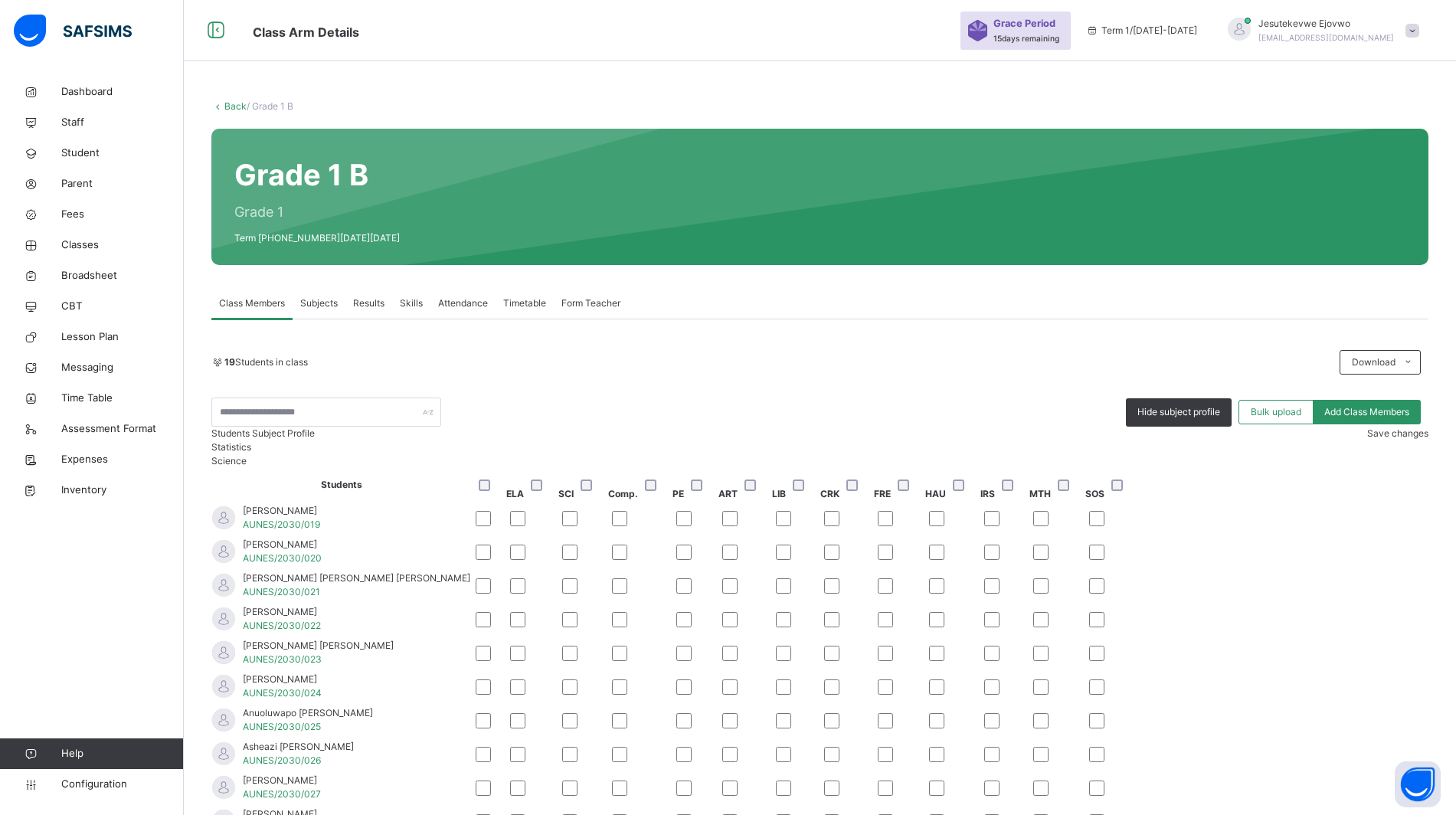
click at [237, 109] on link "Back" at bounding box center [235, 106] width 23 height 12
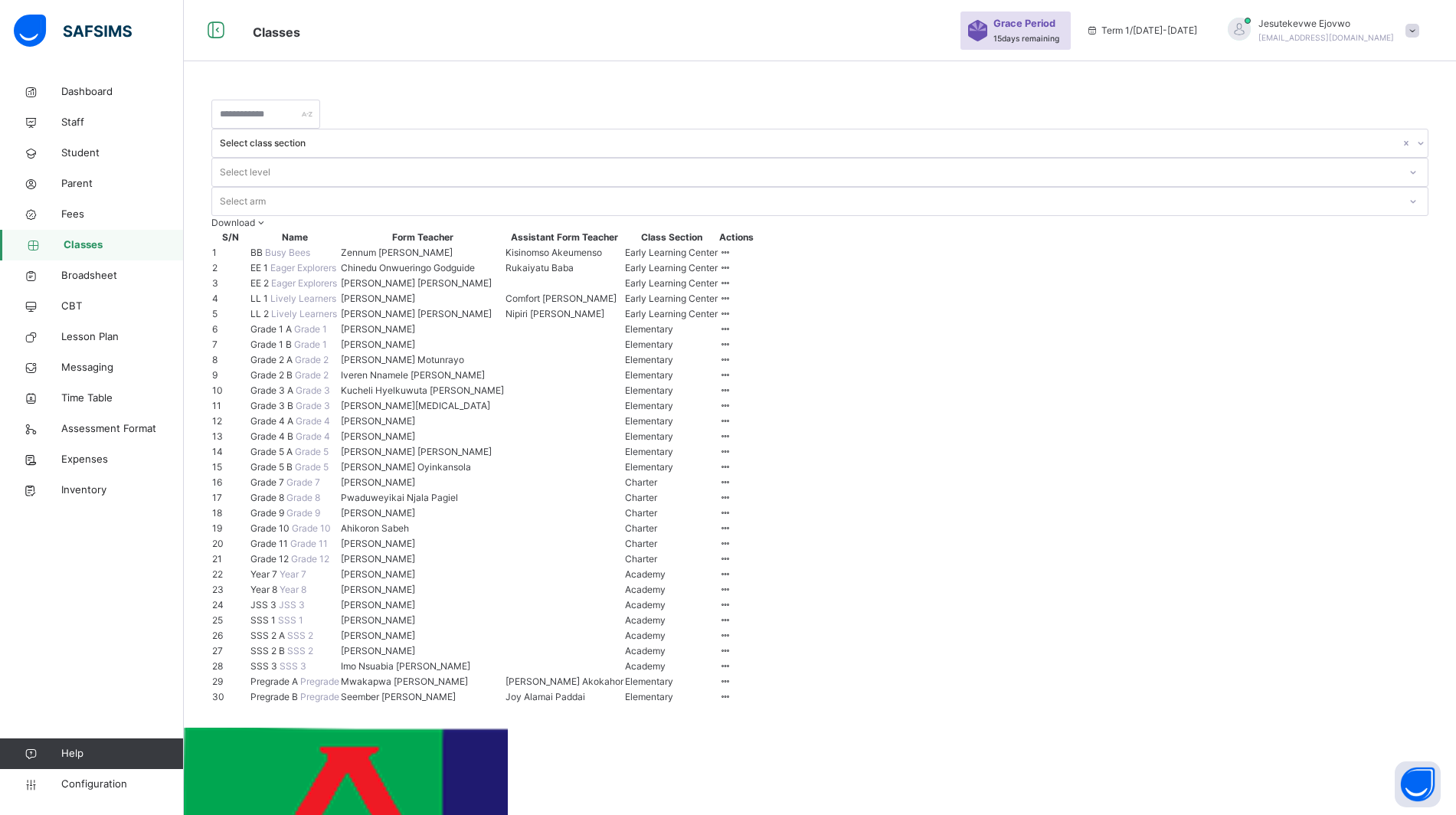
click at [291, 335] on span "Grade 1 A" at bounding box center [273, 329] width 43 height 12
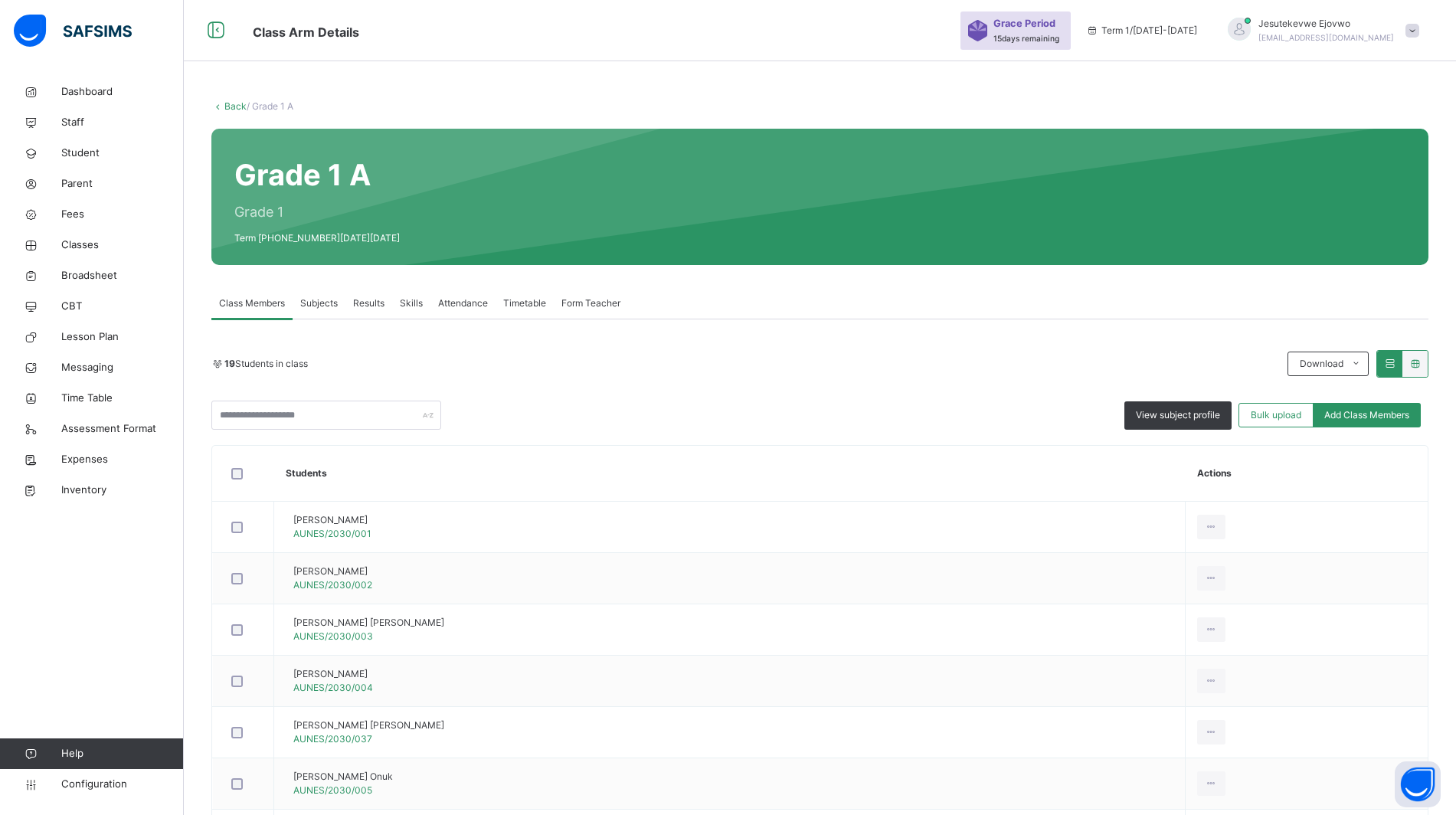
click at [1178, 421] on span "View subject profile" at bounding box center [1177, 415] width 84 height 14
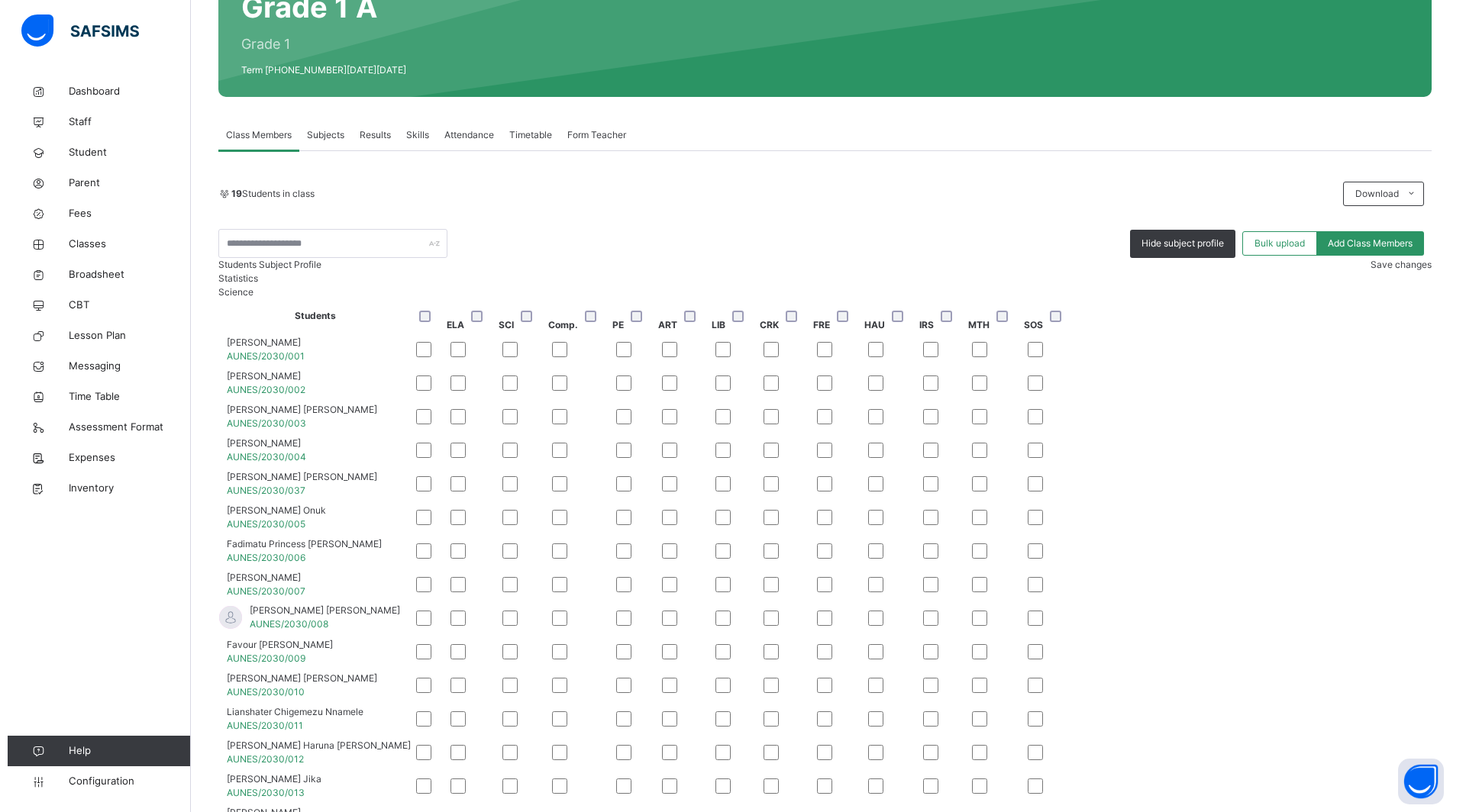
scroll to position [60, 0]
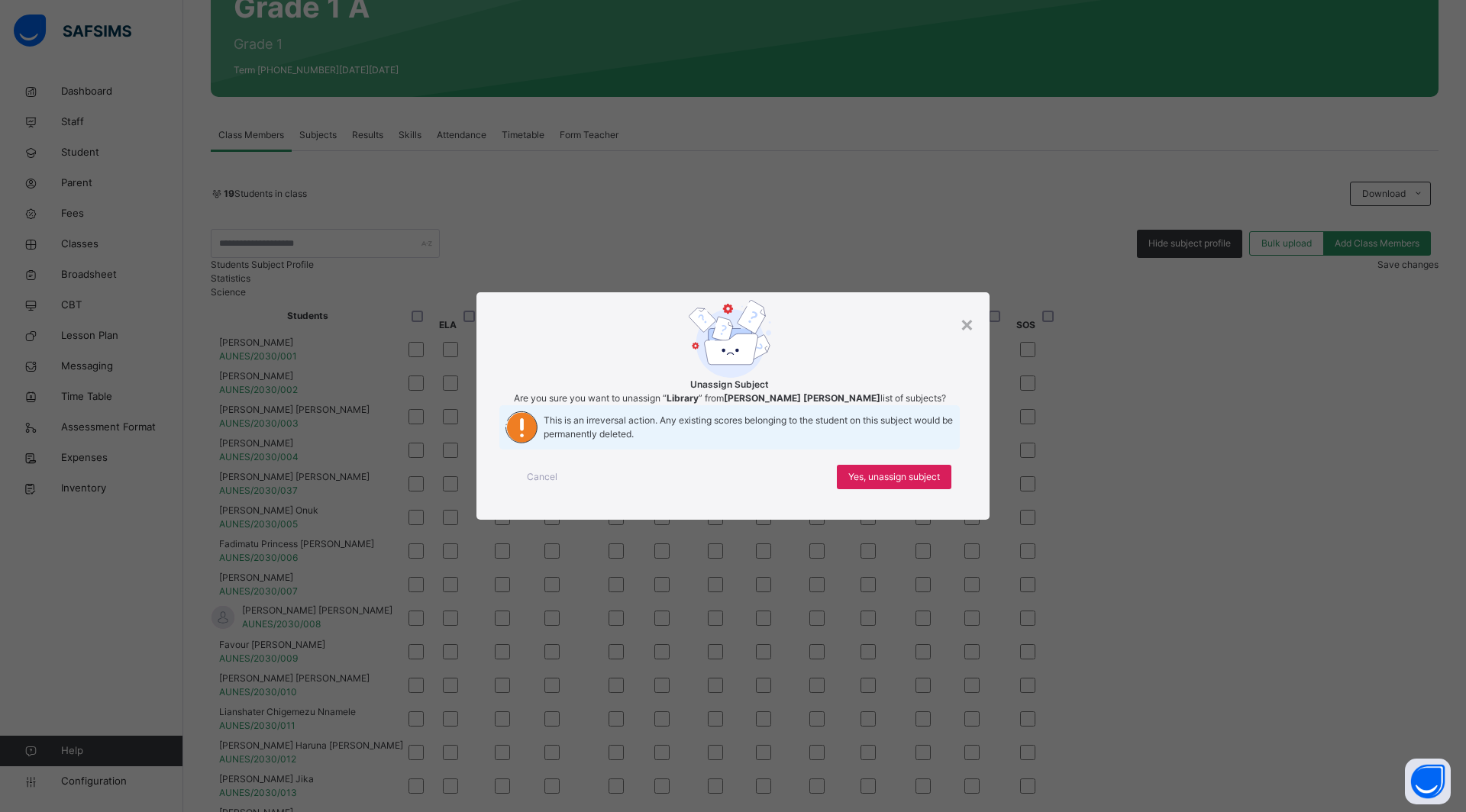
click at [868, 484] on span "Yes, unassign subject" at bounding box center [895, 476] width 92 height 14
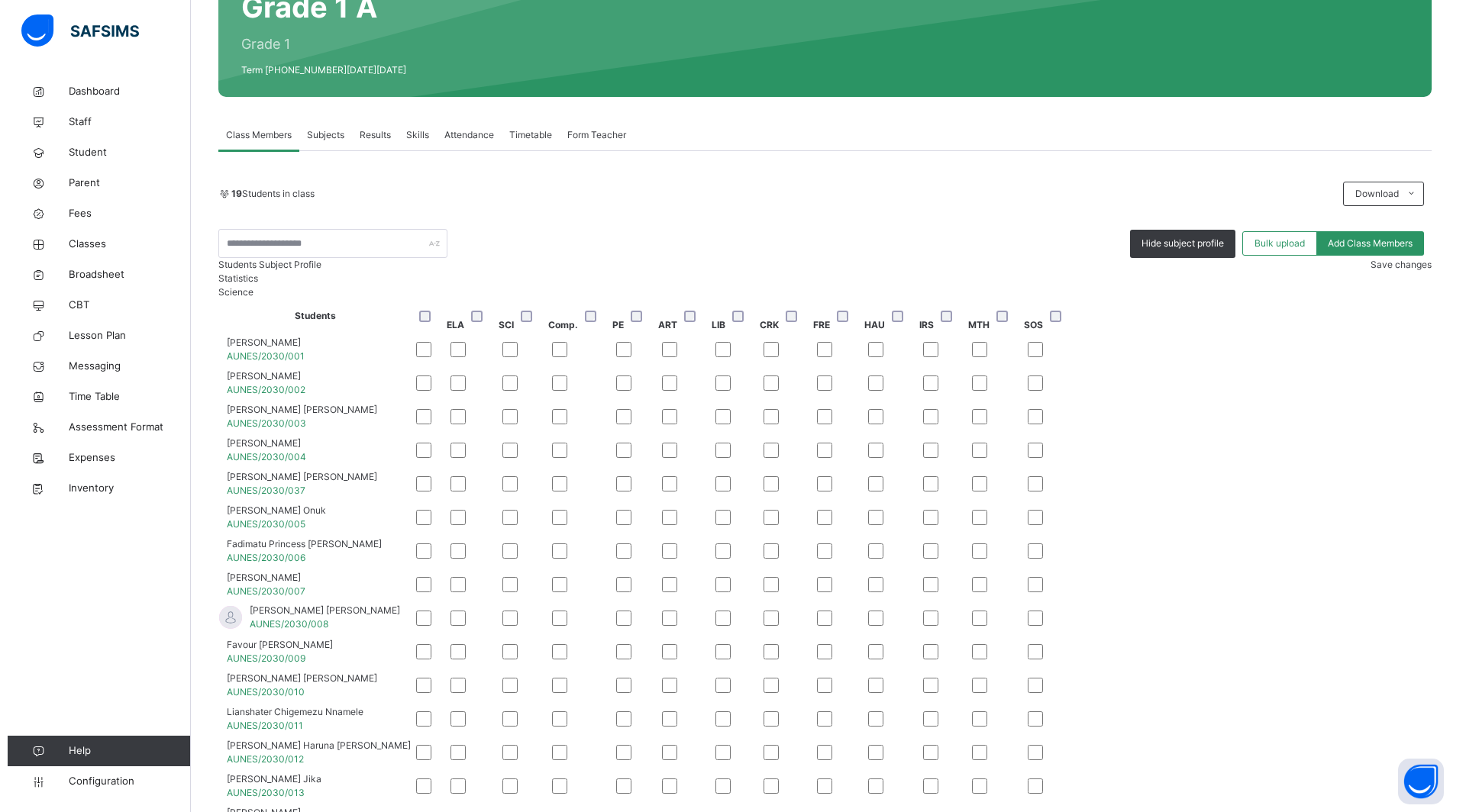
scroll to position [96, 0]
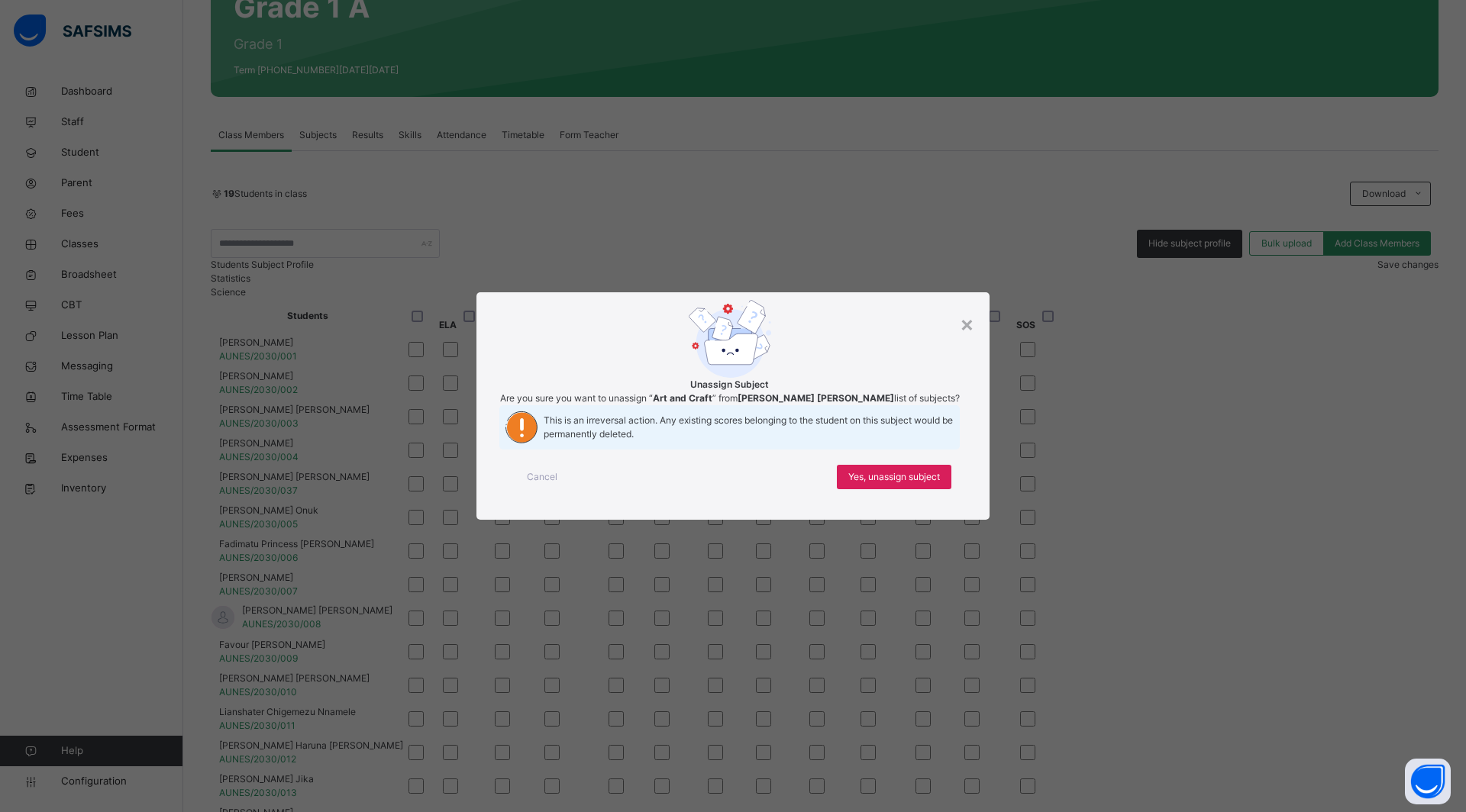
click at [892, 489] on div "Yes, unassign subject" at bounding box center [894, 476] width 115 height 24
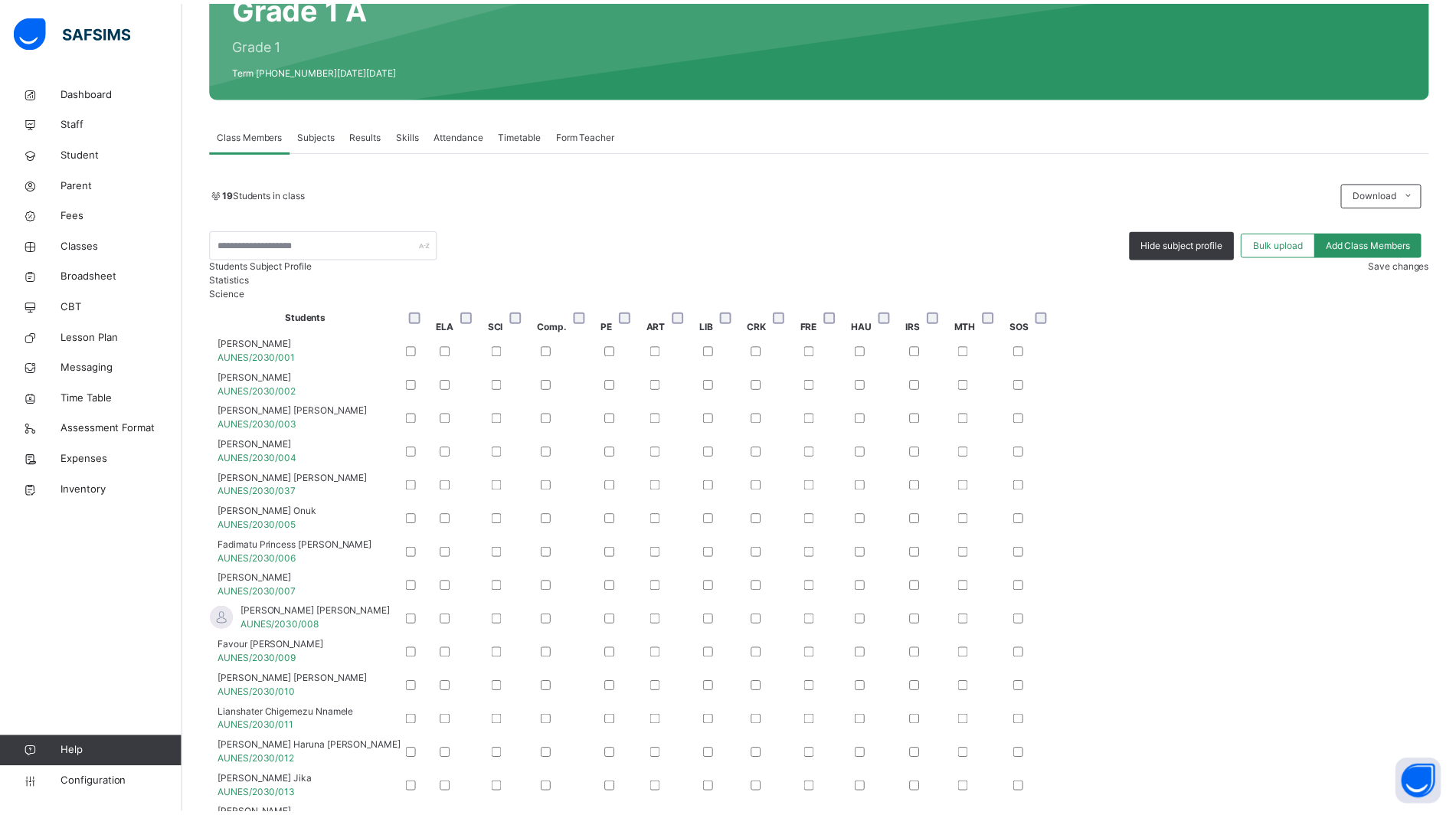
scroll to position [0, 0]
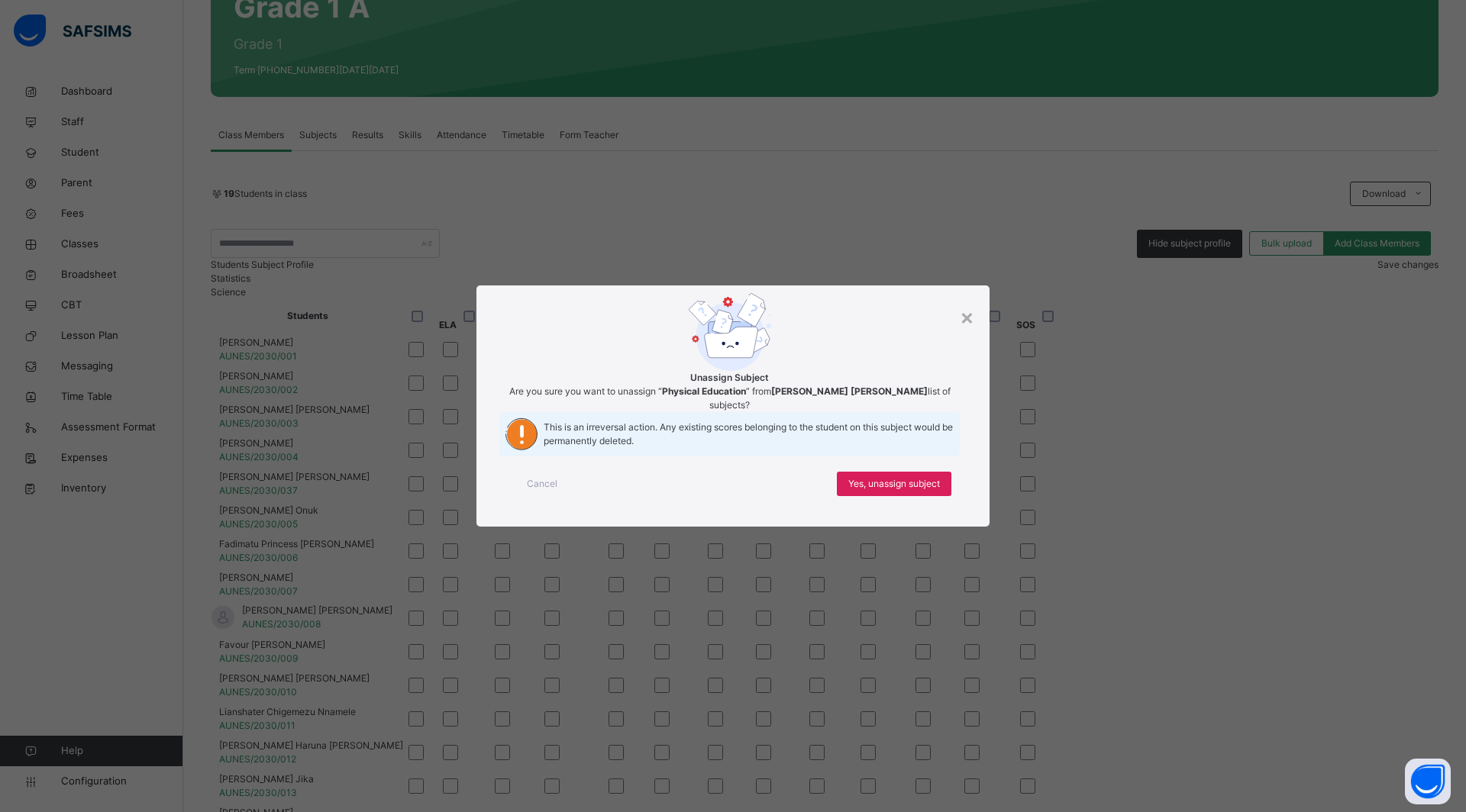
click at [879, 491] on span "Yes, unassign subject" at bounding box center [895, 484] width 92 height 14
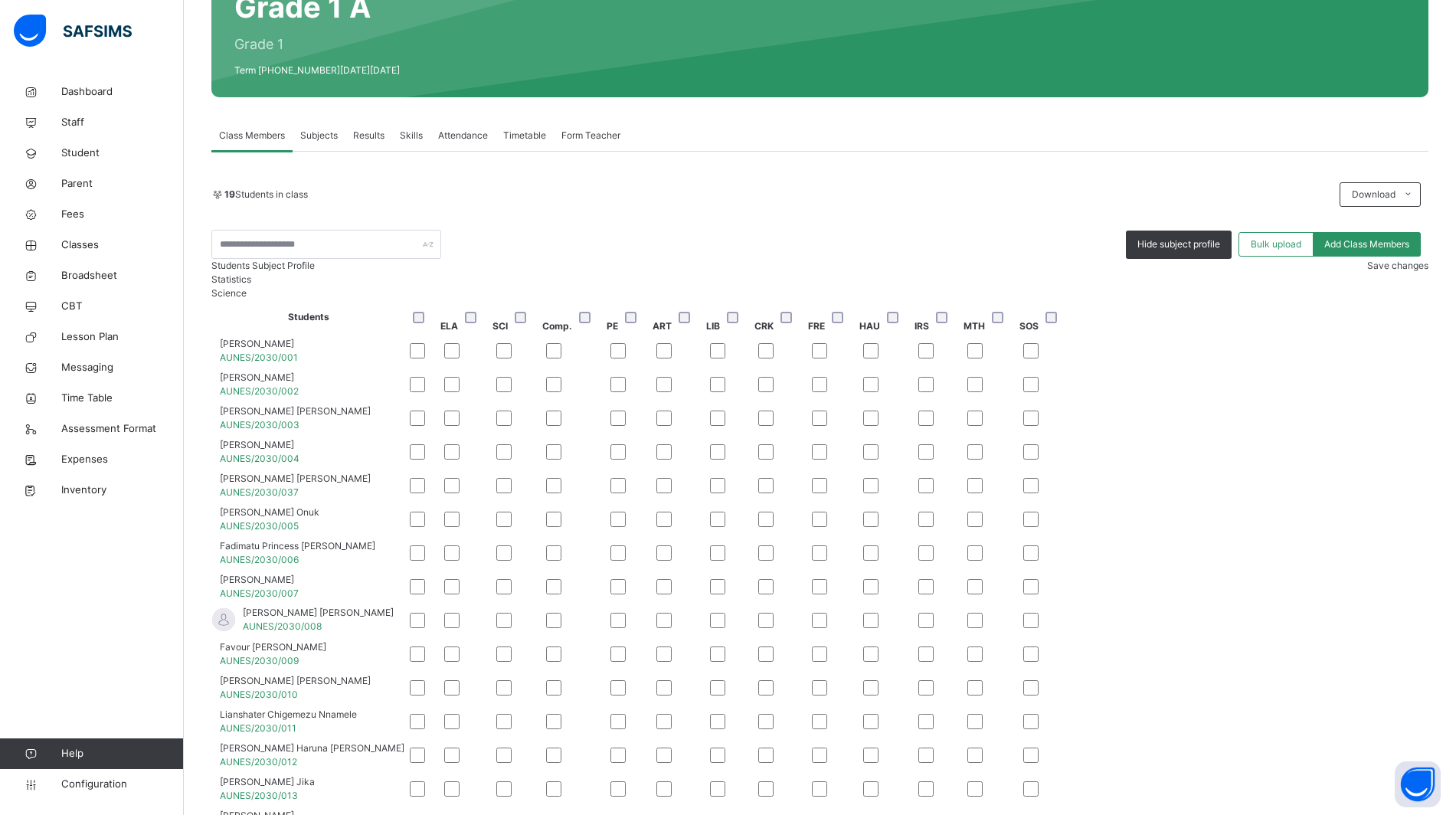
click at [1386, 271] on span "Save changes" at bounding box center [1398, 265] width 62 height 12
click at [323, 135] on span "Subjects" at bounding box center [319, 135] width 37 height 14
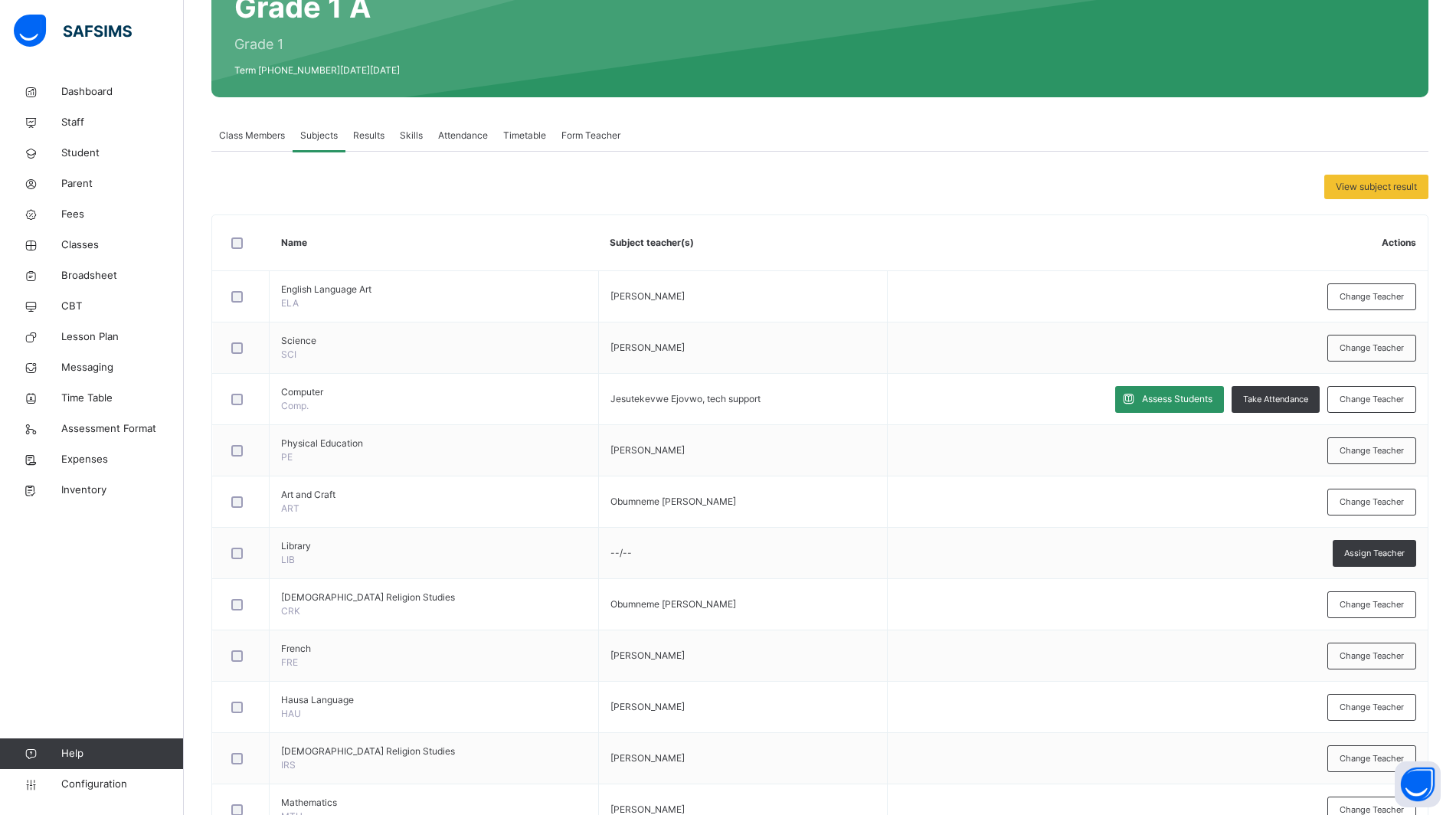
click at [1212, 400] on span "Assess Students" at bounding box center [1177, 398] width 71 height 14
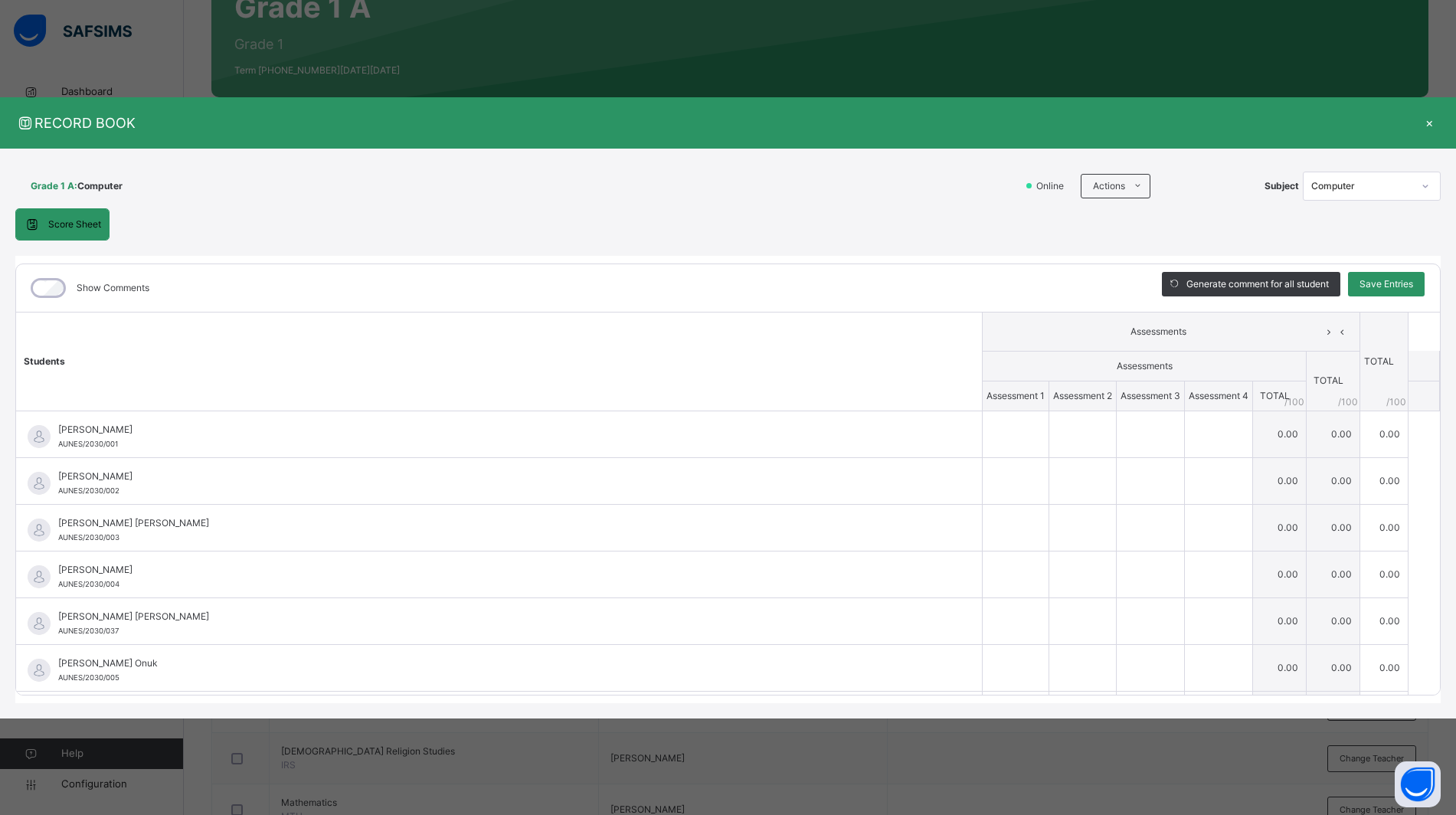
click at [1126, 181] on span at bounding box center [1137, 186] width 24 height 24
click at [0, 0] on li "Download Empty Score Sheet" at bounding box center [0, 0] width 0 height 0
drag, startPoint x: 1433, startPoint y: 121, endPoint x: 1367, endPoint y: 103, distance: 68.4
click at [1432, 123] on div "×" at bounding box center [1429, 122] width 23 height 21
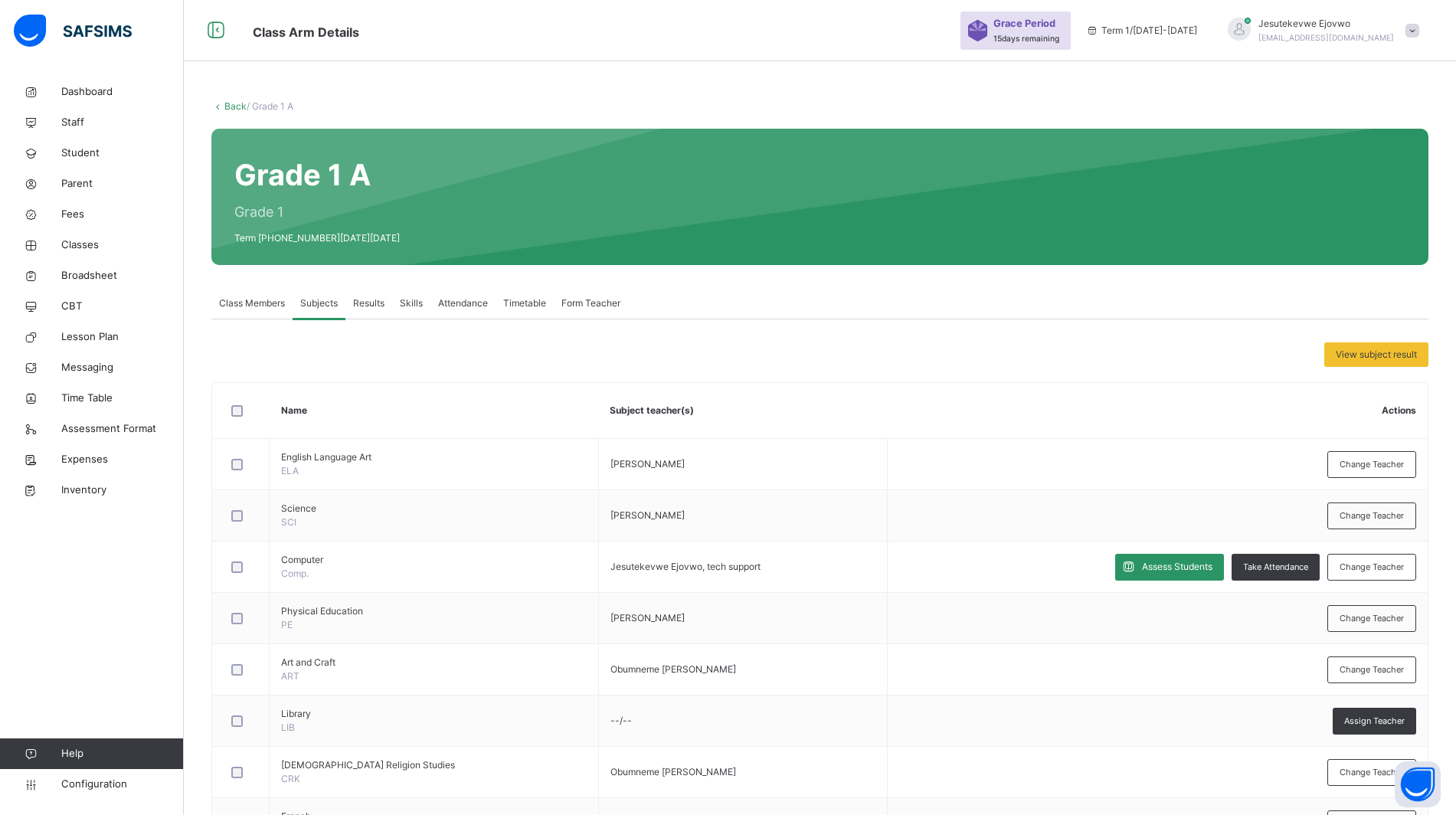
click at [233, 104] on link "Back" at bounding box center [235, 106] width 23 height 12
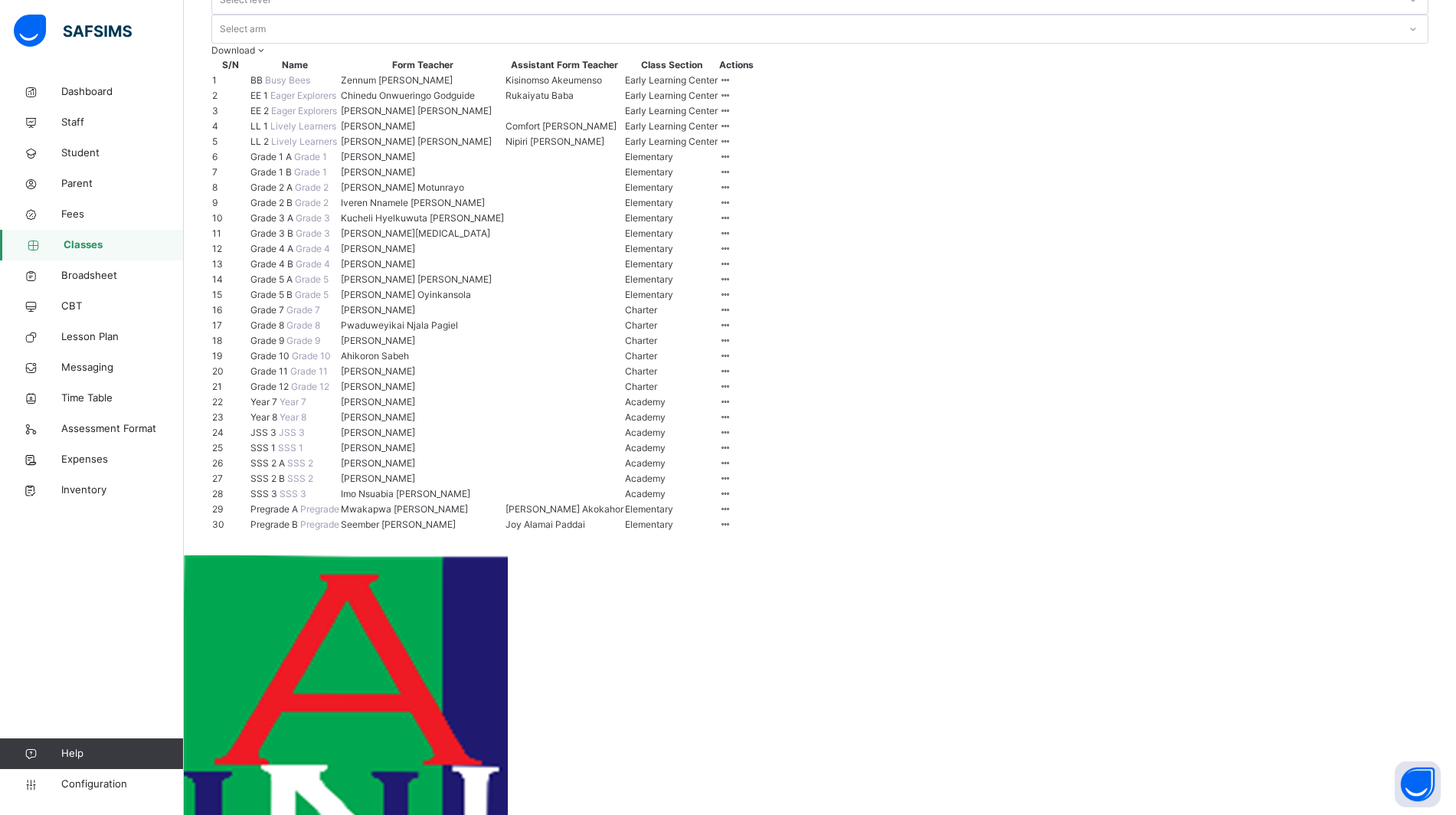
scroll to position [191, 0]
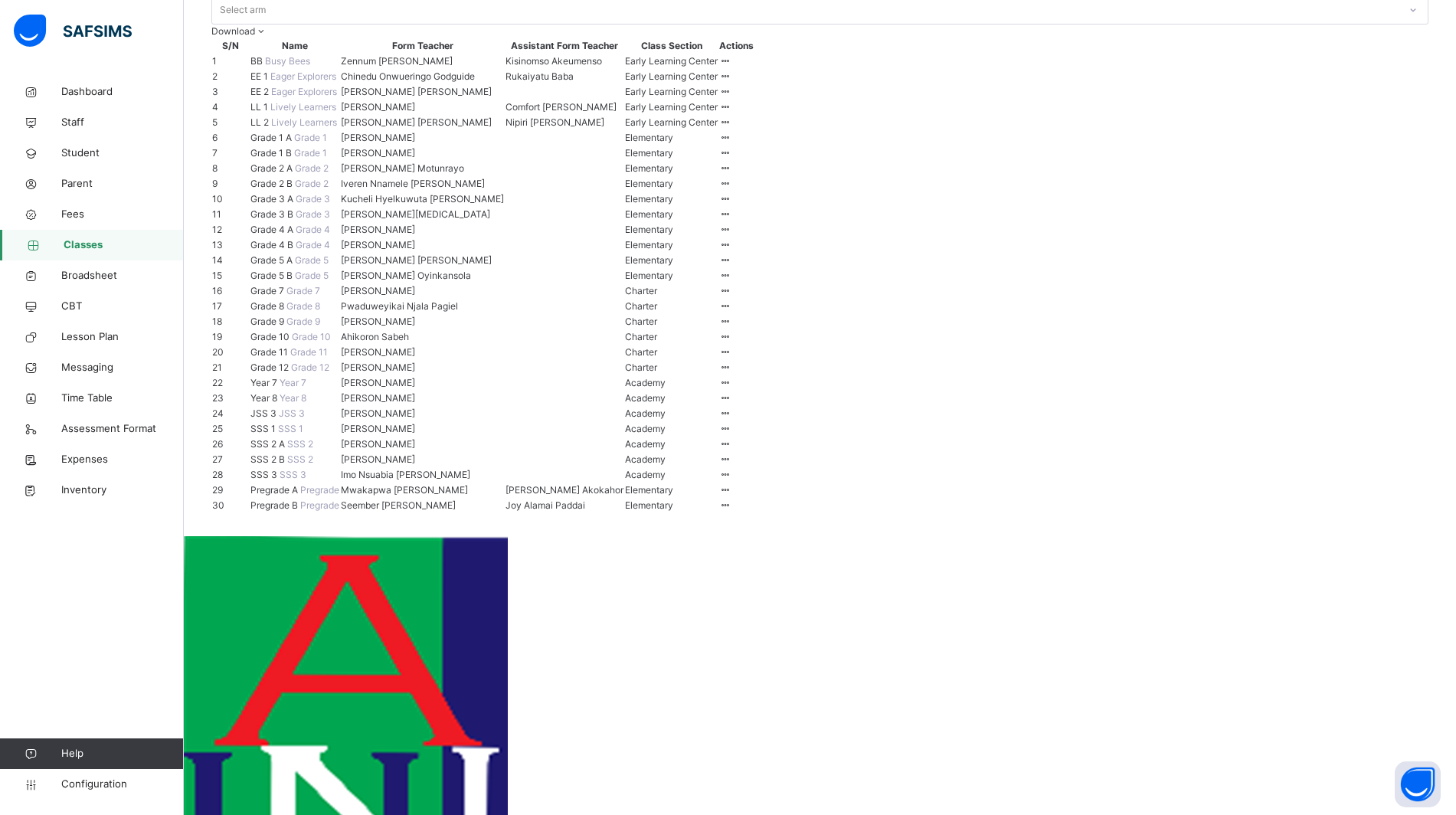
click at [292, 158] on span "Grade 1 B" at bounding box center [273, 152] width 43 height 12
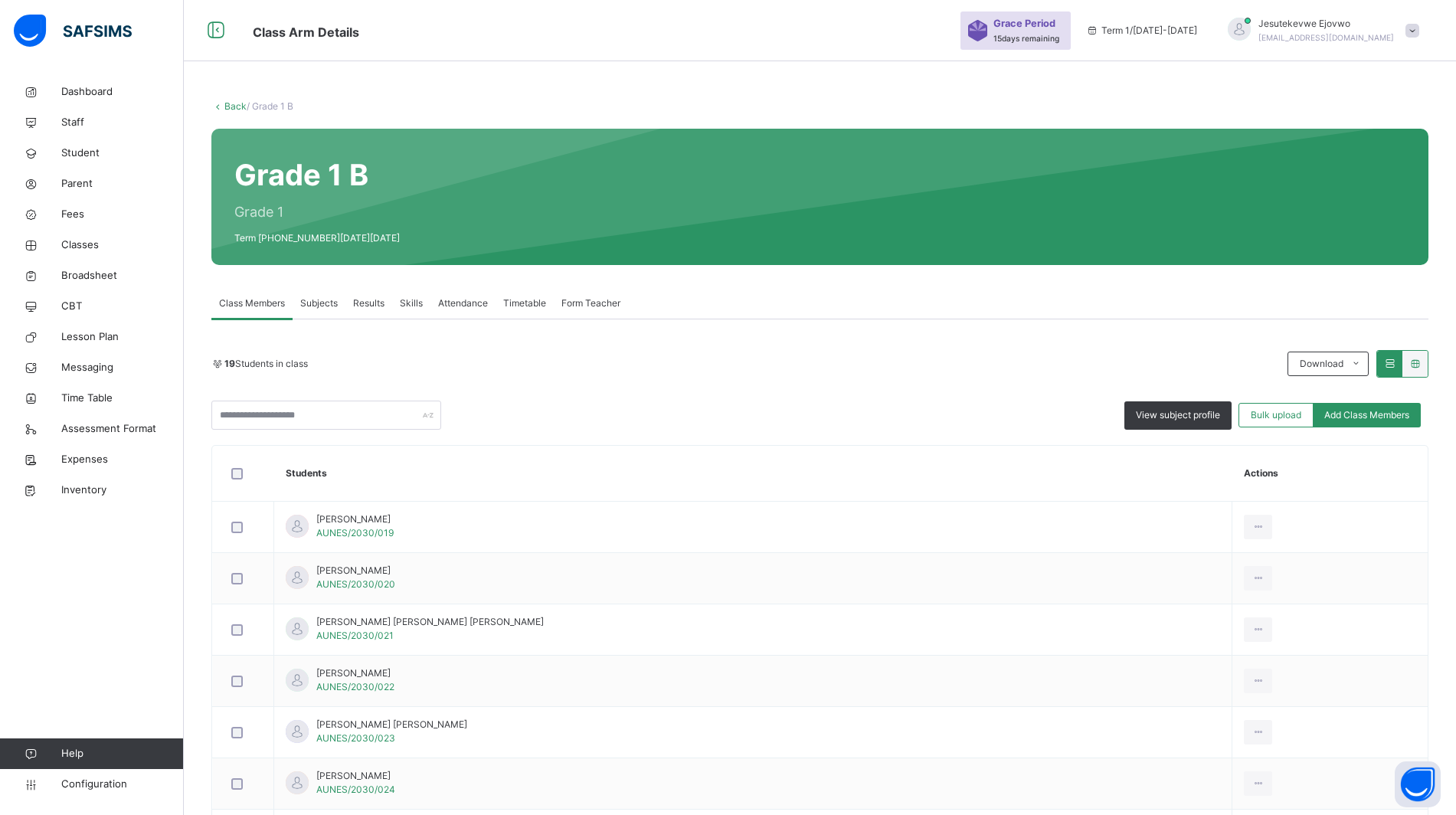
click at [315, 296] on span "Subjects" at bounding box center [319, 302] width 37 height 14
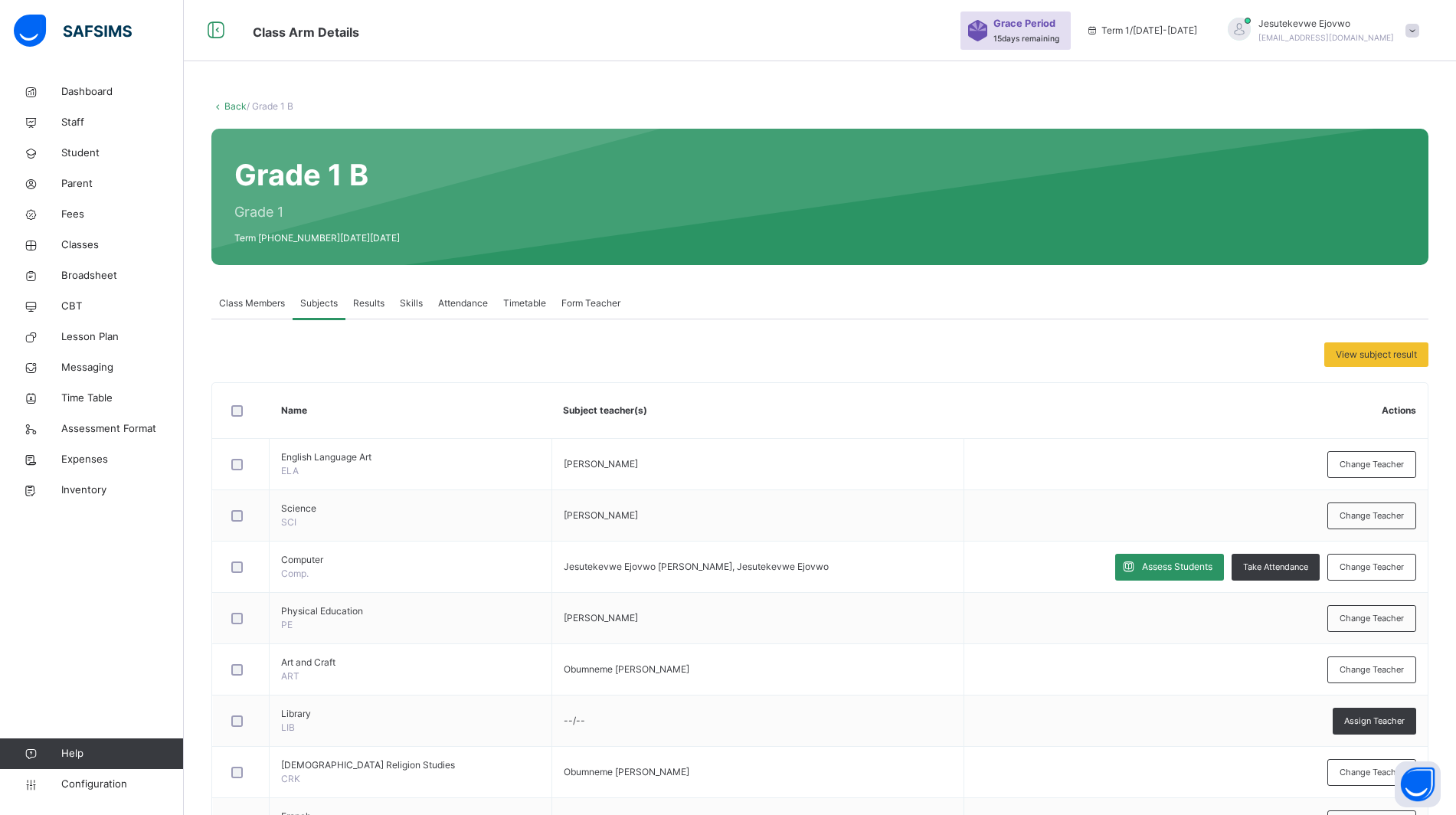
click at [1165, 565] on span "Assess Students" at bounding box center [1177, 566] width 71 height 14
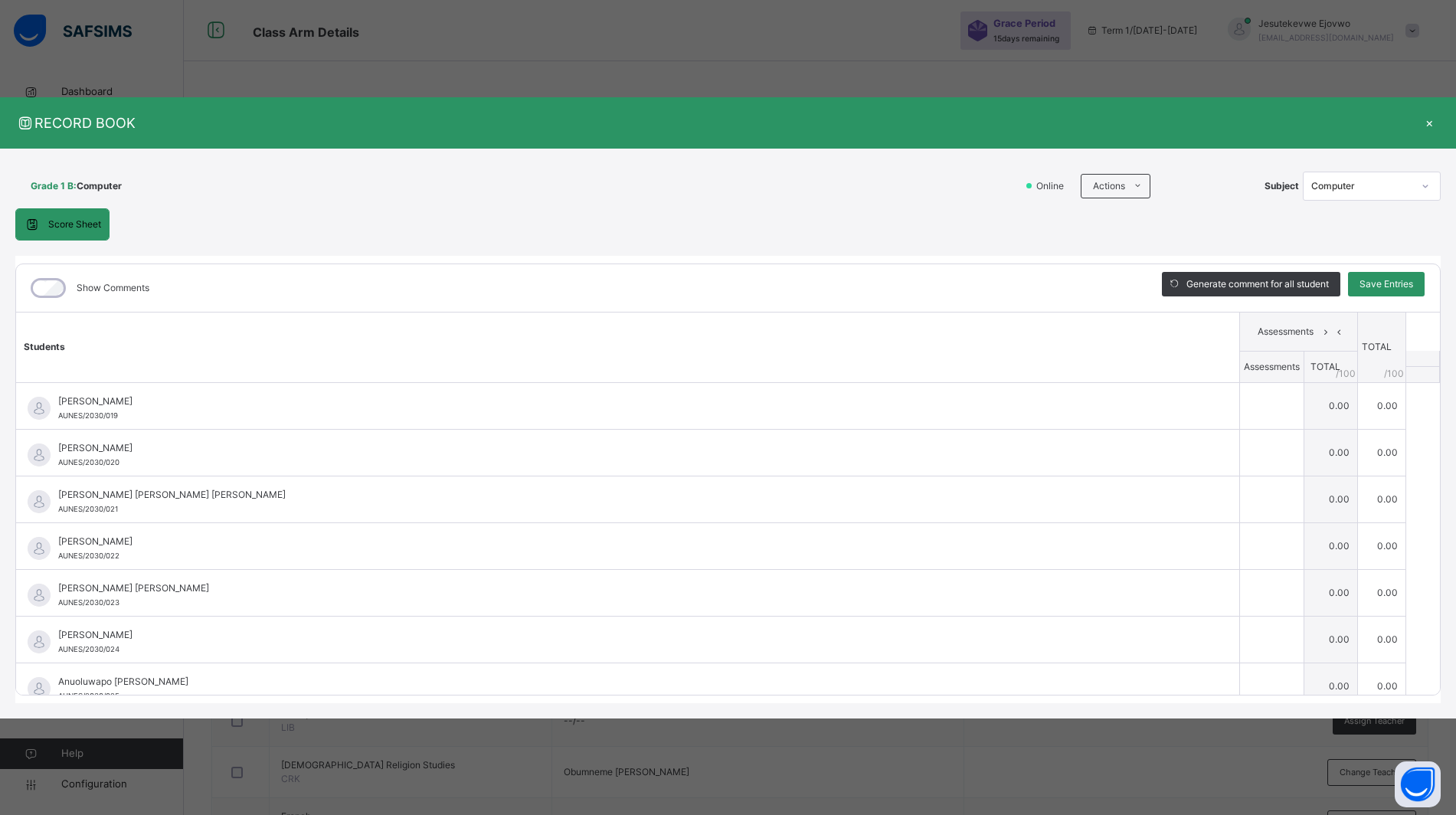
click at [1140, 183] on icon at bounding box center [1137, 187] width 12 height 13
click at [0, 0] on li "Download Empty Score Sheet" at bounding box center [0, 0] width 0 height 0
click at [1429, 122] on div "×" at bounding box center [1429, 122] width 23 height 21
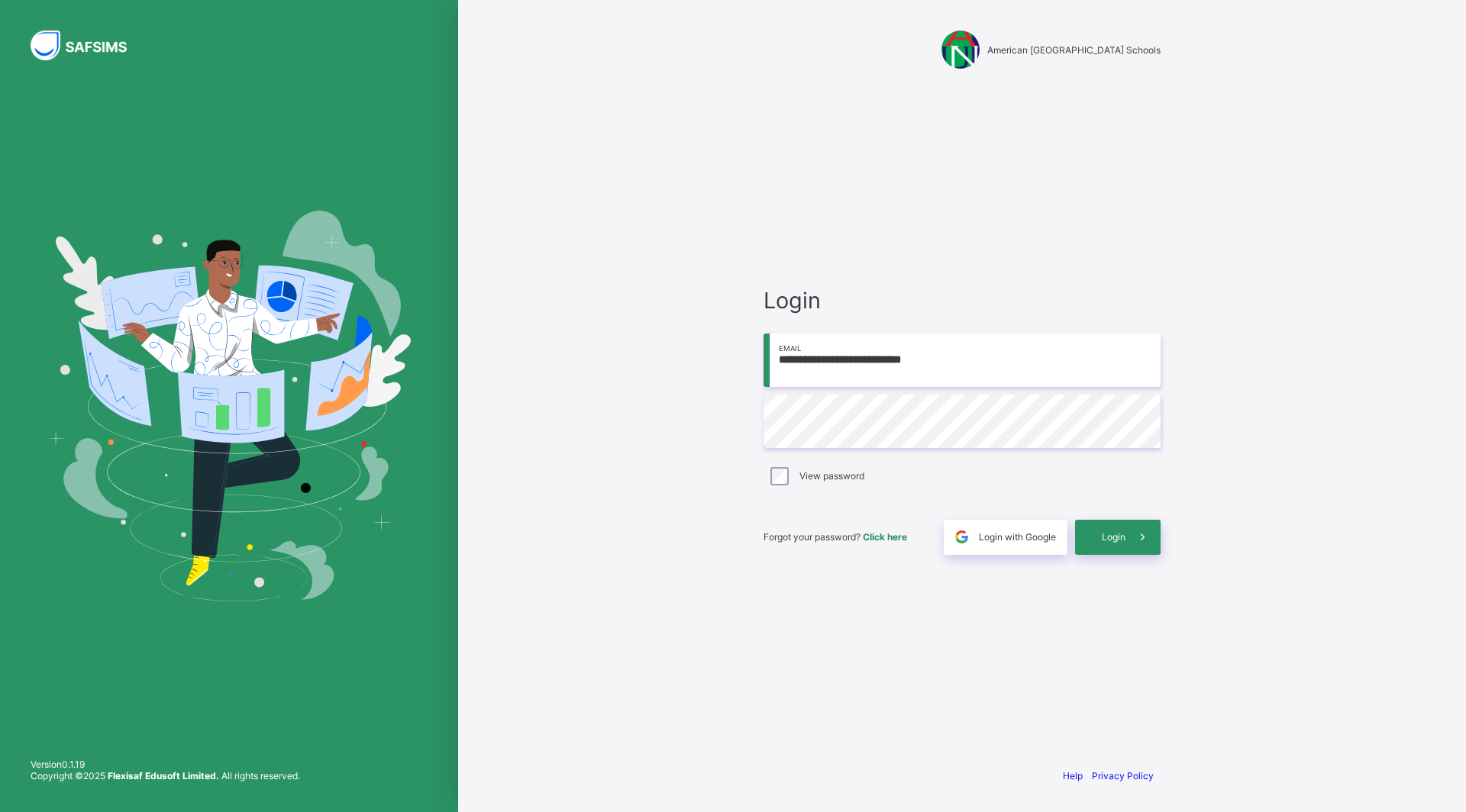
click at [1083, 351] on input "**********" at bounding box center [962, 360] width 397 height 53
type input "**********"
click at [1145, 540] on icon at bounding box center [1143, 537] width 16 height 14
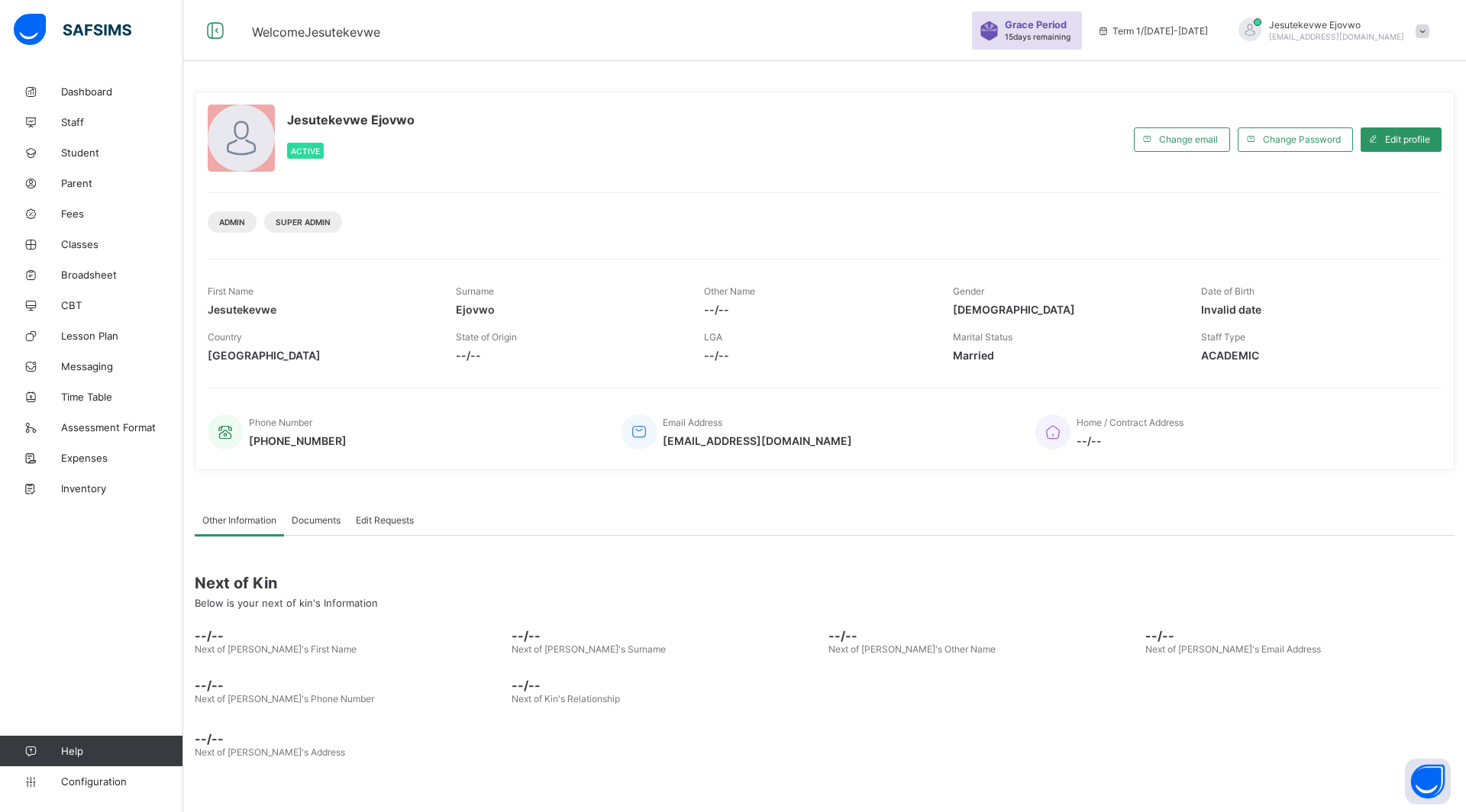
click at [104, 780] on span "Configuration" at bounding box center [122, 781] width 121 height 13
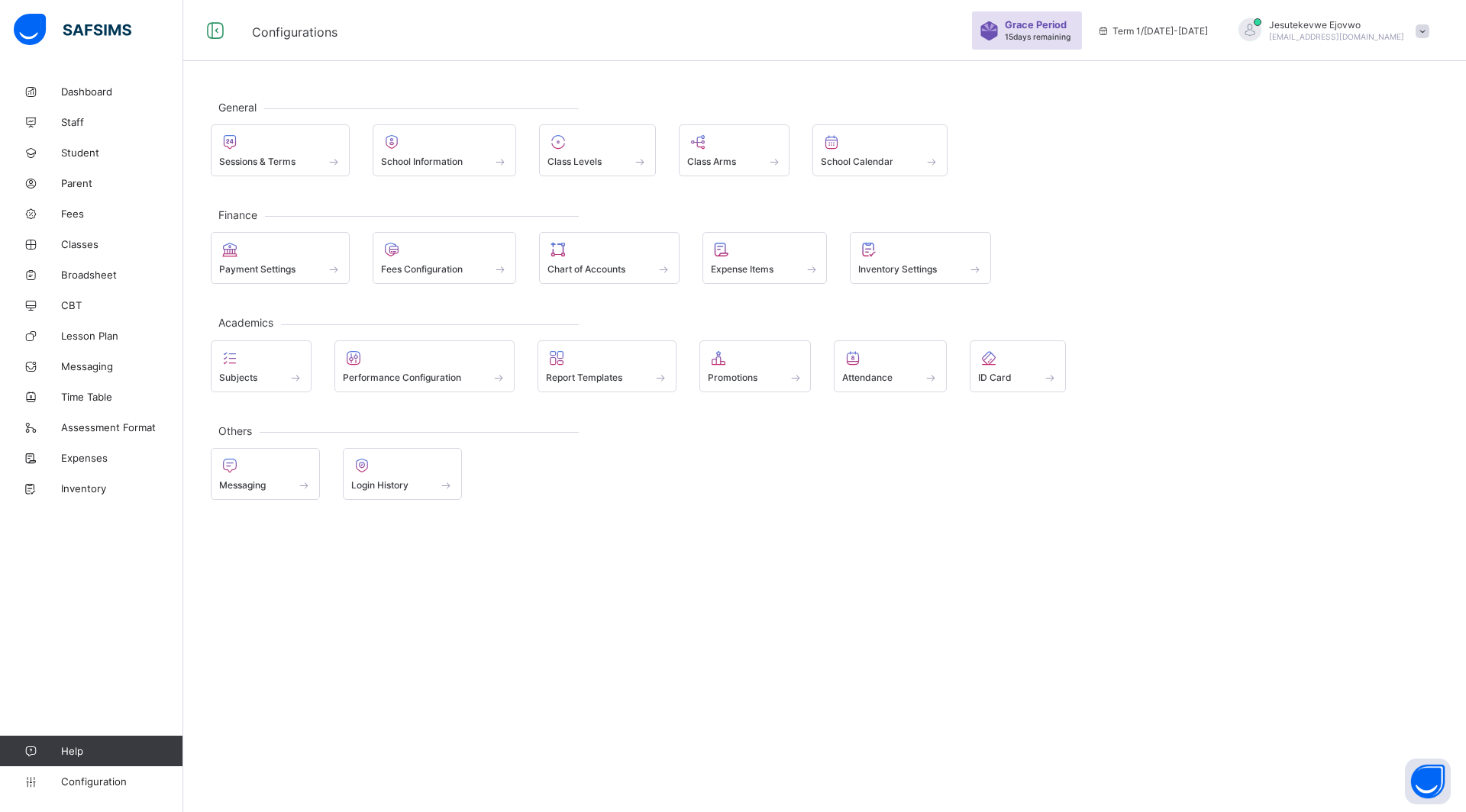
click at [446, 476] on span at bounding box center [403, 476] width 103 height 4
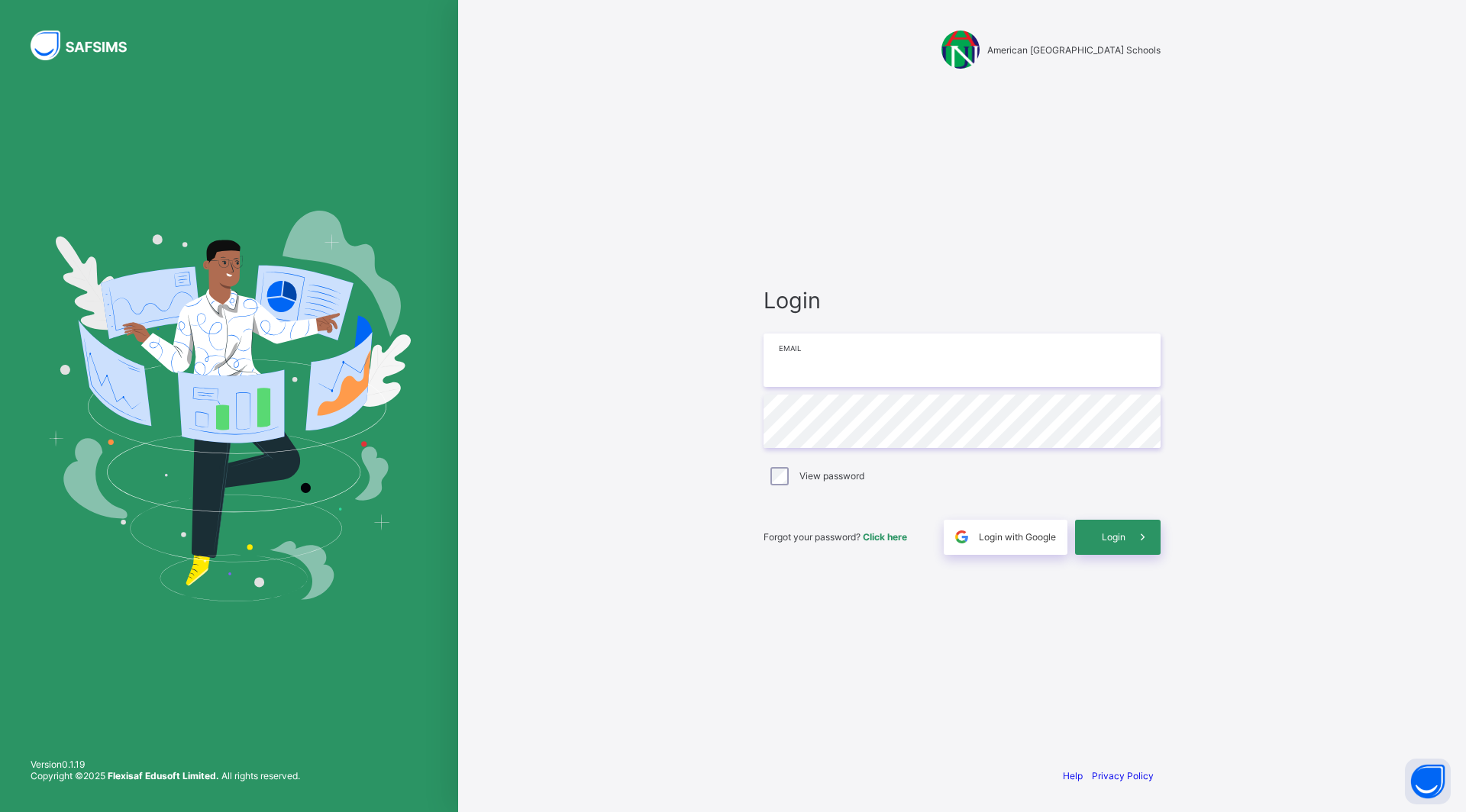
type input "**********"
